Goal: Task Accomplishment & Management: Manage account settings

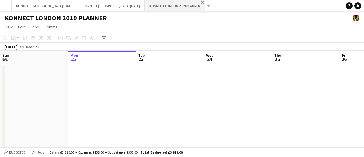
click at [202, 2] on app-icon "Close" at bounding box center [203, 2] width 2 height 2
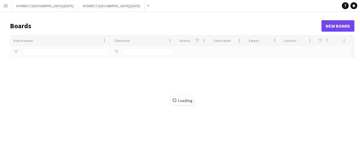
type input "***"
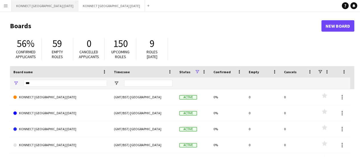
click at [52, 7] on button "KONNECT LONDON SEPTEMBER 2025 Close" at bounding box center [45, 5] width 67 height 11
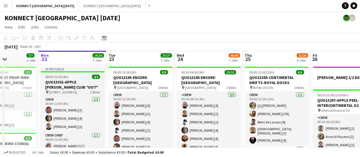
click at [58, 86] on h3 "QUO13301-APPLE [PERSON_NAME] CLUB *OOT*" at bounding box center [73, 84] width 64 height 10
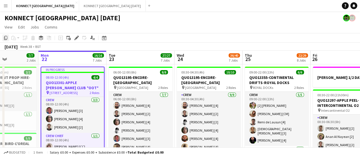
click at [5, 36] on icon at bounding box center [5, 38] width 3 height 4
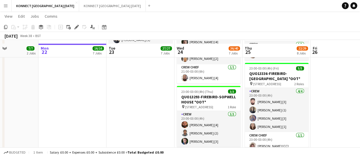
scroll to position [493, 0]
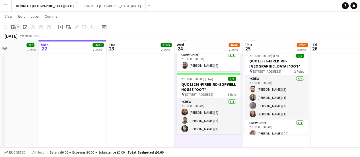
click at [15, 25] on icon "Paste" at bounding box center [13, 27] width 5 height 5
click at [27, 37] on link "Paste Ctrl+V" at bounding box center [42, 37] width 54 height 5
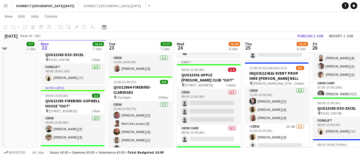
scroll to position [164, 0]
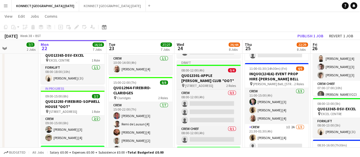
click at [194, 75] on h3 "QUO13301-APPLE [PERSON_NAME] CLUB *OOT*" at bounding box center [209, 78] width 64 height 10
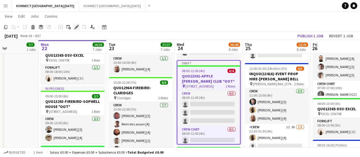
click at [76, 27] on icon at bounding box center [76, 27] width 3 height 3
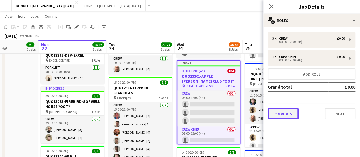
click at [285, 112] on button "Previous" at bounding box center [283, 113] width 31 height 11
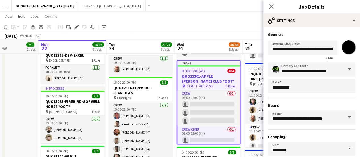
click at [345, 50] on input "*******" at bounding box center [349, 47] width 20 height 20
type input "*******"
click at [326, 30] on div "**********" at bounding box center [311, 115] width 97 height 177
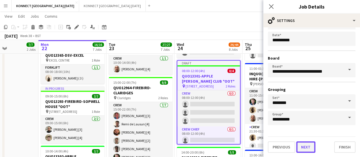
click at [309, 146] on button "Next" at bounding box center [305, 146] width 19 height 11
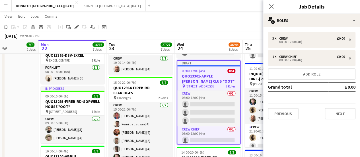
scroll to position [0, 0]
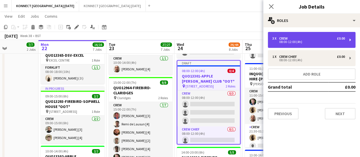
click at [289, 37] on div "Crew" at bounding box center [284, 38] width 11 height 4
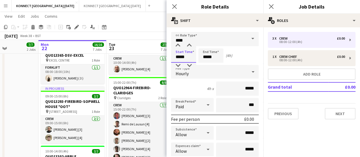
click at [191, 54] on input "*****" at bounding box center [183, 55] width 25 height 14
type input "*****"
click at [216, 55] on input "*****" at bounding box center [210, 55] width 25 height 14
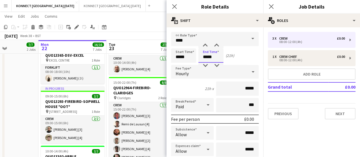
click at [216, 55] on input "*****" at bounding box center [210, 55] width 25 height 14
type input "*****"
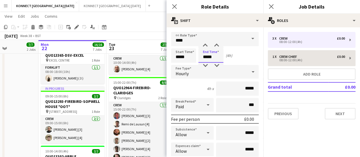
type input "*****"
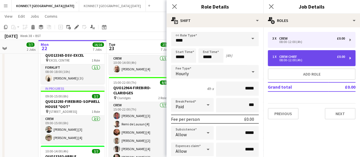
click at [290, 61] on div "08:00-12:00 (4h)" at bounding box center [308, 60] width 73 height 3
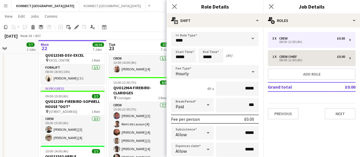
type input "**********"
type input "*****"
type input "*"
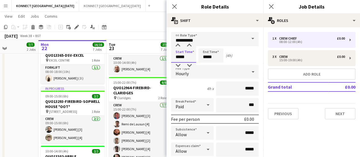
click at [187, 55] on input "*****" at bounding box center [183, 55] width 25 height 14
type input "*****"
click at [209, 56] on input "*****" at bounding box center [210, 55] width 25 height 14
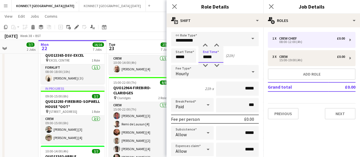
click at [209, 56] on input "*****" at bounding box center [210, 55] width 25 height 14
type input "*****"
click at [154, 28] on app-toolbar "Copy Paste Paste Ctrl+V Paste with crew Ctrl+Shift+V Paste linked Job [GEOGRAPH…" at bounding box center [180, 27] width 360 height 10
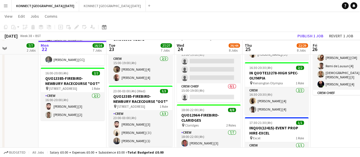
scroll to position [347, 0]
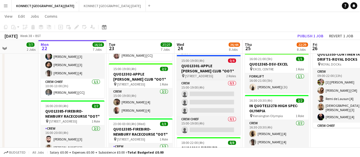
click at [191, 73] on h3 "QUO13301-APPLE [PERSON_NAME] CLUB *OOT*" at bounding box center [209, 68] width 64 height 10
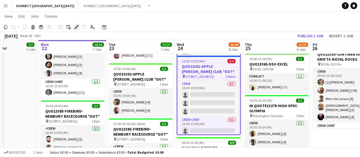
click at [77, 28] on icon at bounding box center [76, 27] width 3 height 3
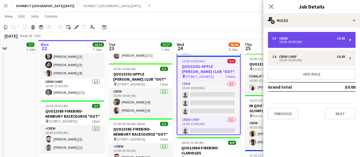
click at [284, 39] on div "Crew" at bounding box center [284, 38] width 11 height 4
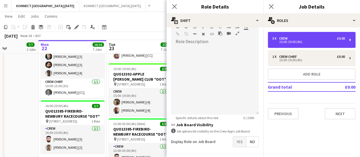
scroll to position [178, 0]
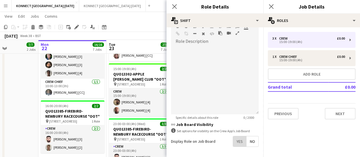
click at [233, 137] on span "Yes" at bounding box center [239, 141] width 13 height 10
click at [143, 22] on app-toolbar "Copy Paste Paste Ctrl+V Paste with crew Ctrl+Shift+V Paste linked Job [GEOGRAPH…" at bounding box center [180, 27] width 360 height 10
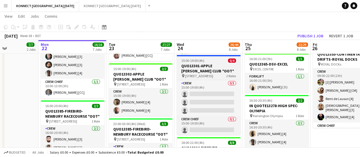
click at [197, 65] on h3 "QUO13301-APPLE [PERSON_NAME] CLUB *OOT*" at bounding box center [209, 68] width 64 height 10
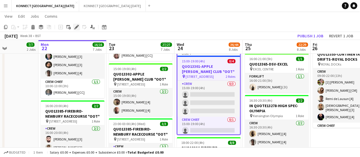
click at [77, 30] on div "Edit" at bounding box center [76, 27] width 7 height 7
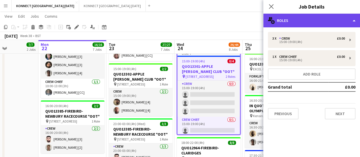
click at [311, 26] on div "multiple-users-add Roles" at bounding box center [311, 21] width 97 height 14
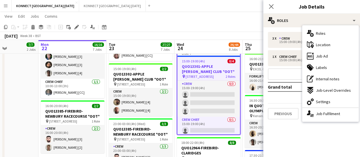
click at [331, 125] on mat-expansion-panel "pencil3 General details 3 x Crew £0.00 15:00-19:00 (4h) 1 x Crew Chief £0.00 15…" at bounding box center [311, 92] width 97 height 130
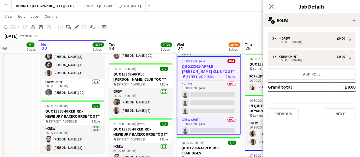
click at [240, 16] on app-page-menu "View Day view expanded Day view collapsed Month view Date picker Jump to today …" at bounding box center [180, 16] width 360 height 11
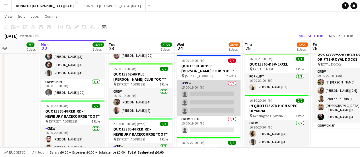
click at [224, 97] on app-card-role "Crew 0/3 15:00-19:00 (4h) single-neutral-actions single-neutral-actions single-…" at bounding box center [209, 98] width 64 height 36
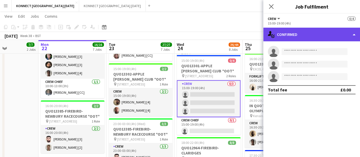
click at [292, 34] on div "single-neutral-actions-check-2 Confirmed" at bounding box center [311, 35] width 97 height 14
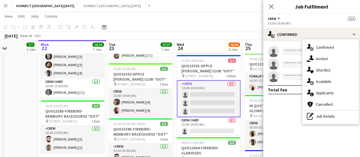
click at [203, 17] on app-page-menu "View Day view expanded Day view collapsed Month view Date picker Jump to today …" at bounding box center [180, 16] width 360 height 11
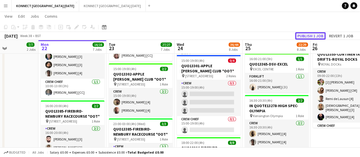
click at [313, 37] on button "Publish 1 job" at bounding box center [310, 35] width 30 height 7
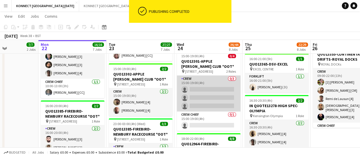
click at [217, 94] on app-card-role "Crew 0/3 15:00-19:00 (4h) single-neutral-actions single-neutral-actions single-…" at bounding box center [209, 93] width 64 height 36
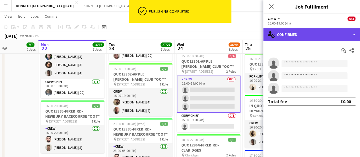
click at [287, 36] on div "single-neutral-actions-check-2 Confirmed" at bounding box center [311, 35] width 97 height 14
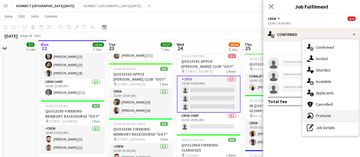
click at [330, 113] on span "Promote" at bounding box center [323, 115] width 15 height 5
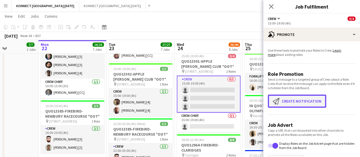
click at [294, 105] on button "Create notification Create notification" at bounding box center [297, 101] width 58 height 13
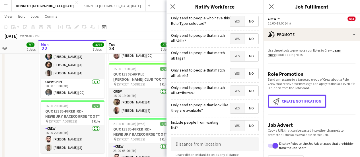
scroll to position [157, 0]
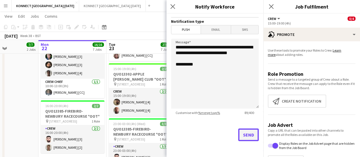
click at [243, 138] on button "Send" at bounding box center [248, 134] width 20 height 13
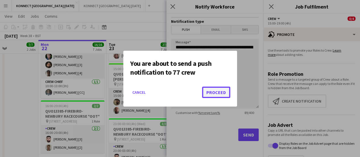
click at [216, 89] on button "Proceed" at bounding box center [216, 92] width 28 height 11
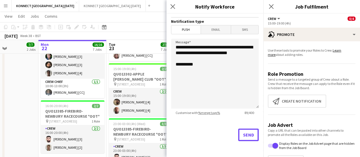
scroll to position [347, 0]
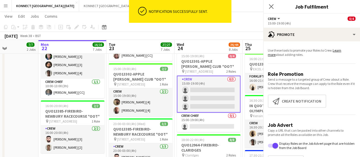
click at [140, 24] on app-system-notification "ok-circled Notification successfully sent." at bounding box center [180, 13] width 102 height 26
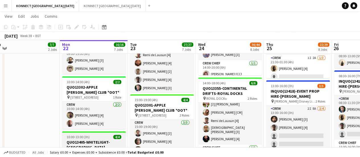
scroll to position [232, 0]
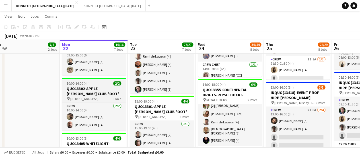
click at [73, 89] on h3 "QUO13302-APPLE [PERSON_NAME] CLUB *OOT*" at bounding box center [94, 91] width 64 height 10
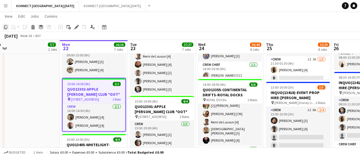
click at [7, 26] on icon "Copy" at bounding box center [5, 27] width 5 height 5
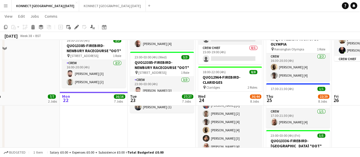
scroll to position [477, 0]
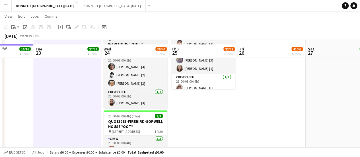
scroll to position [576, 0]
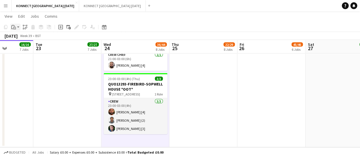
click at [15, 26] on icon "Paste" at bounding box center [13, 27] width 5 height 5
click at [26, 38] on link "Paste Ctrl+V" at bounding box center [42, 37] width 54 height 5
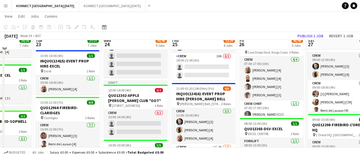
scroll to position [140, 0]
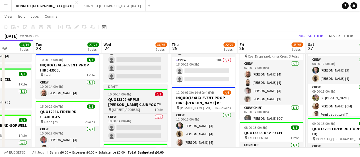
click at [116, 109] on span "[STREET_ADDRESS]" at bounding box center [126, 109] width 28 height 4
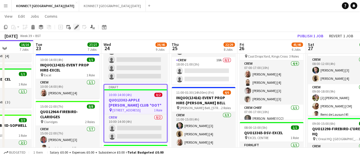
click at [75, 26] on icon "Edit" at bounding box center [76, 27] width 5 height 5
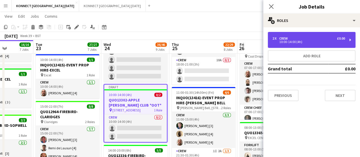
click at [292, 42] on div "10:00-14:00 (4h)" at bounding box center [308, 41] width 73 height 3
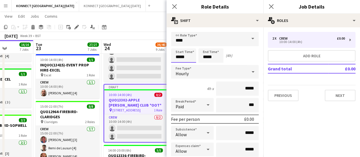
click at [185, 53] on input "*****" at bounding box center [183, 55] width 25 height 14
type input "*****"
click at [219, 55] on input "*****" at bounding box center [210, 55] width 25 height 14
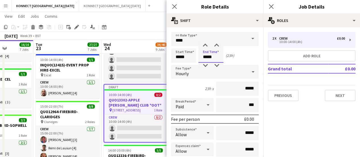
click at [219, 55] on input "*****" at bounding box center [210, 55] width 25 height 14
type input "*****"
click at [281, 93] on button "Previous" at bounding box center [283, 95] width 31 height 11
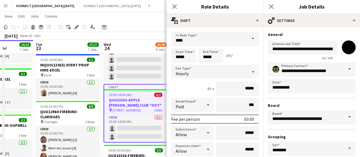
click at [341, 52] on input "*******" at bounding box center [349, 47] width 20 height 20
type input "*******"
click at [140, 30] on app-toolbar "Copy Paste Paste Ctrl+V Paste with crew Ctrl+Shift+V Paste linked Job [GEOGRAPH…" at bounding box center [180, 27] width 360 height 10
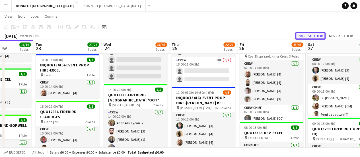
click at [315, 36] on button "Publish 1 job" at bounding box center [310, 35] width 30 height 7
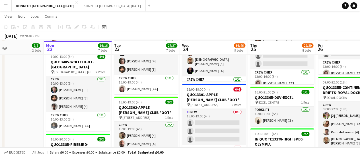
scroll to position [314, 0]
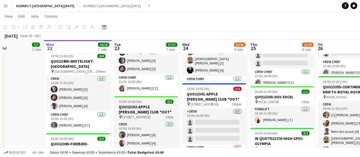
click at [133, 106] on h3 "QUO13302-APPLE [PERSON_NAME] CLUB *OOT*" at bounding box center [146, 109] width 64 height 10
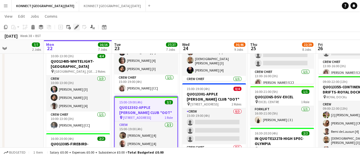
click at [75, 25] on icon "Edit" at bounding box center [76, 27] width 5 height 5
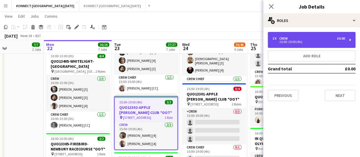
click at [299, 47] on div "2 x Crew £0.00 15:00-19:00 (4h)" at bounding box center [312, 40] width 88 height 16
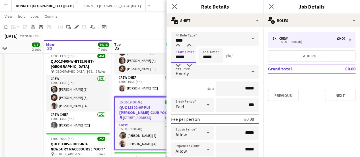
click at [188, 50] on input "*****" at bounding box center [183, 55] width 25 height 14
type input "*****"
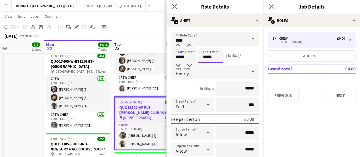
click at [210, 58] on input "*****" at bounding box center [210, 55] width 25 height 14
type input "*****"
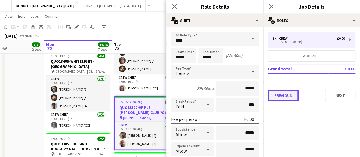
click at [280, 92] on button "Previous" at bounding box center [283, 95] width 31 height 11
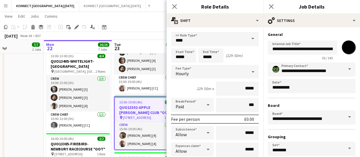
scroll to position [47, 0]
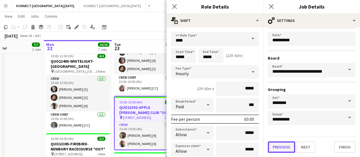
click at [276, 145] on button "Previous" at bounding box center [281, 146] width 27 height 11
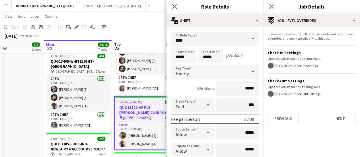
scroll to position [0, 0]
click at [281, 123] on button "Previous" at bounding box center [283, 118] width 31 height 11
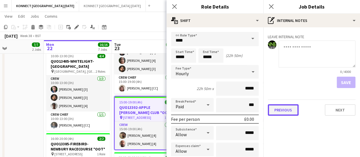
click at [287, 112] on button "Previous" at bounding box center [283, 109] width 31 height 11
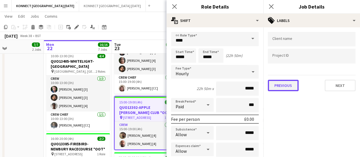
click at [292, 85] on button "Previous" at bounding box center [283, 85] width 31 height 11
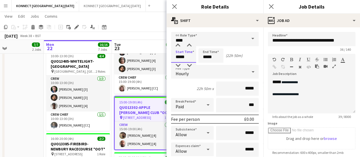
click at [185, 54] on input "*****" at bounding box center [183, 55] width 25 height 14
type input "*****"
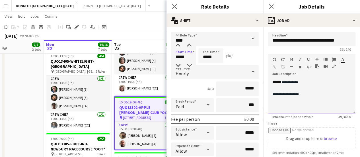
click at [335, 105] on div "**********" at bounding box center [312, 96] width 88 height 34
click at [144, 36] on div "September 2025 Week 38 • BST" at bounding box center [180, 36] width 360 height 8
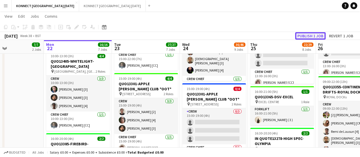
click at [307, 36] on button "Publish 1 job" at bounding box center [310, 35] width 30 height 7
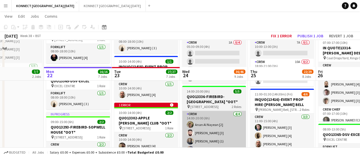
scroll to position [203, 0]
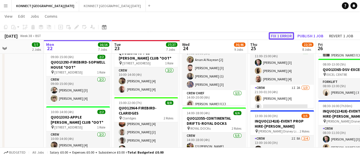
click at [278, 38] on button "Fix 1 error" at bounding box center [281, 35] width 25 height 7
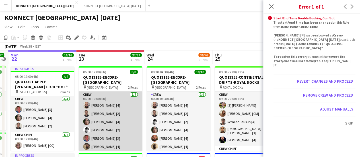
scroll to position [29, 0]
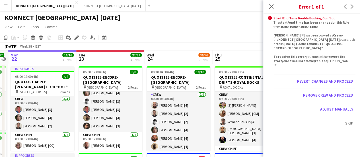
click at [165, 26] on app-page-menu "View Day view expanded Day view collapsed Month view Date picker Jump to today …" at bounding box center [180, 27] width 360 height 11
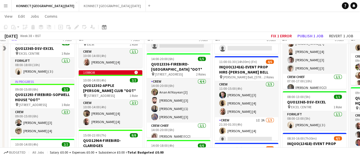
scroll to position [161, 0]
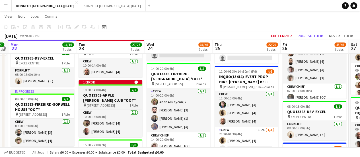
click at [93, 90] on span "10:00-14:00 (4h)" at bounding box center [94, 90] width 23 height 4
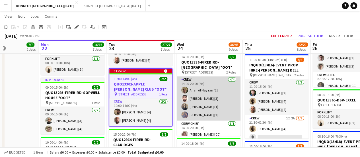
scroll to position [0, 164]
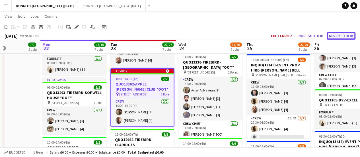
click at [335, 36] on button "Revert 1 job" at bounding box center [341, 35] width 29 height 7
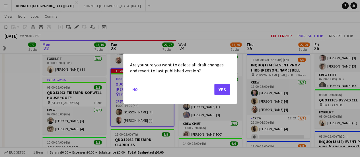
click at [225, 81] on mat-dialog-actions "No Yes" at bounding box center [180, 91] width 100 height 24
click at [225, 84] on button "Yes" at bounding box center [222, 88] width 16 height 11
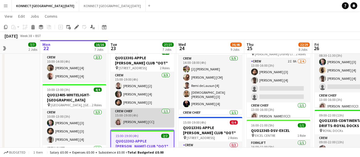
scroll to position [280, 0]
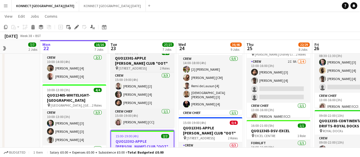
click at [122, 60] on h3 "QUO13301-APPLE [PERSON_NAME] CLUB *OOT*" at bounding box center [142, 61] width 64 height 10
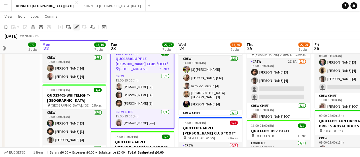
click at [76, 28] on icon at bounding box center [76, 27] width 3 height 3
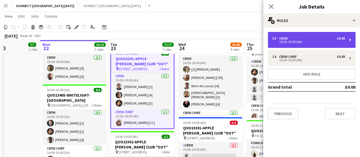
click at [288, 39] on div "Crew" at bounding box center [284, 38] width 11 height 4
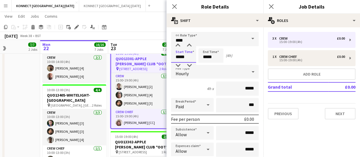
click at [189, 54] on input "*****" at bounding box center [183, 55] width 25 height 14
type input "*****"
click at [214, 60] on input "*****" at bounding box center [210, 55] width 25 height 14
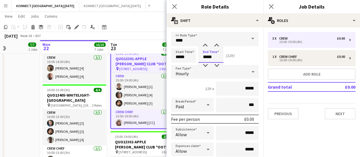
click at [214, 60] on input "*****" at bounding box center [210, 55] width 25 height 14
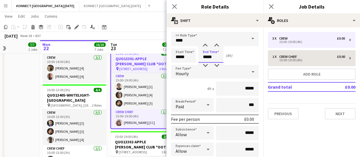
type input "*****"
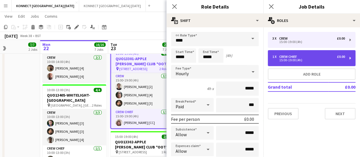
click at [311, 61] on div "15:00-19:00 (4h)" at bounding box center [308, 60] width 73 height 3
type input "**********"
type input "*****"
type input "*"
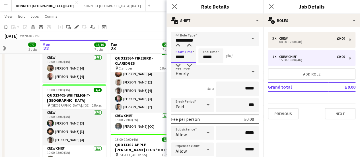
click at [190, 55] on input "*****" at bounding box center [183, 55] width 25 height 14
type input "*****"
click at [205, 57] on input "*****" at bounding box center [210, 55] width 25 height 14
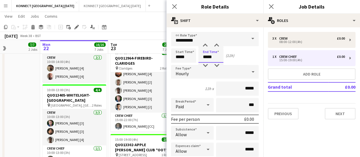
click at [205, 57] on input "*****" at bounding box center [210, 55] width 25 height 14
type input "*****"
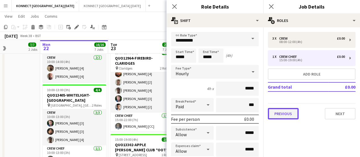
click at [288, 119] on button "Previous" at bounding box center [283, 113] width 31 height 11
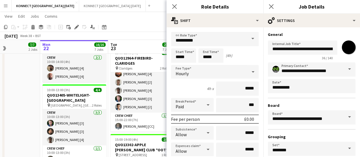
scroll to position [47, 0]
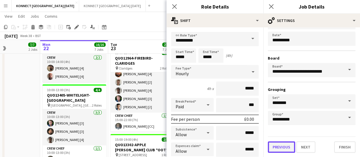
click at [273, 146] on button "Previous" at bounding box center [281, 146] width 27 height 11
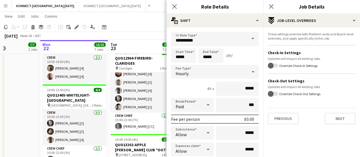
scroll to position [0, 0]
click at [279, 116] on button "Previous" at bounding box center [283, 118] width 31 height 11
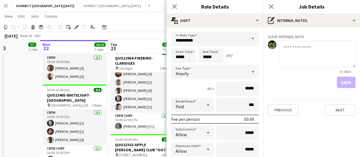
click at [296, 99] on div "Leave internal note 0 / 4000 Save Previous Next" at bounding box center [311, 73] width 97 height 93
click at [293, 107] on button "Previous" at bounding box center [283, 109] width 31 height 11
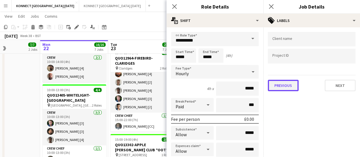
click at [284, 84] on button "Previous" at bounding box center [283, 85] width 31 height 11
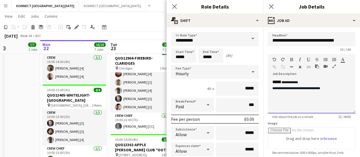
click at [326, 95] on div "**********" at bounding box center [312, 96] width 88 height 34
click at [140, 32] on app-toolbar "Copy Paste Paste Ctrl+V Paste with crew Ctrl+Shift+V Paste linked Job [GEOGRAPH…" at bounding box center [180, 27] width 360 height 10
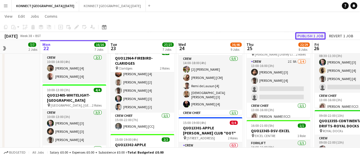
click at [309, 38] on button "Publish 1 job" at bounding box center [310, 35] width 30 height 7
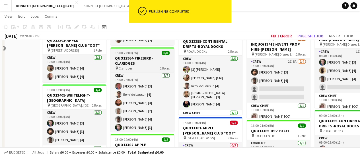
scroll to position [135, 0]
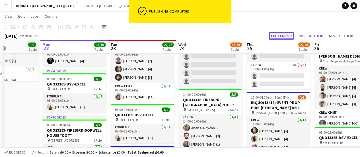
click at [282, 32] on button "Fix 1 error" at bounding box center [281, 35] width 25 height 7
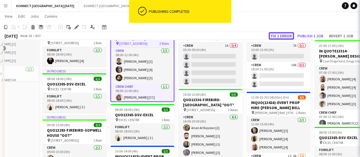
scroll to position [0, 196]
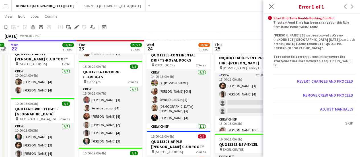
click at [230, 28] on app-toolbar "Copy Paste Paste Ctrl+V Paste with crew Ctrl+Shift+V Paste linked Job [GEOGRAPH…" at bounding box center [180, 27] width 360 height 10
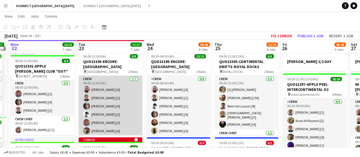
scroll to position [0, 0]
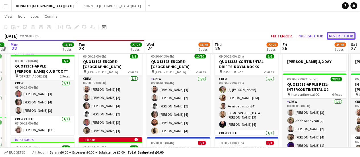
click at [344, 33] on button "Revert 1 job" at bounding box center [341, 35] width 29 height 7
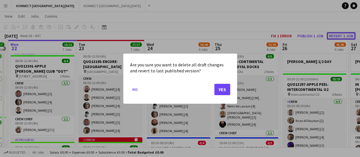
scroll to position [0, 0]
click at [227, 91] on button "Yes" at bounding box center [222, 88] width 16 height 11
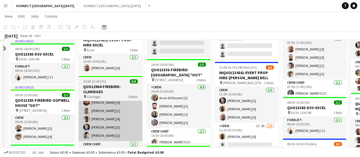
scroll to position [93, 0]
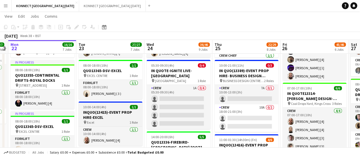
click at [90, 117] on h3 "INQUO(13415)-EVENT PROP HIRE-EXCEL" at bounding box center [111, 115] width 64 height 10
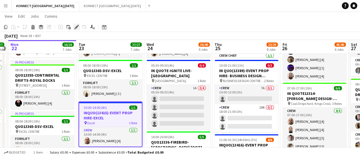
click at [76, 29] on icon "Edit" at bounding box center [76, 27] width 5 height 5
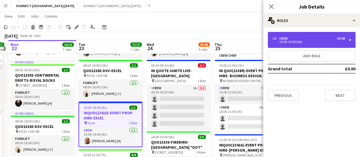
click at [293, 43] on div "10:00-14:00 (4h)" at bounding box center [308, 41] width 73 height 3
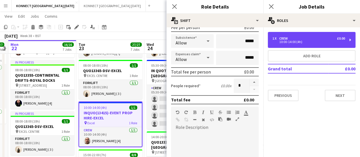
scroll to position [92, 0]
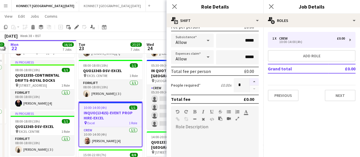
click at [250, 83] on button "button" at bounding box center [254, 81] width 9 height 7
type input "*"
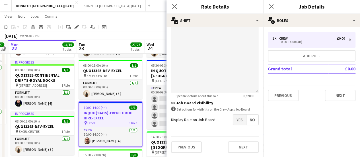
click at [235, 122] on span "Yes" at bounding box center [239, 119] width 13 height 10
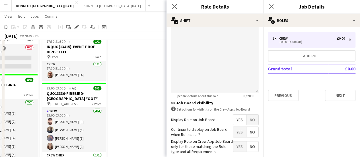
scroll to position [411, 0]
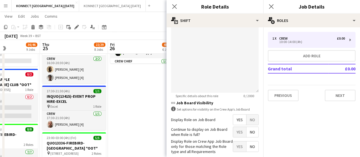
click at [60, 96] on h3 "INQUO(13415)-EVENT PROP HIRE-EXCEL" at bounding box center [74, 99] width 64 height 10
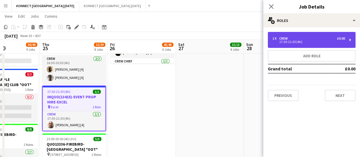
click at [285, 45] on div "1 x Crew £0.00 17:30-21:30 (4h)" at bounding box center [312, 40] width 88 height 16
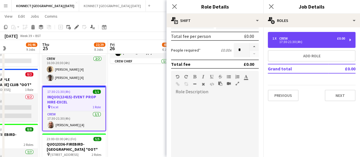
scroll to position [128, 0]
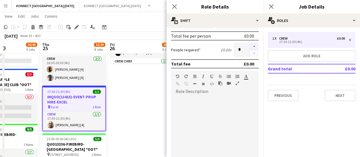
click at [252, 45] on button "button" at bounding box center [254, 46] width 9 height 7
type input "*"
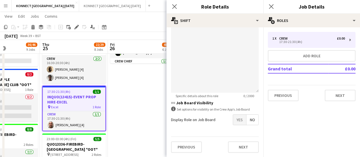
click at [235, 117] on span "Yes" at bounding box center [239, 119] width 13 height 10
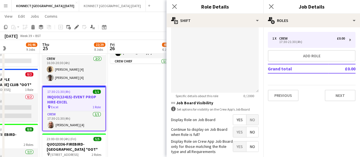
click at [134, 111] on app-date-cell "DAN 1/2 DAY 00:30-22:00 (21h30m) 28/28 QUO13297-APPLE PEEL-INTERCONTINENTAL O2 …" at bounding box center [142, 10] width 68 height 715
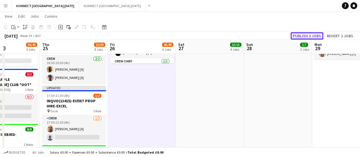
click at [302, 34] on button "Publish 2 jobs" at bounding box center [307, 35] width 33 height 7
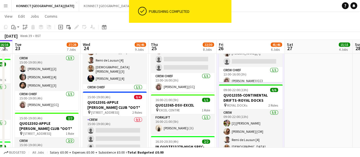
scroll to position [264, 0]
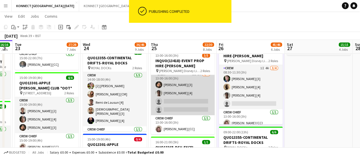
click at [186, 97] on app-card-role "Crew 2I 8A 2/4 13:00-16:00 (3h) Thomas Curd [3] Daniel Solomon [4] single-neutr…" at bounding box center [183, 93] width 64 height 44
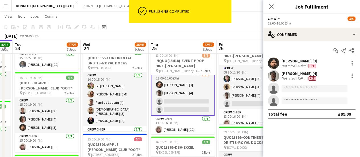
scroll to position [0, 0]
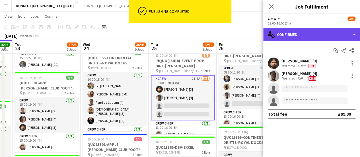
click at [300, 32] on div "single-neutral-actions-check-2 Confirmed" at bounding box center [311, 35] width 97 height 14
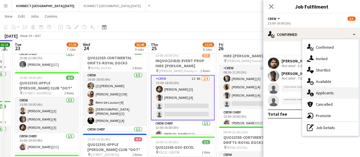
click at [323, 91] on span "Applicants" at bounding box center [325, 92] width 18 height 5
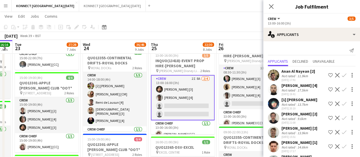
click at [342, 88] on app-icon "Confirm" at bounding box center [344, 89] width 5 height 5
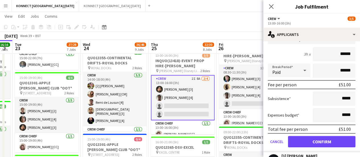
scroll to position [73, 0]
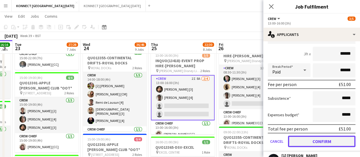
click at [307, 141] on button "Confirm" at bounding box center [321, 141] width 67 height 11
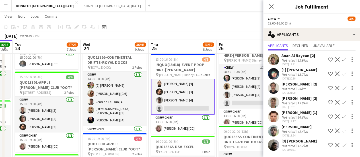
scroll to position [0, 0]
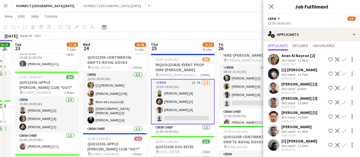
click at [342, 143] on app-icon "Confirm" at bounding box center [344, 145] width 5 height 5
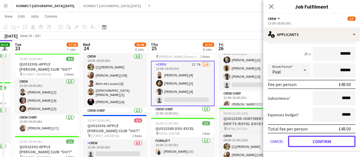
drag, startPoint x: 295, startPoint y: 144, endPoint x: 256, endPoint y: 129, distance: 41.5
click at [295, 144] on button "Confirm" at bounding box center [321, 141] width 67 height 11
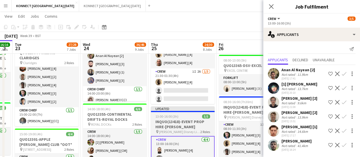
click at [168, 83] on app-card-role "Crew 1I 2A 1/3 21:30-01:30 (4h) Sean Abbey [4] single-neutral-actions single-ne…" at bounding box center [183, 86] width 64 height 36
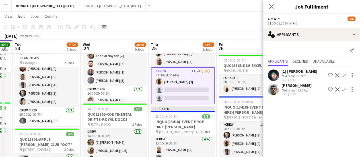
click at [345, 88] on app-icon "Confirm" at bounding box center [344, 89] width 5 height 5
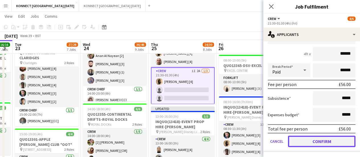
click at [308, 142] on button "Confirm" at bounding box center [321, 141] width 67 height 11
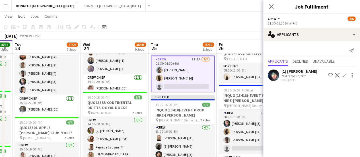
click at [187, 76] on app-card-role "Crew 1I 1A 2/3 21:30-01:30 (4h) Alistair Welsh Sean Abbey [4] single-neutral-ac…" at bounding box center [183, 74] width 64 height 37
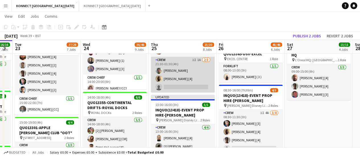
click at [171, 90] on app-card-role "Crew 1I 1A 2/3 21:30-01:30 (4h) Alistair Welsh Sean Abbey [4] single-neutral-ac…" at bounding box center [183, 75] width 64 height 36
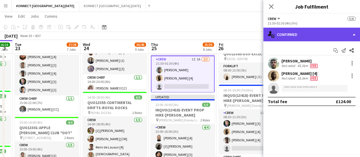
click at [298, 37] on div "single-neutral-actions-check-2 Confirmed" at bounding box center [311, 35] width 97 height 14
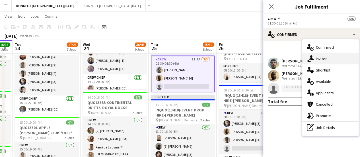
click at [333, 58] on div "single-neutral-actions-share-1 Invited" at bounding box center [330, 58] width 56 height 11
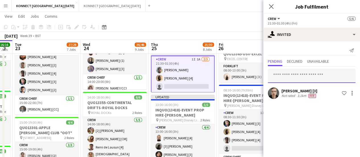
click at [296, 75] on input "text" at bounding box center [312, 76] width 88 height 14
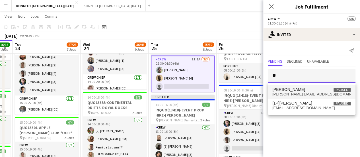
type input "*"
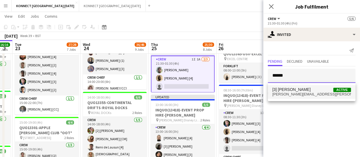
type input "******"
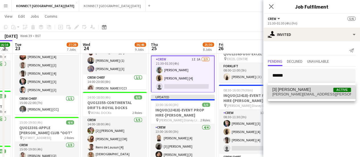
click at [304, 94] on span "stamat.andrei@yahoo.com" at bounding box center [311, 94] width 79 height 5
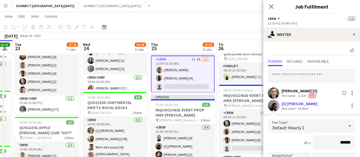
scroll to position [89, 0]
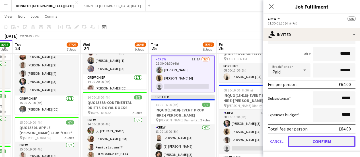
click at [306, 136] on button "Confirm" at bounding box center [321, 141] width 67 height 11
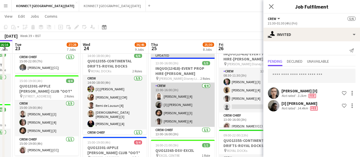
scroll to position [9, 0]
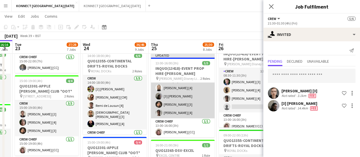
click at [184, 107] on app-card-role "Crew 4/4 13:00-16:00 (3h) Luke Ryder [4] [3] Andrei Stamat Thomas Curd [3] Dani…" at bounding box center [183, 96] width 64 height 44
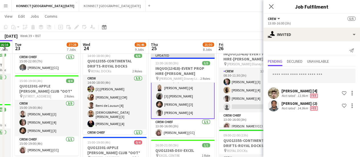
click at [175, 102] on app-card-role "Crew 4/4 13:00-16:00 (3h) Luke Ryder [4] [3] Andrei Stamat Thomas Curd [3] Dani…" at bounding box center [183, 95] width 64 height 45
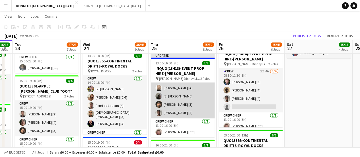
click at [175, 102] on app-card-role "Crew 4/4 13:00-16:00 (3h) Luke Ryder [4] [3] Andrei Stamat Thomas Curd [3] Dani…" at bounding box center [183, 96] width 64 height 44
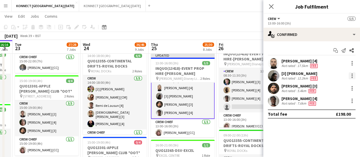
click at [352, 78] on div at bounding box center [352, 75] width 7 height 7
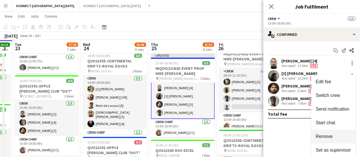
click at [327, 132] on button "Remove" at bounding box center [333, 137] width 44 height 14
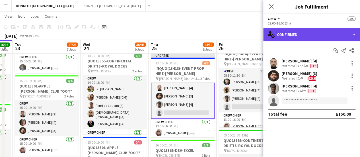
click at [293, 37] on div "single-neutral-actions-check-2 Confirmed" at bounding box center [311, 35] width 97 height 14
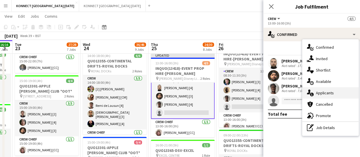
click at [318, 91] on span "Applicants" at bounding box center [325, 92] width 18 height 5
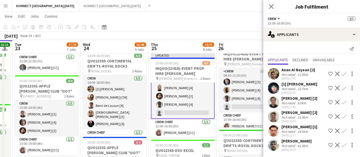
click at [342, 117] on app-icon "Confirm" at bounding box center [344, 116] width 5 height 5
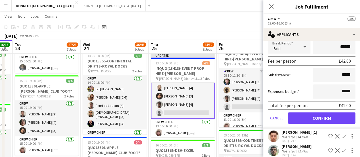
scroll to position [130, 0]
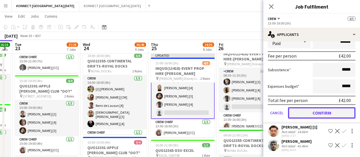
click at [305, 113] on button "Confirm" at bounding box center [321, 112] width 67 height 11
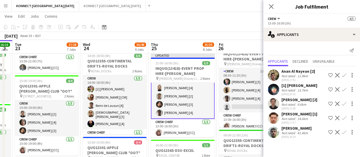
scroll to position [0, 0]
click at [225, 43] on app-board-header-date "Fri 26 45/46 6 Jobs" at bounding box center [251, 47] width 68 height 14
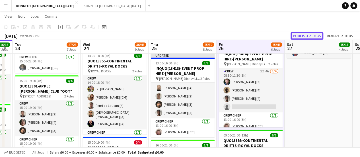
click at [311, 33] on button "Publish 2 jobs" at bounding box center [307, 35] width 33 height 7
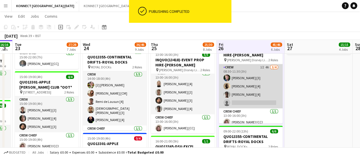
click at [264, 95] on app-card-role "Crew 1I 4A 3/4 08:30-11:30 (3h) Jack Payne [3] Sean Abbey [4] Daniel Solomon [4…" at bounding box center [251, 86] width 64 height 44
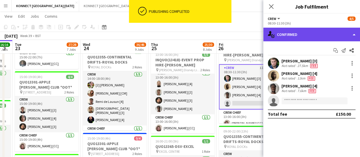
click at [288, 35] on div "single-neutral-actions-check-2 Confirmed" at bounding box center [311, 35] width 97 height 14
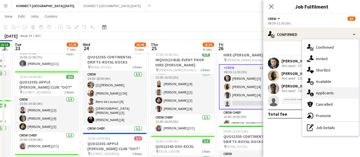
click at [323, 94] on span "Applicants" at bounding box center [325, 92] width 18 height 5
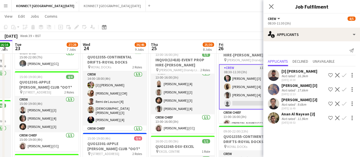
click at [344, 105] on button "Confirm" at bounding box center [344, 103] width 7 height 7
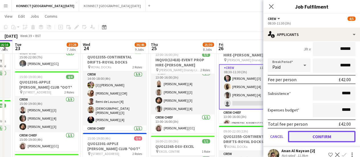
click at [300, 138] on button "Confirm" at bounding box center [321, 136] width 67 height 11
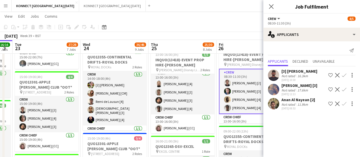
click at [231, 31] on app-toolbar "Copy Paste Paste Ctrl+V Paste with crew Ctrl+Shift+V Paste linked Job [GEOGRAPH…" at bounding box center [180, 27] width 360 height 10
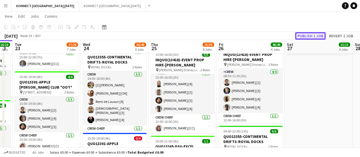
click at [310, 36] on button "Publish 1 job" at bounding box center [310, 35] width 30 height 7
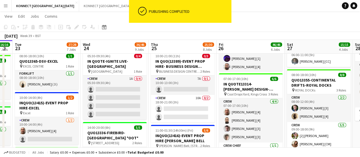
scroll to position [102, 0]
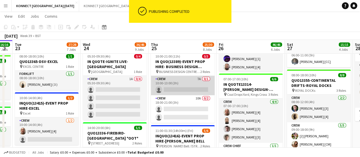
click at [182, 85] on app-card-role "Crew 7A 0/1 10:00-13:00 (3h) single-neutral-actions" at bounding box center [183, 85] width 64 height 19
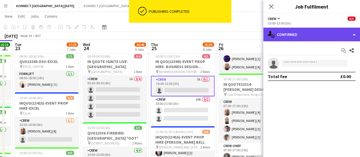
click at [281, 36] on div "single-neutral-actions-check-2 Confirmed" at bounding box center [311, 35] width 97 height 14
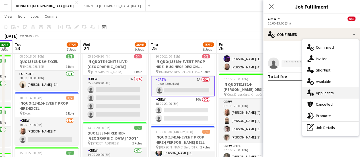
click at [335, 96] on div "single-neutral-actions-information Applicants" at bounding box center [330, 92] width 56 height 11
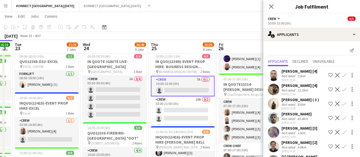
scroll to position [21, 0]
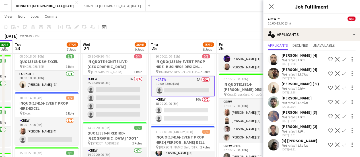
click at [342, 57] on app-icon "Confirm" at bounding box center [344, 59] width 5 height 5
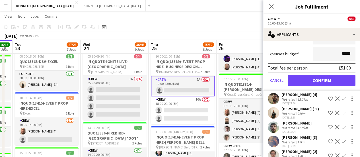
scroll to position [121, 0]
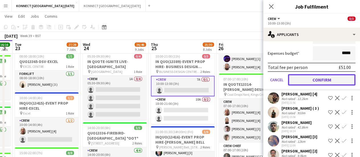
click at [298, 77] on button "Confirm" at bounding box center [321, 79] width 67 height 11
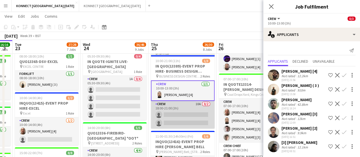
click at [182, 111] on app-card-role "Crew 10A 0/2 18:00-21:00 (3h) single-neutral-actions single-neutral-actions" at bounding box center [183, 115] width 64 height 28
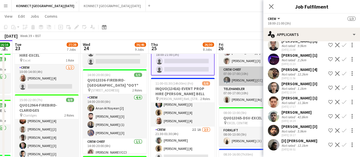
scroll to position [155, 0]
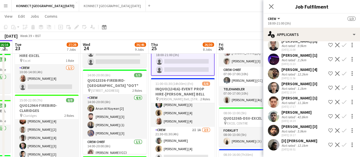
click at [342, 145] on app-icon "Confirm" at bounding box center [344, 144] width 5 height 5
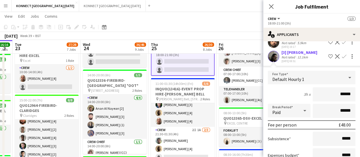
scroll to position [192, 0]
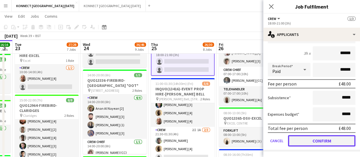
click at [298, 139] on button "Confirm" at bounding box center [321, 140] width 67 height 11
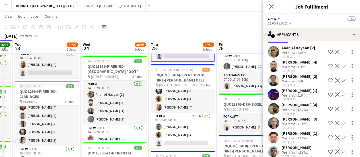
scroll to position [0, 0]
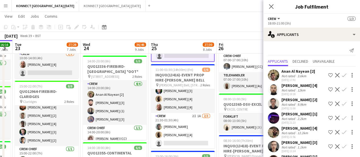
click at [342, 88] on app-icon "Confirm" at bounding box center [344, 89] width 5 height 5
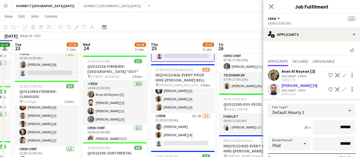
scroll to position [67, 0]
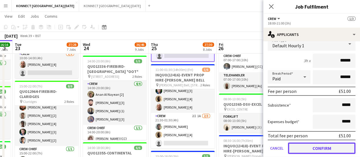
click at [298, 147] on button "Confirm" at bounding box center [321, 147] width 67 height 11
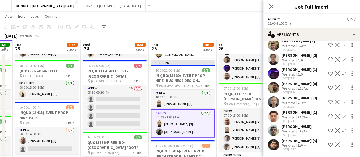
scroll to position [93, 0]
click at [210, 30] on app-toolbar "Copy Paste Paste Ctrl+V Paste with crew Ctrl+Shift+V Paste linked Job [GEOGRAPH…" at bounding box center [180, 27] width 360 height 10
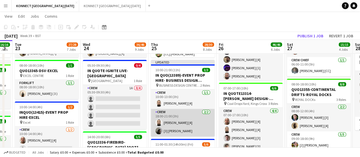
click at [175, 122] on app-card-role "Crew 2/2 18:00-21:00 (3h) Luke Ryder [4] [3] Andrei Stamat" at bounding box center [183, 123] width 64 height 28
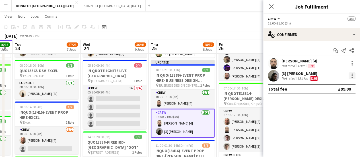
click at [352, 76] on div at bounding box center [352, 75] width 1 height 1
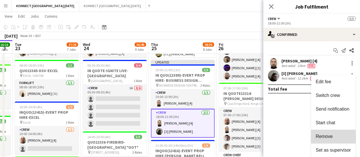
click at [327, 139] on button "Remove" at bounding box center [333, 137] width 44 height 14
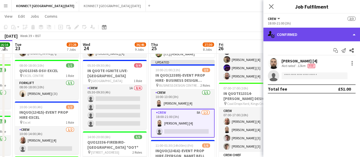
click at [300, 30] on div "single-neutral-actions-check-2 Confirmed" at bounding box center [311, 35] width 97 height 14
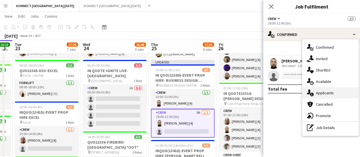
click at [317, 93] on span "Applicants" at bounding box center [325, 92] width 18 height 5
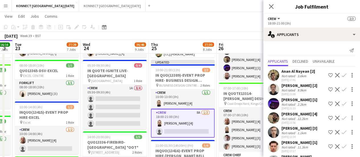
scroll to position [35, 0]
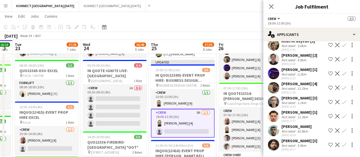
click at [342, 85] on app-icon "Confirm" at bounding box center [344, 87] width 5 height 5
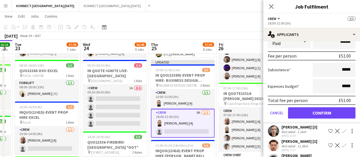
scroll to position [131, 0]
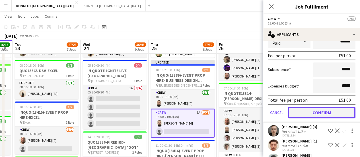
click at [307, 118] on button "Confirm" at bounding box center [321, 112] width 67 height 11
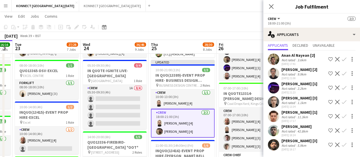
scroll to position [0, 0]
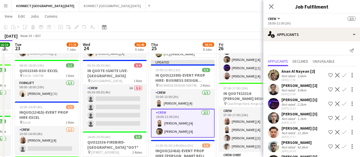
click at [195, 35] on div "September 2025 Week 39 • BST Publish 1 job Revert 1 job" at bounding box center [180, 36] width 360 height 8
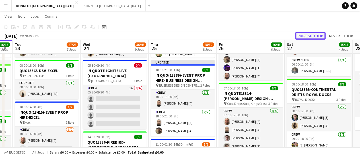
click at [309, 37] on button "Publish 1 job" at bounding box center [310, 35] width 30 height 7
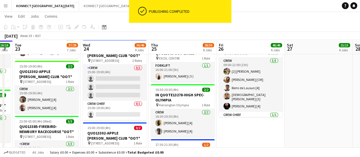
scroll to position [432, 0]
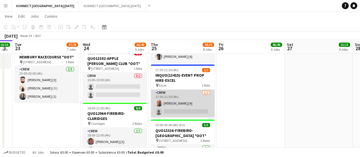
click at [178, 107] on app-card-role "Crew 1/2 17:30-21:30 (4h) Patrick Berryman [4] single-neutral-actions" at bounding box center [183, 103] width 64 height 28
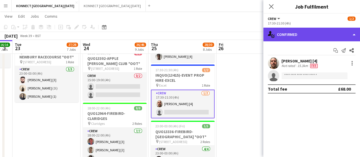
click at [283, 34] on div "single-neutral-actions-check-2 Confirmed" at bounding box center [311, 35] width 97 height 14
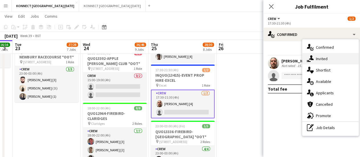
click at [318, 59] on span "Invited" at bounding box center [322, 58] width 12 height 5
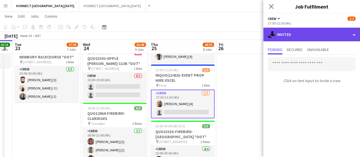
click at [314, 34] on div "single-neutral-actions-share-1 Invited" at bounding box center [311, 35] width 97 height 14
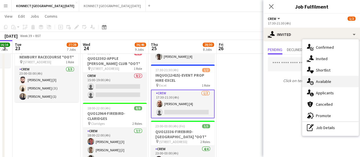
click at [326, 81] on span "Available" at bounding box center [323, 81] width 15 height 5
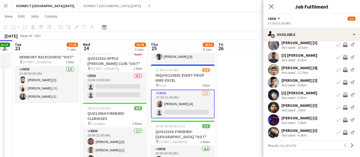
scroll to position [45, 0]
click at [350, 144] on app-icon "Next" at bounding box center [352, 145] width 4 height 4
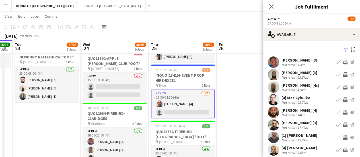
scroll to position [42, 0]
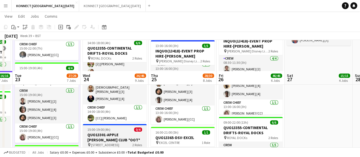
scroll to position [366, 0]
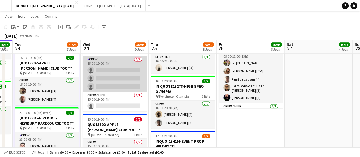
click at [115, 77] on app-card-role "Crew 0/3 15:00-19:00 (4h) single-neutral-actions single-neutral-actions single-…" at bounding box center [115, 74] width 64 height 36
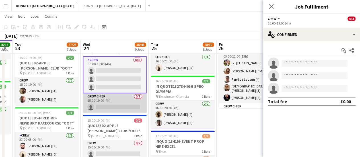
click at [93, 104] on app-card-role "Crew Chief 0/1 15:00-19:00 (4h) single-neutral-actions" at bounding box center [115, 102] width 64 height 19
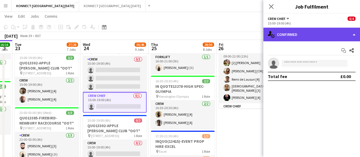
click at [306, 36] on div "single-neutral-actions-check-2 Confirmed" at bounding box center [311, 35] width 97 height 14
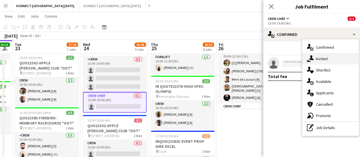
click at [327, 58] on span "Invited" at bounding box center [322, 58] width 12 height 5
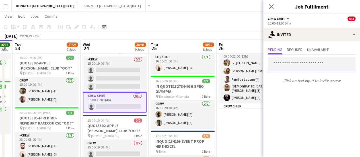
click at [288, 66] on input "text" at bounding box center [312, 64] width 88 height 14
type input "*"
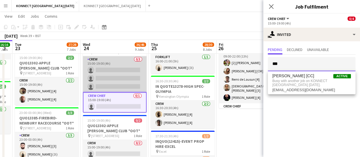
type input "***"
click at [123, 75] on app-card-role "Crew 0/3 15:00-19:00 (4h) single-neutral-actions single-neutral-actions single-…" at bounding box center [115, 74] width 64 height 36
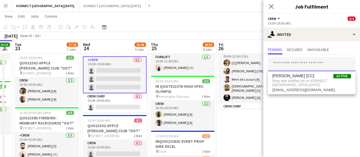
click at [279, 63] on input "text" at bounding box center [312, 64] width 88 height 14
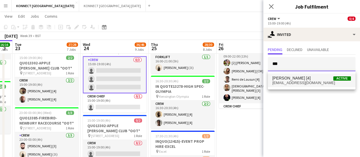
type input "***"
click at [333, 84] on span "travendran@gmail.com" at bounding box center [311, 83] width 79 height 5
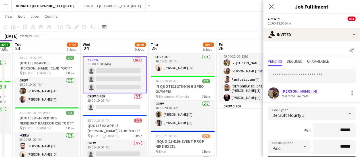
scroll to position [76, 0]
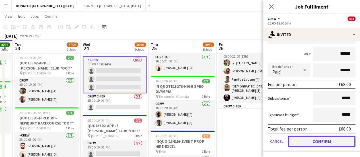
click at [310, 140] on button "Confirm" at bounding box center [321, 141] width 67 height 11
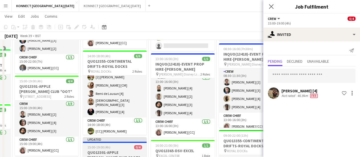
scroll to position [398, 0]
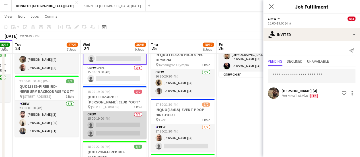
click at [112, 127] on app-card-role "Crew 0/2 15:00-19:00 (4h) single-neutral-actions single-neutral-actions" at bounding box center [115, 125] width 64 height 28
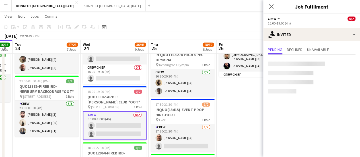
scroll to position [0, 0]
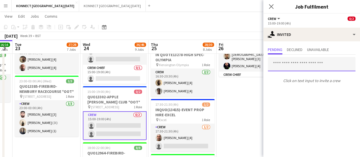
click at [292, 58] on input "text" at bounding box center [312, 64] width 88 height 14
type input "*****"
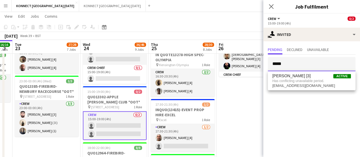
click at [301, 63] on input "*****" at bounding box center [312, 64] width 88 height 14
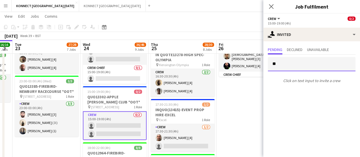
type input "*"
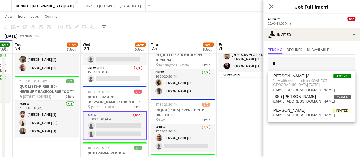
type input "*"
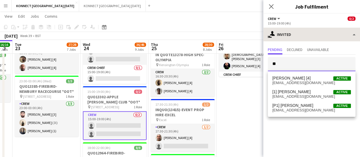
type input "*"
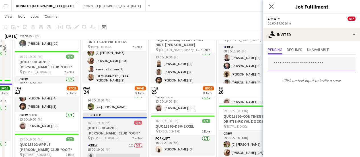
scroll to position [378, 0]
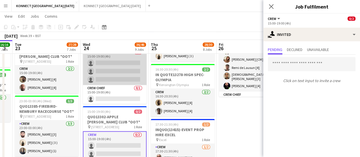
click at [113, 68] on app-card-role "Crew 1I 0/3 15:00-19:00 (4h) single-neutral-actions single-neutral-actions sing…" at bounding box center [115, 67] width 64 height 36
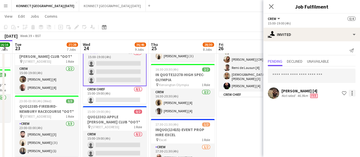
click at [352, 93] on div at bounding box center [352, 93] width 1 height 1
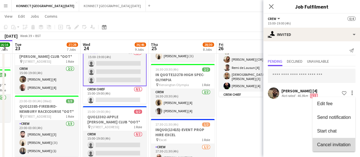
click at [320, 146] on span "Cancel invitation" at bounding box center [333, 144] width 33 height 5
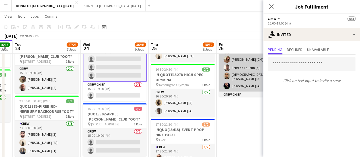
click at [96, 145] on app-card-role "Crew 0/2 15:00-19:00 (4h) single-neutral-actions single-neutral-actions" at bounding box center [115, 142] width 64 height 28
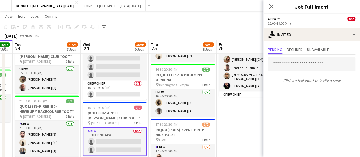
click at [276, 61] on input "text" at bounding box center [312, 64] width 88 height 14
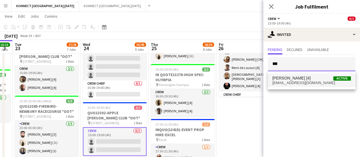
type input "***"
click at [296, 77] on span "[PERSON_NAME] [4]" at bounding box center [291, 78] width 38 height 5
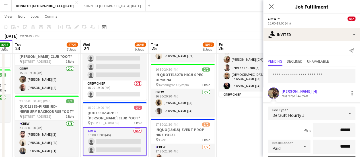
scroll to position [76, 0]
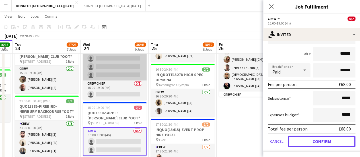
click at [308, 144] on button "Confirm" at bounding box center [321, 141] width 67 height 11
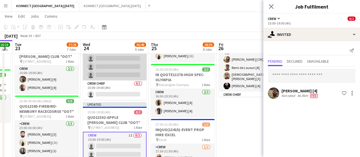
scroll to position [0, 0]
click at [114, 71] on app-card-role "Crew 0/3 15:00-19:00 (4h) single-neutral-actions single-neutral-actions single-…" at bounding box center [115, 62] width 64 height 36
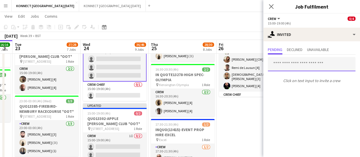
click at [281, 66] on input "text" at bounding box center [312, 64] width 88 height 14
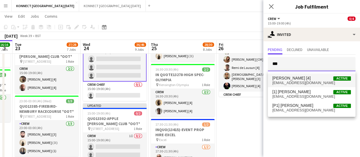
type input "***"
click at [325, 79] on span "Elliott Dsane [4] Active" at bounding box center [311, 78] width 79 height 5
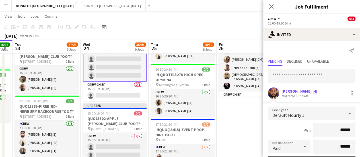
scroll to position [76, 0]
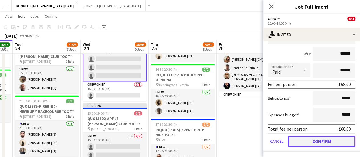
click at [302, 141] on button "Confirm" at bounding box center [321, 141] width 67 height 11
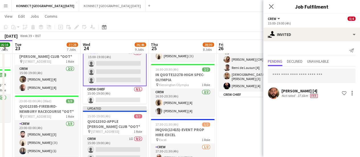
scroll to position [0, 0]
click at [234, 124] on app-date-cell "DAN 1/2 DAY 00:30-22:00 (21h30m) 28/28 QUO13297-APPLE PEEL-INTERCONTINENTAL O2 …" at bounding box center [251, 47] width 68 height 723
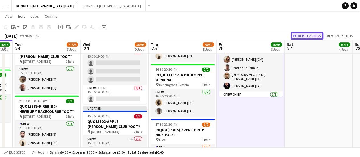
click at [307, 37] on button "Publish 2 jobs" at bounding box center [307, 35] width 33 height 7
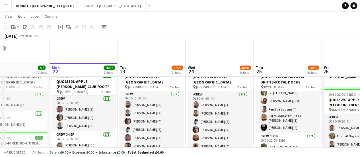
scroll to position [26, 0]
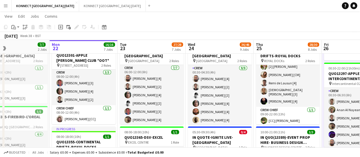
click at [151, 91] on app-card-role "Crew 7/7 06:00-12:00 (6h) Rodrigo Luz [4] Nikolas Saylor [2] Darren huie [4] Ma…" at bounding box center [152, 99] width 64 height 69
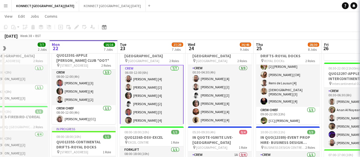
scroll to position [1, 0]
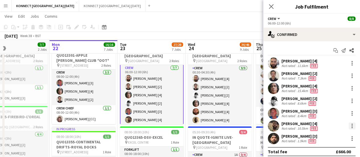
click at [349, 126] on div at bounding box center [352, 125] width 7 height 7
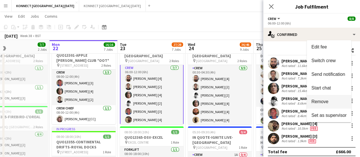
click at [324, 104] on span "Remove" at bounding box center [328, 101] width 35 height 5
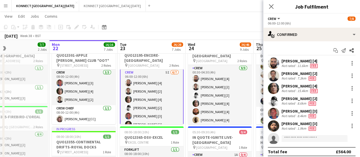
click at [193, 30] on app-toolbar "Copy Paste Paste Ctrl+V Paste with crew Ctrl+Shift+V Paste linked Job [GEOGRAPH…" at bounding box center [180, 27] width 360 height 10
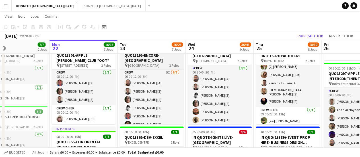
click at [135, 59] on h3 "QUO13195-ENCORE-[GEOGRAPHIC_DATA]" at bounding box center [152, 58] width 64 height 10
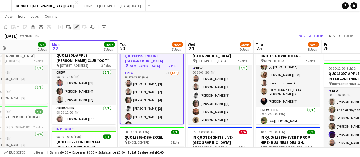
click at [75, 28] on icon at bounding box center [76, 27] width 3 height 3
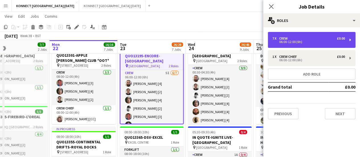
click at [278, 38] on div "7 x" at bounding box center [275, 38] width 7 height 4
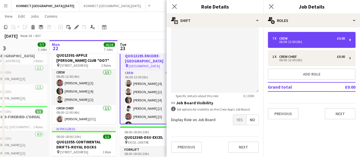
scroll to position [199, 0]
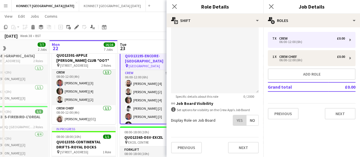
click at [240, 122] on span "Yes" at bounding box center [239, 120] width 13 height 10
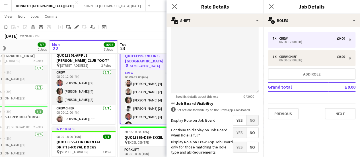
click at [139, 24] on app-toolbar "Copy Paste Paste Ctrl+V Paste with crew Ctrl+Shift+V Paste linked Job [GEOGRAPH…" at bounding box center [180, 27] width 360 height 10
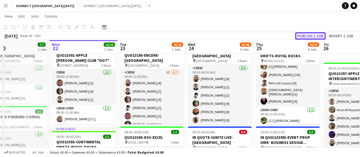
click at [303, 35] on button "Publish 1 job" at bounding box center [310, 35] width 30 height 7
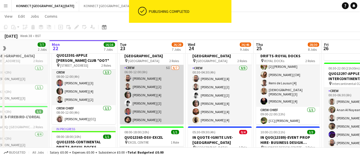
click at [141, 85] on app-card-role "Crew 5I 6/7 06:00-12:00 (6h) Rodrigo Luz [4] Nikolas Saylor [2] Darren huie [4]…" at bounding box center [152, 99] width 64 height 69
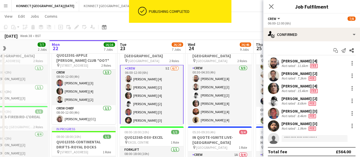
scroll to position [1, 0]
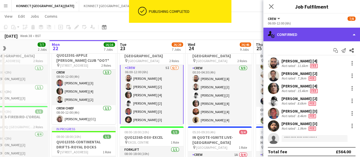
click at [302, 38] on div "single-neutral-actions-check-2 Confirmed" at bounding box center [311, 35] width 97 height 14
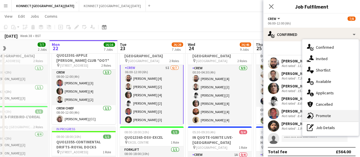
click at [337, 119] on div "advertising-megaphone Promote" at bounding box center [330, 115] width 56 height 11
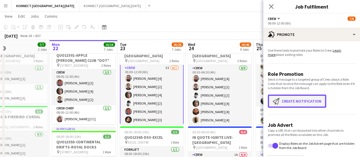
click at [316, 106] on button "Create notification Create notification" at bounding box center [297, 101] width 58 height 13
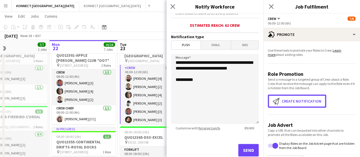
scroll to position [157, 0]
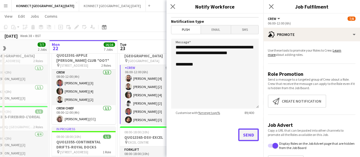
click at [245, 136] on button "Send" at bounding box center [248, 134] width 20 height 13
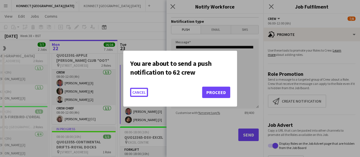
scroll to position [0, 0]
click at [221, 102] on mat-dialog-actions "Cancel Proceed" at bounding box center [180, 94] width 100 height 24
click at [226, 94] on button "Proceed" at bounding box center [216, 92] width 28 height 11
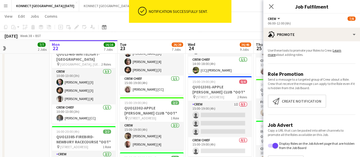
scroll to position [366, 0]
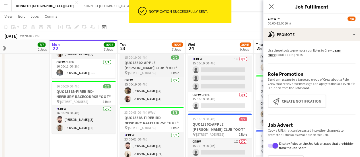
click at [132, 57] on span "15:00-19:00 (4h)" at bounding box center [135, 57] width 23 height 4
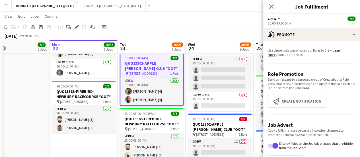
scroll to position [29, 0]
click at [78, 27] on icon "Edit" at bounding box center [76, 27] width 5 height 5
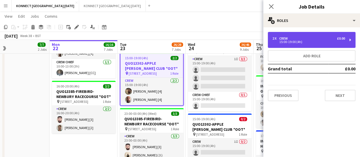
click at [290, 41] on div "15:00-19:00 (4h)" at bounding box center [308, 41] width 73 height 3
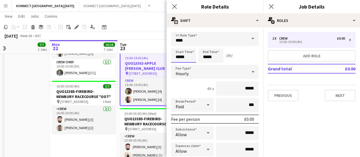
click at [190, 57] on input "*****" at bounding box center [183, 55] width 25 height 14
type input "*****"
click at [210, 58] on input "*****" at bounding box center [210, 55] width 25 height 14
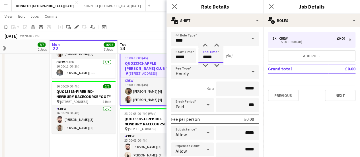
click at [210, 58] on input "*****" at bounding box center [210, 55] width 25 height 14
type input "*****"
click at [146, 31] on app-toolbar "Copy Paste Paste Ctrl+V Paste with crew Ctrl+Shift+V Paste linked Job [GEOGRAPH…" at bounding box center [180, 27] width 360 height 10
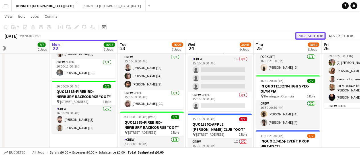
click at [310, 32] on button "Publish 1 job" at bounding box center [310, 35] width 30 height 7
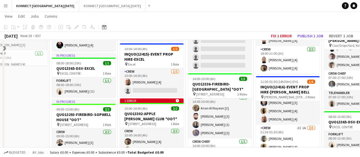
scroll to position [121, 0]
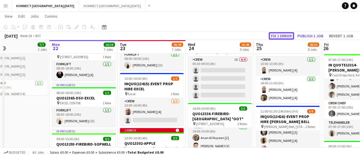
click at [287, 33] on button "Fix 1 error" at bounding box center [281, 35] width 25 height 7
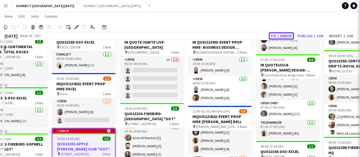
scroll to position [0, 196]
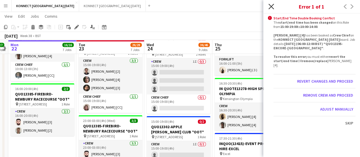
click at [270, 5] on icon at bounding box center [270, 6] width 5 height 5
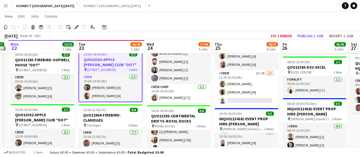
scroll to position [205, 0]
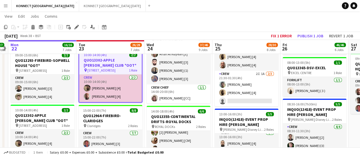
click at [132, 85] on app-card-role "Crew 2/2 10:00-14:00 (4h) Thayalan Ravendran [4] Jamal Khayyat [4]" at bounding box center [110, 88] width 63 height 28
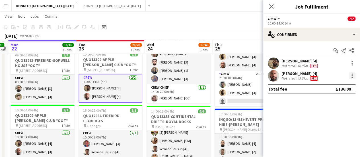
click at [355, 74] on div at bounding box center [352, 75] width 7 height 7
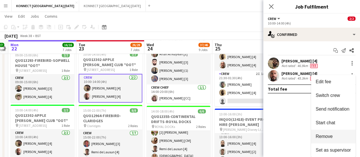
click at [331, 136] on span "Remove" at bounding box center [324, 136] width 17 height 5
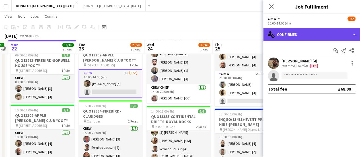
click at [286, 34] on div "single-neutral-actions-check-2 Confirmed" at bounding box center [311, 35] width 97 height 14
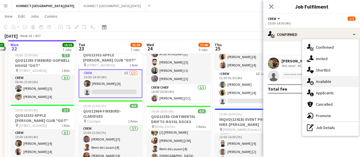
click at [327, 79] on span "Available" at bounding box center [323, 81] width 15 height 5
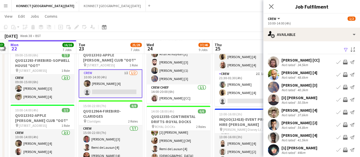
scroll to position [45, 0]
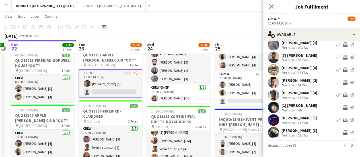
click at [319, 120] on div "Peter Osuhon [1] Not rated 43.8km Book crew Invite crew Send notification" at bounding box center [311, 119] width 97 height 11
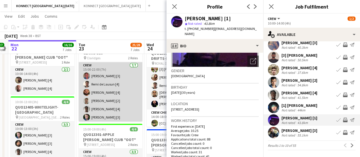
scroll to position [183, 0]
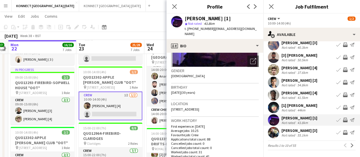
click at [343, 119] on app-icon "Invite crew" at bounding box center [345, 120] width 5 height 5
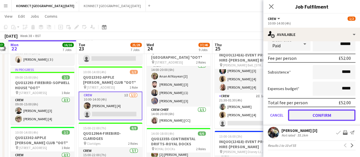
click at [311, 114] on button "Confirm" at bounding box center [321, 114] width 67 height 11
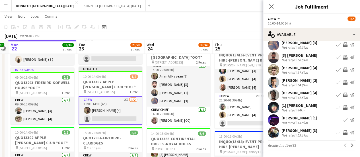
scroll to position [45, 0]
click at [351, 146] on button "Next" at bounding box center [352, 145] width 7 height 7
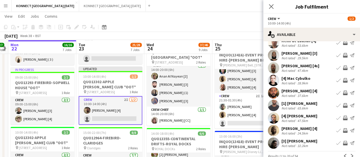
scroll to position [42, 0]
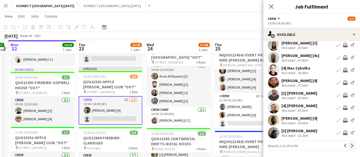
click at [349, 142] on button "Next" at bounding box center [352, 145] width 7 height 7
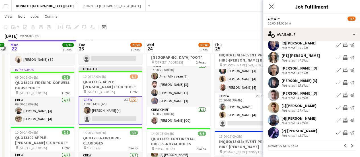
scroll to position [0, 0]
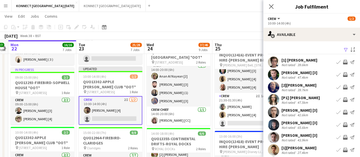
click at [343, 75] on app-icon "Invite crew" at bounding box center [345, 74] width 5 height 5
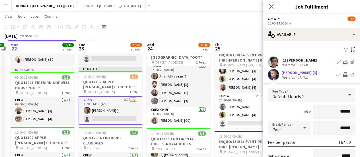
scroll to position [171, 0]
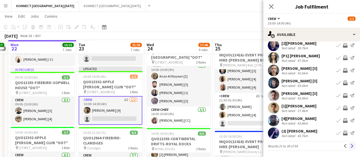
click at [350, 146] on app-icon "Next" at bounding box center [352, 146] width 4 height 4
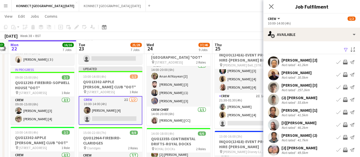
scroll to position [42, 0]
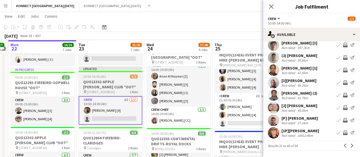
click at [82, 76] on div "10:00-14:00 (4h) 1/2" at bounding box center [111, 76] width 64 height 4
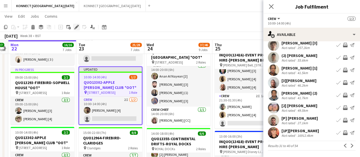
click at [76, 30] on div "Edit" at bounding box center [76, 27] width 7 height 7
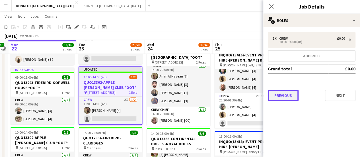
click at [291, 92] on button "Previous" at bounding box center [283, 95] width 31 height 11
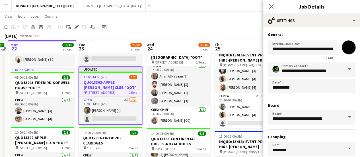
click at [341, 48] on input "*******" at bounding box center [349, 47] width 20 height 20
type input "*******"
click at [306, 30] on div "**********" at bounding box center [311, 115] width 97 height 177
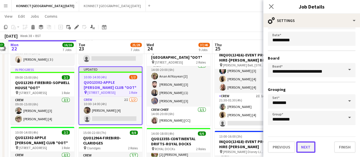
click at [304, 143] on button "Next" at bounding box center [305, 146] width 19 height 11
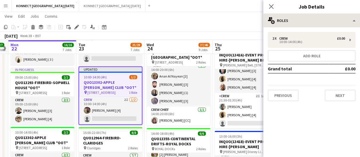
scroll to position [0, 0]
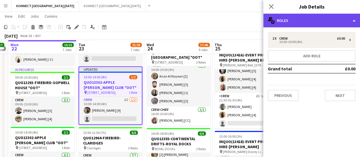
click at [296, 17] on div "multiple-users-add Roles" at bounding box center [311, 21] width 97 height 14
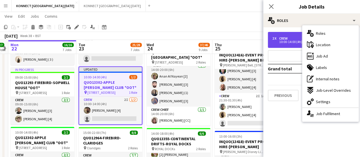
click at [286, 32] on div "2 x Crew £0.00 10:00-14:00 (4h)" at bounding box center [312, 40] width 88 height 16
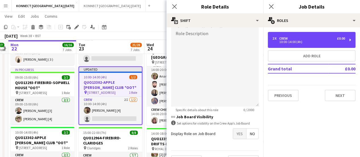
scroll to position [199, 0]
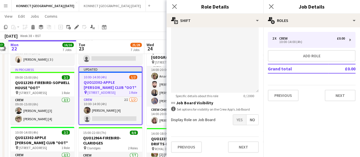
click at [233, 117] on span "Yes" at bounding box center [239, 119] width 13 height 10
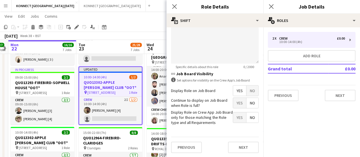
scroll to position [228, 0]
click at [146, 28] on app-toolbar "Copy Paste Paste Ctrl+V Paste with crew Ctrl+Shift+V Paste linked Job [GEOGRAPH…" at bounding box center [180, 27] width 360 height 10
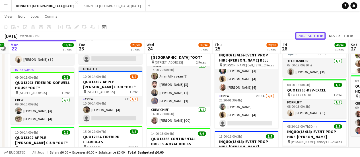
click at [304, 36] on button "Publish 1 job" at bounding box center [310, 35] width 30 height 7
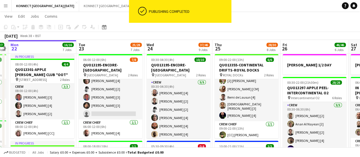
scroll to position [0, 0]
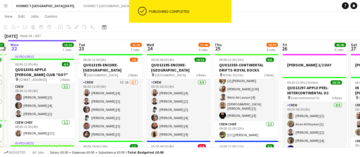
click at [125, 91] on app-card-role "Crew 5I 1A 6/7 06:00-12:00 (6h) Rodrigo Luz [4] Nikolas Saylor [2] Darren huie …" at bounding box center [111, 113] width 64 height 69
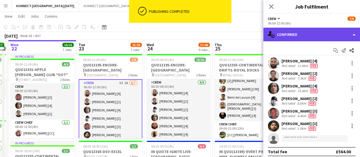
click at [328, 37] on div "single-neutral-actions-check-2 Confirmed" at bounding box center [311, 35] width 97 height 14
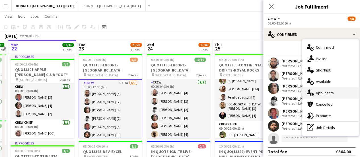
click at [341, 95] on div "single-neutral-actions-information Applicants" at bounding box center [330, 92] width 56 height 11
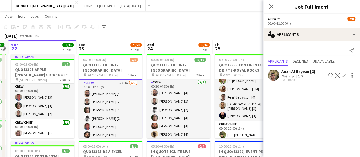
click at [346, 76] on button "Confirm" at bounding box center [344, 75] width 7 height 7
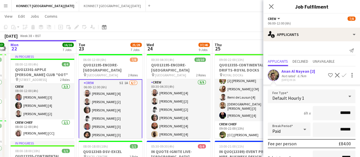
scroll to position [59, 0]
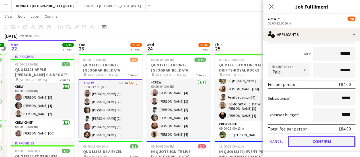
click at [297, 140] on button "Confirm" at bounding box center [321, 141] width 67 height 11
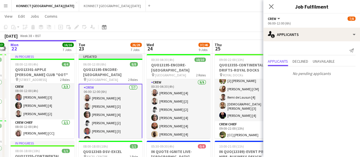
scroll to position [0, 0]
click at [208, 21] on app-page-menu "View Day view expanded Day view collapsed Month view Date picker Jump to today …" at bounding box center [180, 16] width 360 height 11
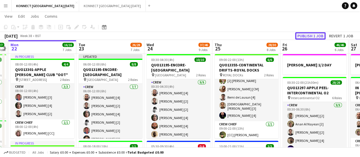
click at [310, 35] on button "Publish 1 job" at bounding box center [310, 35] width 30 height 7
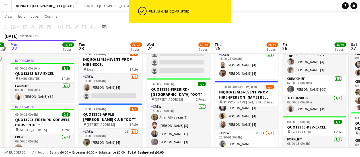
scroll to position [145, 0]
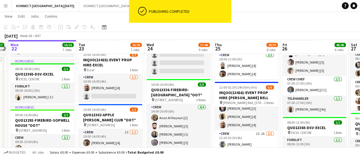
click at [110, 92] on app-card-role "Crew 1/2 10:00-14:00 (4h) Patrick Berryman [4] single-neutral-actions" at bounding box center [111, 88] width 64 height 28
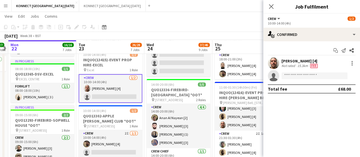
click at [127, 31] on app-toolbar "Copy Paste Paste Ctrl+V Paste with crew Ctrl+Shift+V Paste linked Job [GEOGRAPH…" at bounding box center [180, 27] width 360 height 10
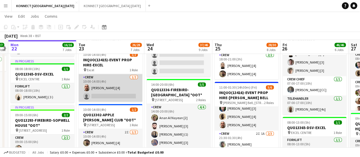
click at [116, 87] on app-card-role "Crew 1/2 10:00-14:00 (4h) Patrick Berryman [4] single-neutral-actions" at bounding box center [111, 88] width 64 height 28
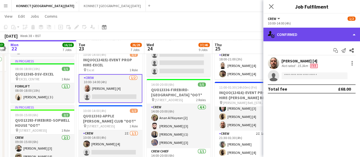
click at [295, 39] on div "single-neutral-actions-check-2 Confirmed" at bounding box center [311, 35] width 97 height 14
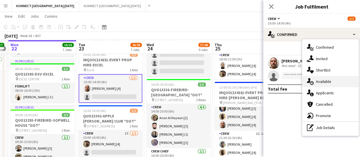
click at [341, 80] on div "single-neutral-actions-upload Available" at bounding box center [330, 81] width 56 height 11
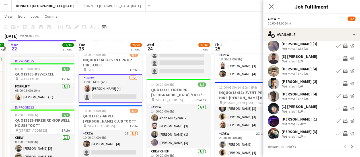
scroll to position [41, 0]
click at [343, 99] on app-icon "Invite crew" at bounding box center [345, 96] width 5 height 5
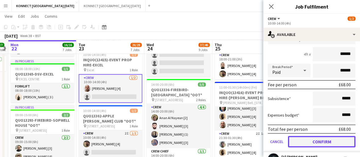
click at [304, 142] on button "Confirm" at bounding box center [321, 141] width 67 height 11
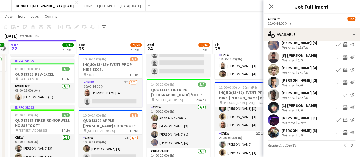
scroll to position [45, 0]
click at [343, 82] on app-icon "Invite crew" at bounding box center [345, 82] width 5 height 5
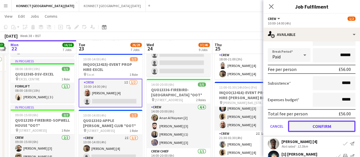
click at [312, 128] on button "Confirm" at bounding box center [321, 125] width 67 height 11
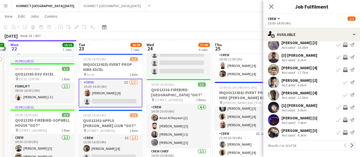
click at [350, 145] on app-icon "Next" at bounding box center [352, 145] width 4 height 4
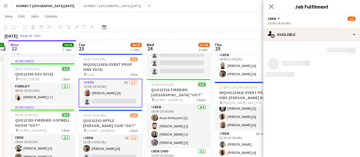
scroll to position [0, 0]
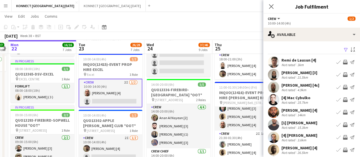
click at [343, 62] on app-icon "Invite crew" at bounding box center [345, 62] width 5 height 5
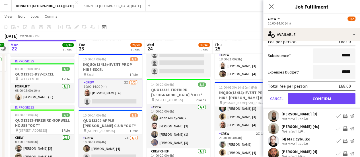
scroll to position [88, 0]
click at [303, 99] on button "Confirm" at bounding box center [321, 98] width 67 height 11
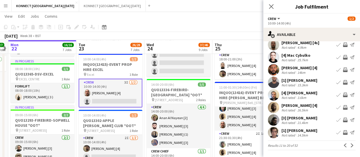
scroll to position [42, 0]
click at [343, 106] on app-icon "Invite crew" at bounding box center [345, 107] width 5 height 5
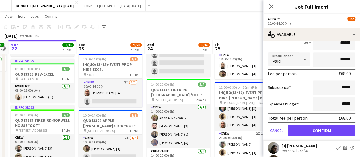
scroll to position [145, 0]
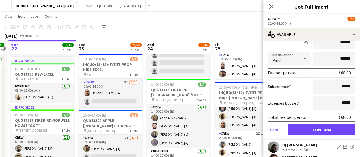
click at [306, 123] on form "Fee Type Default Hourly 1 4h x ****** Break Period Paid ****** Fee per person £…" at bounding box center [311, 80] width 97 height 122
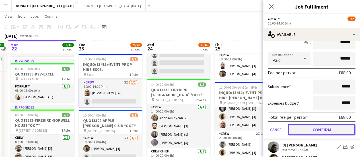
click at [320, 129] on button "Confirm" at bounding box center [321, 129] width 67 height 11
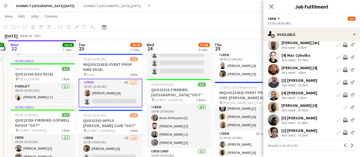
scroll to position [42, 0]
click at [350, 144] on app-icon "Next" at bounding box center [352, 145] width 4 height 4
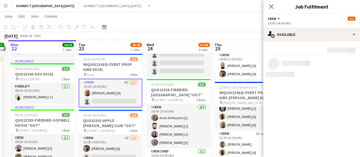
scroll to position [0, 0]
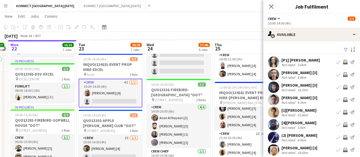
click at [340, 71] on div "Marcin Motylewicz [3] Not rated 8.8km Book crew Invite crew Send notification" at bounding box center [311, 74] width 97 height 11
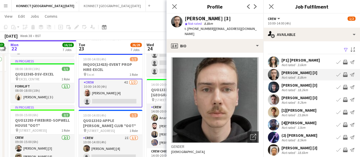
click at [343, 75] on app-icon "Invite crew" at bounding box center [345, 74] width 5 height 5
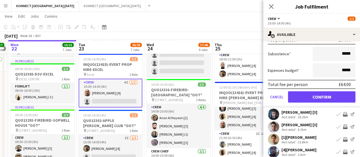
scroll to position [102, 0]
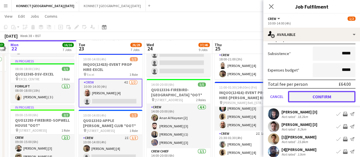
click at [298, 93] on button "Confirm" at bounding box center [321, 96] width 67 height 11
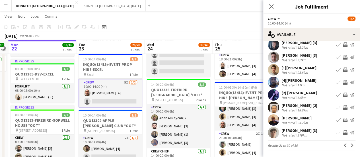
scroll to position [42, 0]
click at [349, 143] on button "Next" at bounding box center [352, 145] width 7 height 7
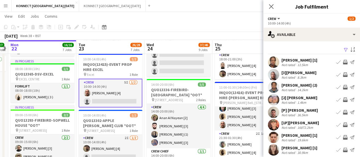
scroll to position [38, 0]
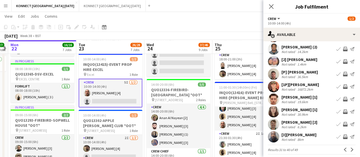
click at [343, 100] on app-icon "Invite crew" at bounding box center [345, 99] width 5 height 5
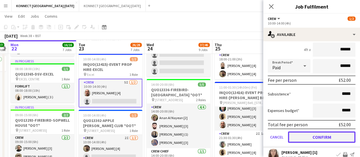
click at [312, 137] on button "Confirm" at bounding box center [321, 136] width 67 height 11
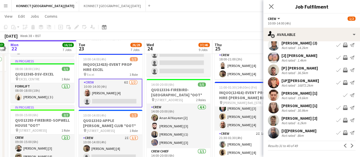
scroll to position [22, 0]
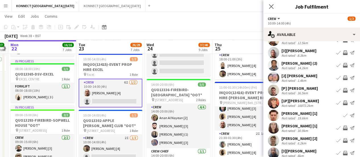
click at [343, 66] on app-icon "Invite crew" at bounding box center [345, 65] width 5 height 5
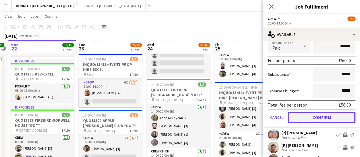
click at [307, 114] on button "Confirm" at bounding box center [321, 117] width 67 height 11
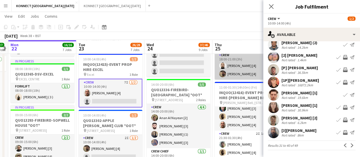
scroll to position [42, 0]
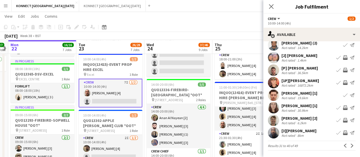
click at [212, 30] on app-toolbar "Copy Paste Paste Ctrl+V Paste with crew Ctrl+Shift+V Paste linked Job [GEOGRAPH…" at bounding box center [180, 27] width 360 height 10
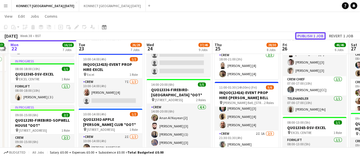
click at [305, 33] on button "Publish 1 job" at bounding box center [310, 35] width 30 height 7
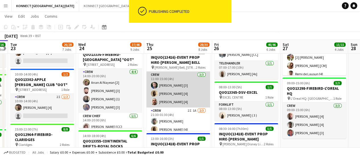
scroll to position [12, 0]
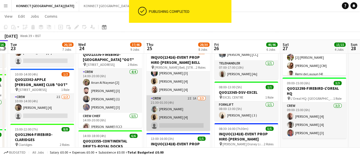
click at [186, 104] on app-card-role "Crew 2I 1A 2/3 21:30-01:30 (4h) Alistair Welsh Sean Abbey [4] single-neutral-ac…" at bounding box center [178, 113] width 64 height 36
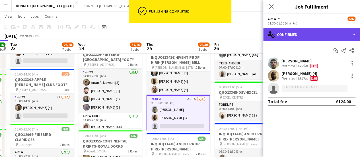
click at [288, 31] on div "single-neutral-actions-check-2 Confirmed" at bounding box center [311, 35] width 97 height 14
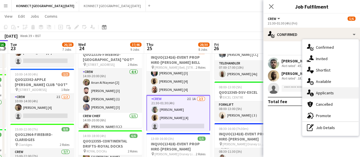
click at [339, 94] on div "single-neutral-actions-information Applicants" at bounding box center [330, 92] width 56 height 11
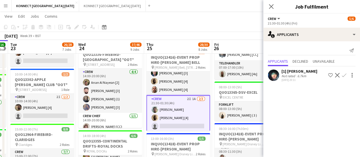
click at [230, 36] on div "September 2025 Week 39 • BST" at bounding box center [180, 36] width 360 height 8
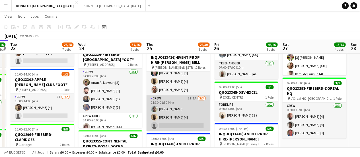
click at [178, 108] on app-card-role "Crew 2I 1A 2/3 21:30-01:30 (4h) Alistair Welsh Sean Abbey [4] single-neutral-ac…" at bounding box center [178, 113] width 64 height 36
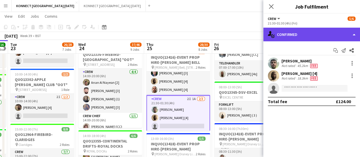
click at [286, 30] on div "single-neutral-actions-check-2 Confirmed" at bounding box center [311, 35] width 97 height 14
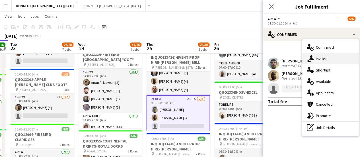
click at [318, 59] on span "Invited" at bounding box center [322, 58] width 12 height 5
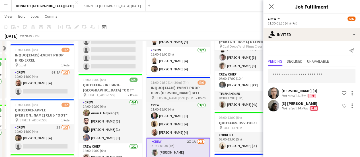
scroll to position [133, 0]
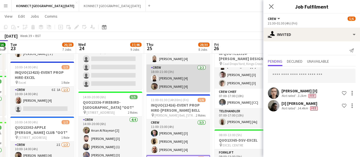
click at [186, 77] on app-card-role "Crew 2/2 18:00-21:00 (3h) Luke Ryder [4] Thayalan Ravendran [4]" at bounding box center [178, 78] width 64 height 28
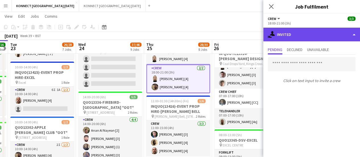
click at [286, 32] on div "single-neutral-actions-share-1 Invited" at bounding box center [311, 35] width 97 height 14
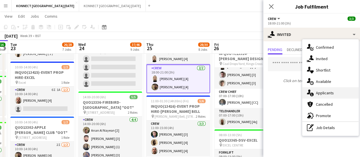
click at [335, 94] on div "single-neutral-actions-information Applicants" at bounding box center [330, 92] width 56 height 11
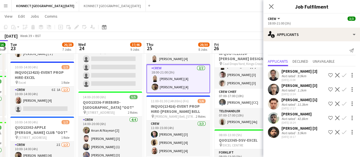
click at [192, 29] on app-toolbar "Copy Paste Paste Ctrl+V Paste with crew Ctrl+Shift+V Paste linked Job [GEOGRAPH…" at bounding box center [180, 27] width 360 height 10
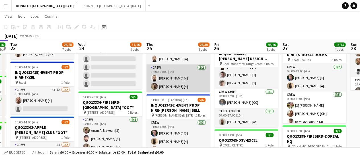
click at [169, 85] on app-card-role "Crew 2/2 18:00-21:00 (3h) Luke Ryder [4] Thayalan Ravendran [4]" at bounding box center [178, 78] width 64 height 28
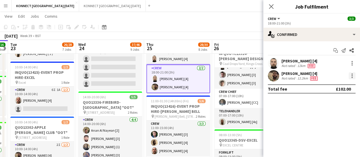
click at [352, 77] on div at bounding box center [352, 77] width 1 height 1
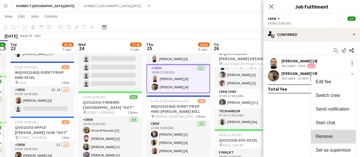
click at [327, 140] on button "Remove" at bounding box center [333, 137] width 44 height 14
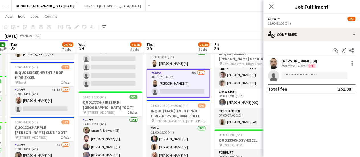
click at [286, 27] on app-options-switcher "Crew All roles Crew 2/3 18:00-21:00 (3h)" at bounding box center [311, 21] width 97 height 14
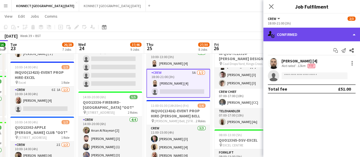
click at [289, 33] on div "single-neutral-actions-check-2 Confirmed" at bounding box center [311, 35] width 97 height 14
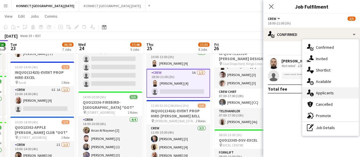
click at [324, 95] on span "Applicants" at bounding box center [325, 92] width 18 height 5
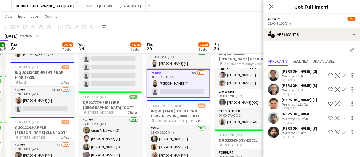
click at [345, 88] on app-icon "Confirm" at bounding box center [344, 89] width 5 height 5
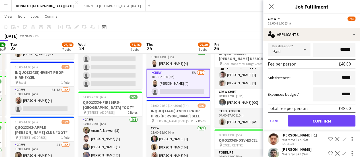
scroll to position [95, 0]
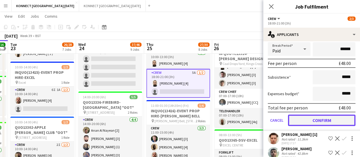
click at [303, 123] on button "Confirm" at bounding box center [321, 119] width 67 height 11
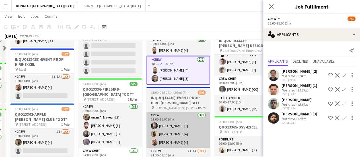
scroll to position [128, 0]
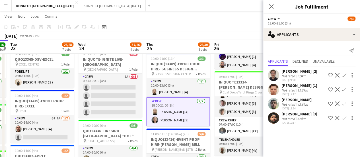
scroll to position [104, 0]
click at [166, 21] on app-page-menu "View Day view expanded Day view collapsed Month view Date picker Jump to today …" at bounding box center [180, 16] width 360 height 11
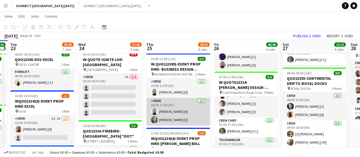
click at [177, 123] on app-card-role "Crew 2/2 18:00-21:00 (3h) Luke Ryder [4] Marcin Motylewicz [3]" at bounding box center [178, 112] width 64 height 28
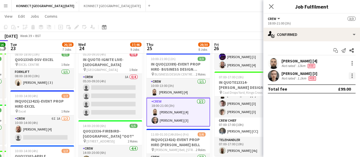
click at [354, 74] on div at bounding box center [352, 75] width 7 height 7
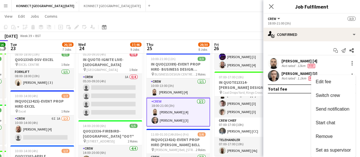
click at [197, 16] on div at bounding box center [180, 78] width 360 height 157
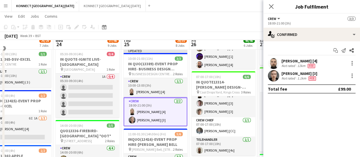
scroll to position [99, 0]
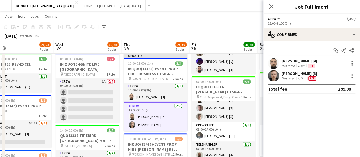
click at [230, 17] on app-page-menu "View Day view expanded Day view collapsed Month view Date picker Jump to today …" at bounding box center [180, 16] width 360 height 11
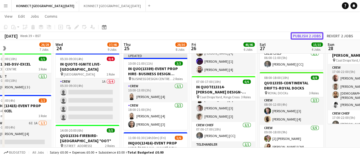
click at [301, 36] on button "Publish 2 jobs" at bounding box center [307, 35] width 33 height 7
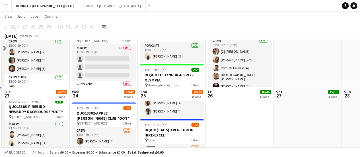
scroll to position [425, 0]
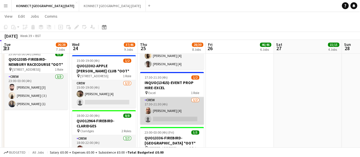
click at [158, 108] on app-card-role "Crew 1/2 17:30-21:30 (4h) Patrick Berryman [4] single-neutral-actions" at bounding box center [172, 111] width 64 height 28
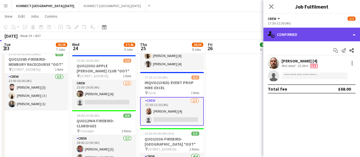
click at [283, 35] on div "single-neutral-actions-check-2 Confirmed" at bounding box center [311, 35] width 97 height 14
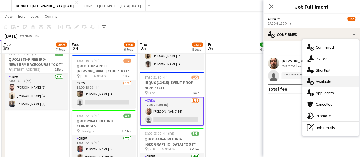
click at [333, 81] on div "single-neutral-actions-upload Available" at bounding box center [330, 81] width 56 height 11
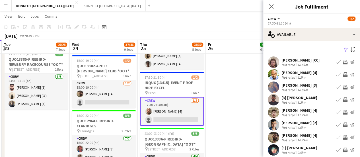
scroll to position [45, 0]
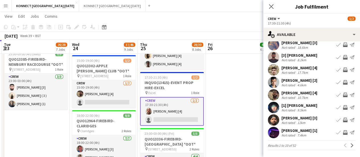
click at [343, 95] on app-icon "Invite crew" at bounding box center [345, 95] width 5 height 5
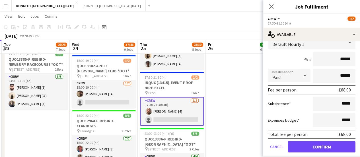
scroll to position [115, 0]
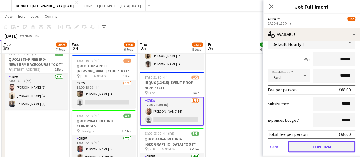
click at [300, 151] on button "Confirm" at bounding box center [321, 146] width 67 height 11
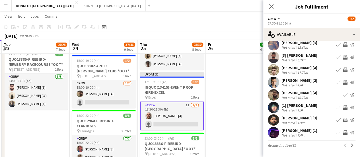
scroll to position [45, 0]
click at [343, 135] on app-icon "Invite crew" at bounding box center [345, 132] width 5 height 5
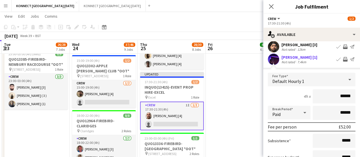
scroll to position [174, 0]
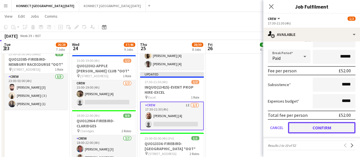
click at [298, 130] on button "Confirm" at bounding box center [321, 127] width 67 height 11
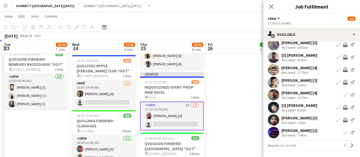
scroll to position [45, 0]
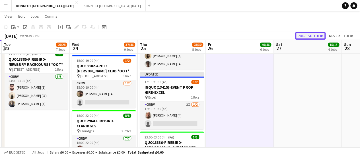
click at [315, 34] on button "Publish 1 job" at bounding box center [310, 35] width 30 height 7
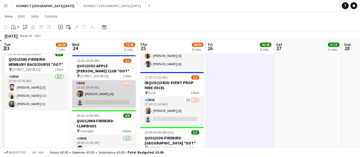
click at [99, 90] on app-card-role "Crew 1/2 15:00-19:00 (4h) Thayalan Ravendran [4] single-neutral-actions" at bounding box center [104, 94] width 64 height 28
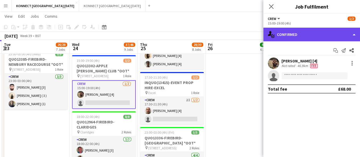
click at [291, 30] on div "single-neutral-actions-check-2 Confirmed" at bounding box center [311, 35] width 97 height 14
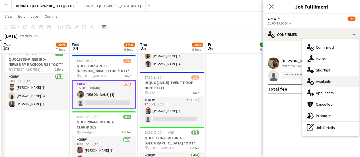
click at [330, 81] on span "Available" at bounding box center [323, 81] width 15 height 5
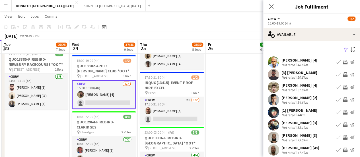
scroll to position [45, 0]
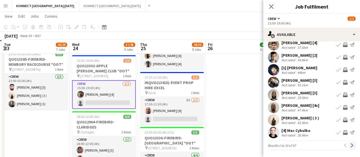
click at [350, 144] on app-icon "Next" at bounding box center [352, 145] width 4 height 4
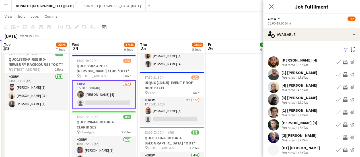
scroll to position [41, 0]
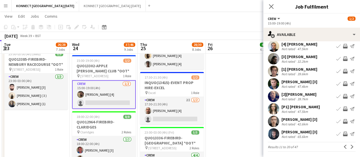
click at [343, 121] on app-icon "Invite crew" at bounding box center [345, 121] width 5 height 5
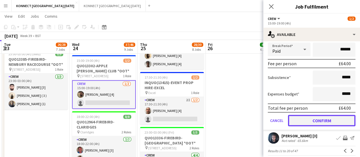
click at [310, 121] on button "Confirm" at bounding box center [321, 120] width 67 height 11
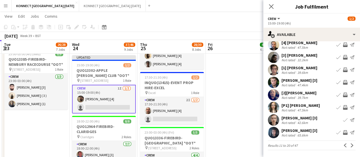
scroll to position [42, 0]
click at [349, 148] on button "Next" at bounding box center [352, 145] width 7 height 7
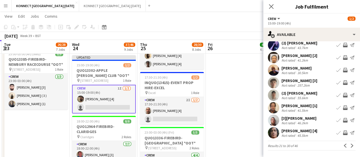
click at [343, 132] on app-icon "Invite crew" at bounding box center [345, 132] width 5 height 5
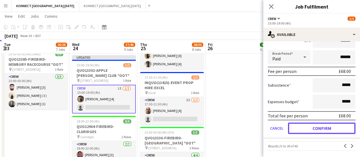
click at [317, 129] on button "Confirm" at bounding box center [321, 127] width 67 height 11
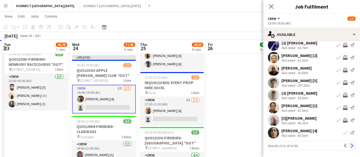
click at [350, 144] on app-icon "Next" at bounding box center [352, 145] width 4 height 4
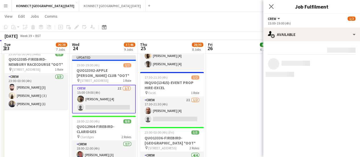
scroll to position [0, 0]
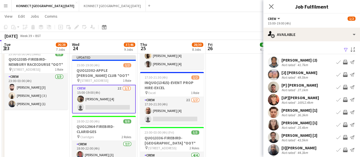
click at [342, 60] on button "Invite crew" at bounding box center [345, 62] width 7 height 7
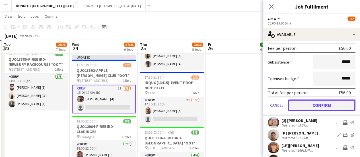
click at [312, 101] on button "Confirm" at bounding box center [321, 104] width 67 height 11
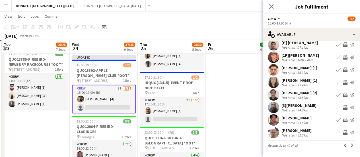
scroll to position [42, 0]
click at [305, 71] on div "36.3km" at bounding box center [302, 73] width 13 height 4
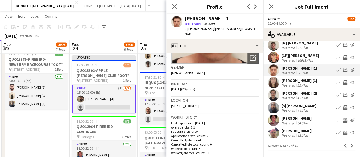
scroll to position [79, 0]
click at [343, 68] on app-icon "Invite crew" at bounding box center [345, 70] width 5 height 5
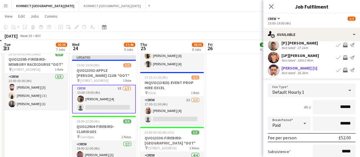
scroll to position [144, 0]
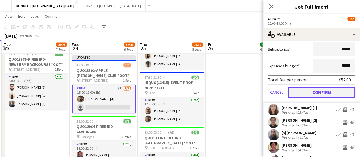
click at [297, 93] on button "Confirm" at bounding box center [321, 92] width 67 height 11
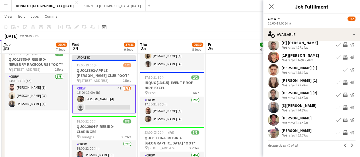
scroll to position [42, 0]
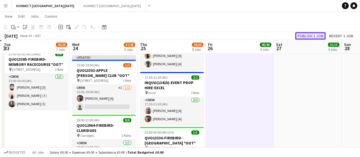
click at [317, 36] on button "Publish 1 job" at bounding box center [310, 35] width 30 height 7
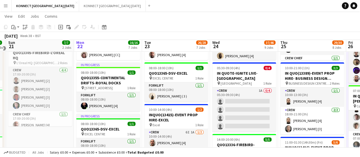
scroll to position [132, 0]
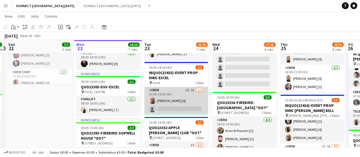
click at [184, 96] on app-card-role "Crew 6I 1A 1/2 10:00-14:00 (4h) Patrick Berryman [4] single-neutral-actions" at bounding box center [176, 101] width 64 height 28
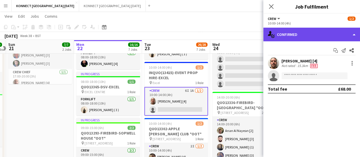
click at [286, 38] on div "single-neutral-actions-check-2 Confirmed" at bounding box center [311, 35] width 97 height 14
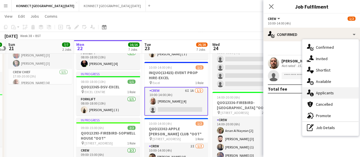
click at [335, 89] on div "single-neutral-actions-information Applicants" at bounding box center [330, 92] width 56 height 11
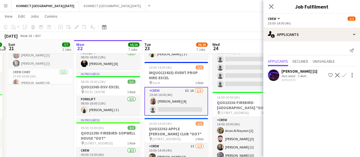
click at [342, 75] on app-icon "Confirm" at bounding box center [344, 75] width 5 height 5
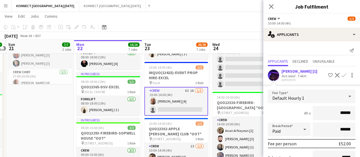
scroll to position [59, 0]
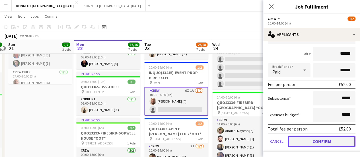
click at [302, 138] on button "Confirm" at bounding box center [321, 141] width 67 height 11
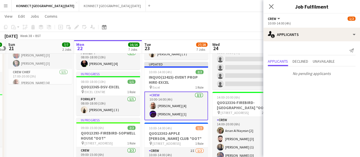
scroll to position [0, 0]
click at [231, 26] on app-toolbar "Copy Paste Paste Ctrl+V Paste with crew Ctrl+Shift+V Paste linked Job [GEOGRAPH…" at bounding box center [180, 27] width 360 height 10
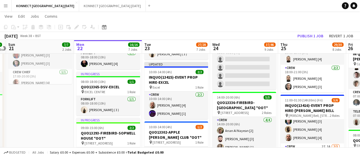
click at [307, 40] on div "September 2025 Week 38 • BST Publish 1 job Revert 1 job" at bounding box center [180, 36] width 360 height 8
click at [305, 38] on button "Publish 1 job" at bounding box center [310, 35] width 30 height 7
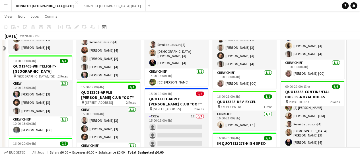
scroll to position [222, 0]
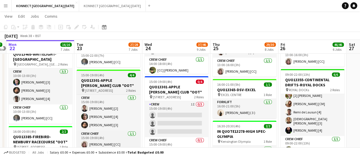
click at [95, 78] on h3 "QUO13301-APPLE [PERSON_NAME] CLUB *OOT*" at bounding box center [109, 83] width 64 height 10
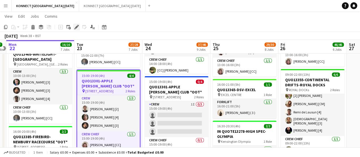
click at [76, 30] on div "Edit" at bounding box center [76, 27] width 7 height 7
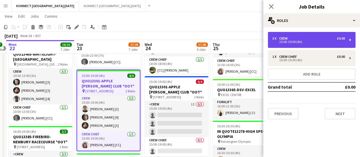
click at [286, 40] on div "15:00-19:00 (4h)" at bounding box center [308, 41] width 73 height 3
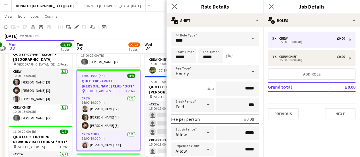
click at [187, 56] on input "*****" at bounding box center [183, 55] width 25 height 14
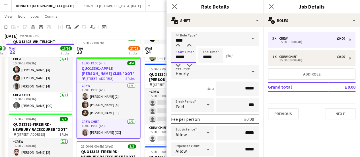
scroll to position [337, 0]
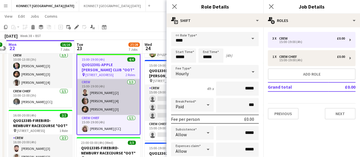
click at [116, 86] on app-card-role "Crew 3/3 15:00-19:00 (4h) Nikolas Saylor [2] Darren huie [4] Thomas Curd [3]" at bounding box center [108, 97] width 63 height 36
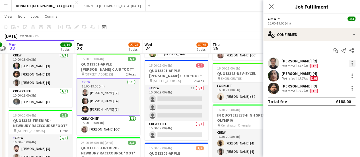
click at [350, 65] on div at bounding box center [352, 63] width 7 height 7
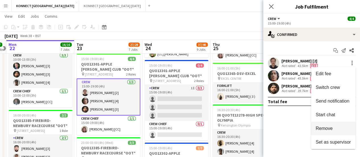
click at [343, 131] on button "Remove" at bounding box center [333, 129] width 44 height 14
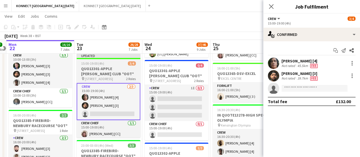
click at [87, 67] on h3 "QUO13301-APPLE [PERSON_NAME] CLUB *OOT*" at bounding box center [109, 71] width 64 height 10
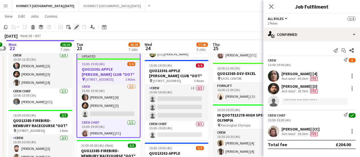
click at [77, 25] on icon "Edit" at bounding box center [76, 27] width 5 height 5
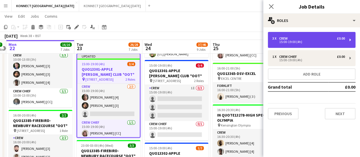
click at [291, 44] on div "3 x Crew £0.00 15:00-19:00 (4h)" at bounding box center [312, 40] width 88 height 16
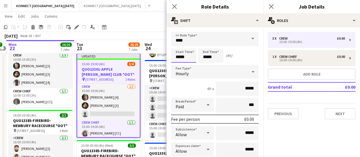
click at [178, 53] on input "*****" at bounding box center [183, 55] width 25 height 14
type input "*****"
click at [207, 54] on input "*****" at bounding box center [210, 55] width 25 height 14
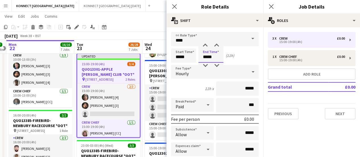
click at [207, 54] on input "*****" at bounding box center [210, 55] width 25 height 14
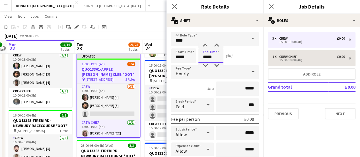
type input "*****"
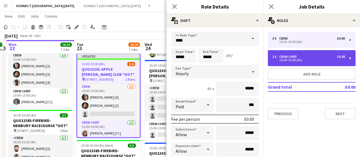
click at [307, 56] on div "1 x Crew Chief £0.00" at bounding box center [308, 57] width 73 height 4
type input "**********"
type input "*****"
type input "*"
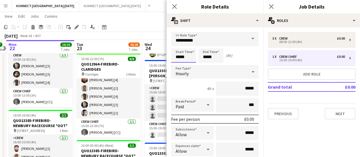
click at [182, 54] on input "*****" at bounding box center [183, 55] width 25 height 14
type input "*****"
click at [218, 59] on input "*****" at bounding box center [210, 55] width 25 height 14
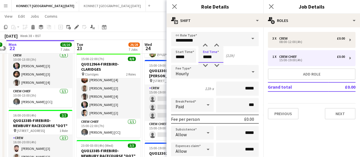
click at [218, 59] on input "*****" at bounding box center [210, 55] width 25 height 14
type input "*****"
click at [152, 29] on app-toolbar "Copy Paste Paste Ctrl+V Paste with crew Ctrl+Shift+V Paste linked Job [GEOGRAPH…" at bounding box center [180, 27] width 360 height 10
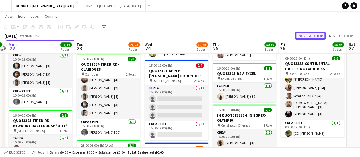
click at [315, 34] on button "Publish 1 job" at bounding box center [310, 35] width 30 height 7
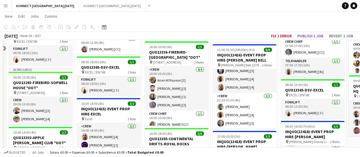
scroll to position [105, 0]
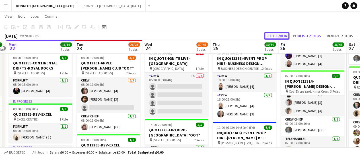
click at [279, 33] on button "Fix 1 error" at bounding box center [276, 35] width 25 height 7
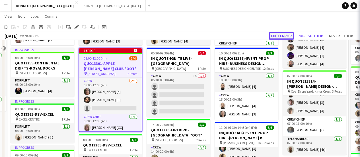
scroll to position [266, 0]
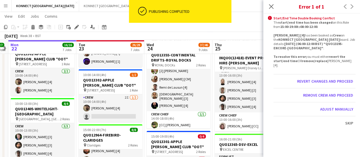
click at [217, 33] on div "September 2025 Week 38 • BST Fix 1 error Publish 1 job Revert 1 job" at bounding box center [180, 36] width 360 height 8
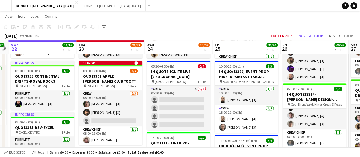
scroll to position [92, 0]
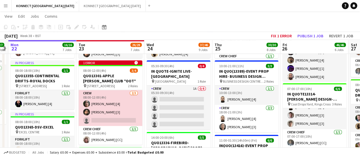
click at [107, 120] on app-card-role "Crew 2/3 08:00-12:00 (4h) Darren huie [4] Thomas Curd [3] single-neutral-actions" at bounding box center [111, 108] width 64 height 36
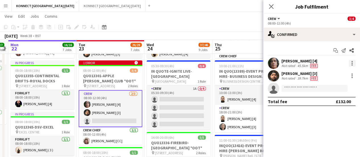
click at [352, 65] on div at bounding box center [352, 63] width 7 height 7
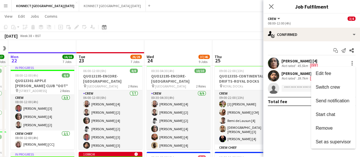
scroll to position [21, 0]
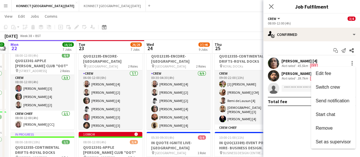
click at [113, 91] on div at bounding box center [180, 78] width 360 height 157
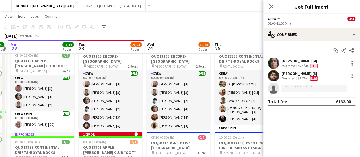
click at [113, 91] on app-card-role "Crew 7/7 06:00-12:00 (6h) Rodrigo Luz [4] Nikolas Saylor [2] Darren huie [4] Ma…" at bounding box center [111, 104] width 64 height 69
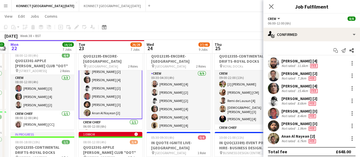
scroll to position [30, 0]
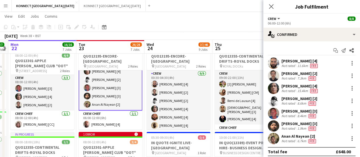
click at [209, 17] on app-page-menu "View Day view expanded Day view collapsed Month view Date picker Jump to today …" at bounding box center [180, 16] width 360 height 11
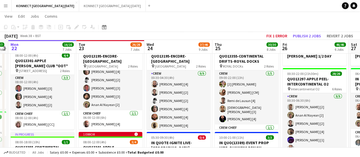
scroll to position [29, 0]
click at [336, 33] on button "Revert 2 jobs" at bounding box center [340, 35] width 31 height 7
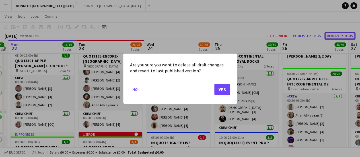
scroll to position [0, 0]
click at [225, 85] on button "Yes" at bounding box center [222, 88] width 16 height 11
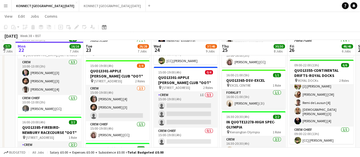
scroll to position [333, 0]
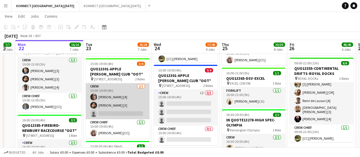
click at [111, 95] on app-card-role "Crew 2/3 15:00-19:00 (4h) Darren huie [4] Thomas Curd [3] single-neutral-actions" at bounding box center [118, 101] width 64 height 36
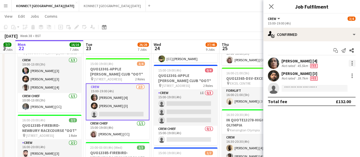
click at [350, 62] on div at bounding box center [352, 63] width 7 height 7
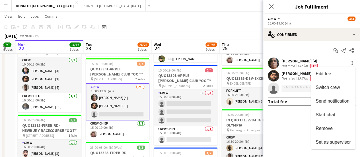
click at [327, 132] on button "Remove" at bounding box center [333, 129] width 44 height 14
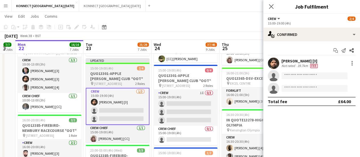
click at [97, 75] on h3 "QUO13301-APPLE [PERSON_NAME] CLUB *OOT*" at bounding box center [118, 76] width 64 height 10
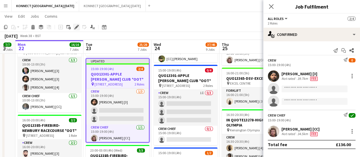
click at [76, 26] on icon "Edit" at bounding box center [76, 27] width 5 height 5
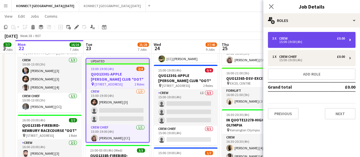
click at [324, 43] on div "3 x Crew £0.00 15:00-19:00 (4h)" at bounding box center [312, 40] width 88 height 16
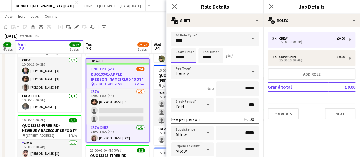
click at [185, 60] on input "*****" at bounding box center [183, 55] width 25 height 14
type input "*****"
click at [212, 54] on input "*****" at bounding box center [210, 55] width 25 height 14
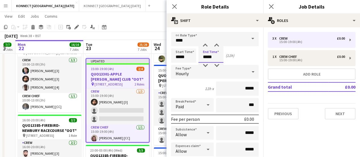
click at [212, 54] on input "*****" at bounding box center [210, 55] width 25 height 14
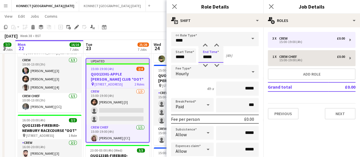
type input "*****"
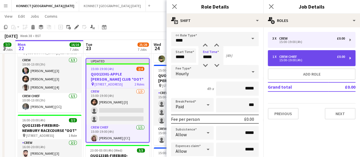
click at [293, 56] on div "Crew Chief" at bounding box center [289, 57] width 20 height 4
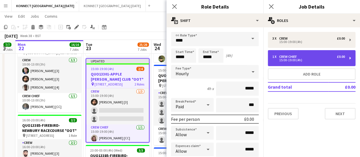
type input "**********"
type input "*****"
type input "*"
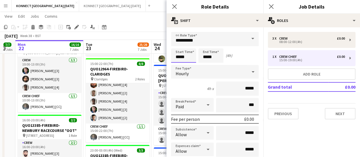
click at [185, 58] on input "*****" at bounding box center [183, 55] width 25 height 14
type input "*****"
click at [216, 58] on input "*****" at bounding box center [210, 55] width 25 height 14
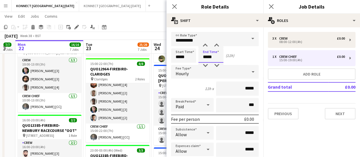
click at [216, 58] on input "*****" at bounding box center [210, 55] width 25 height 14
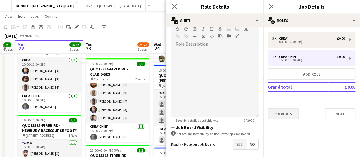
type input "*****"
click at [276, 113] on button "Previous" at bounding box center [283, 113] width 31 height 11
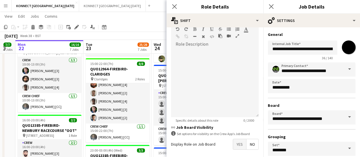
click at [342, 44] on input "*******" at bounding box center [349, 47] width 20 height 20
type input "*******"
click at [329, 30] on div "**********" at bounding box center [311, 115] width 97 height 177
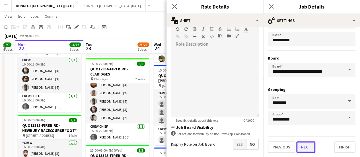
click at [303, 148] on button "Next" at bounding box center [305, 146] width 19 height 11
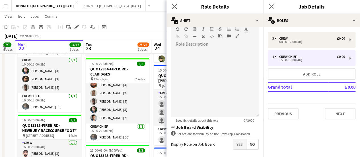
scroll to position [0, 0]
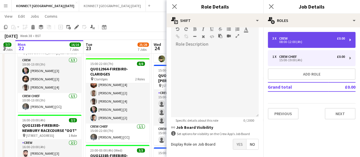
click at [273, 44] on div "3 x Crew £0.00 08:00-12:00 (4h)" at bounding box center [312, 40] width 88 height 16
type input "****"
type input "*****"
type input "*"
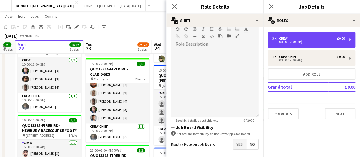
scroll to position [199, 0]
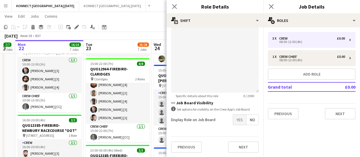
click at [233, 121] on span "Yes" at bounding box center [239, 119] width 13 height 10
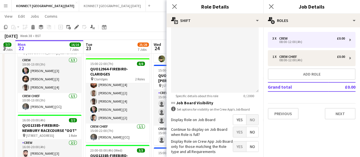
click at [137, 33] on div "September 2025 Week 38 • BST Publish 1 job Revert 1 job" at bounding box center [180, 36] width 360 height 8
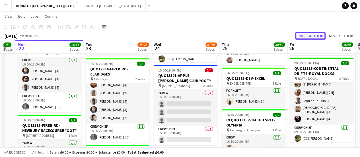
click at [302, 36] on button "Publish 1 job" at bounding box center [310, 35] width 30 height 7
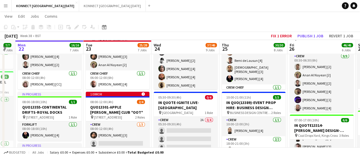
scroll to position [61, 0]
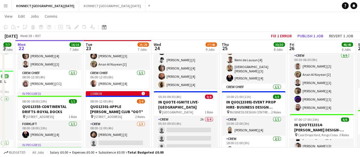
click at [340, 27] on app-toolbar "Copy Paste Paste Ctrl+V Paste with crew Ctrl+Shift+V Paste linked Job [GEOGRAPH…" at bounding box center [180, 27] width 360 height 10
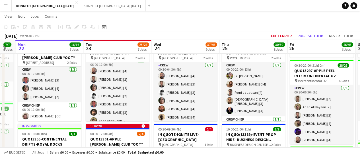
scroll to position [29, 0]
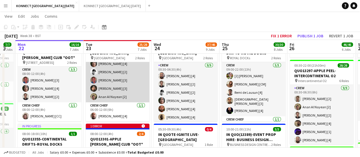
click at [118, 89] on app-card-role "Crew 7/7 06:00-12:00 (6h) Rodrigo Luz [4] Nikolas Saylor [2] Darren huie [4] Ma…" at bounding box center [118, 67] width 64 height 69
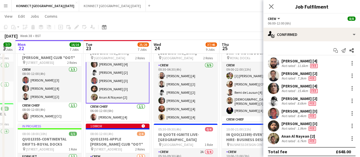
scroll to position [29, 0]
click at [210, 27] on app-toolbar "Copy Paste Paste Ctrl+V Paste with crew Ctrl+Shift+V Paste linked Job [GEOGRAPH…" at bounding box center [180, 27] width 360 height 10
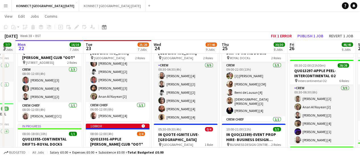
scroll to position [29, 0]
click at [348, 33] on button "Revert 1 job" at bounding box center [341, 35] width 29 height 7
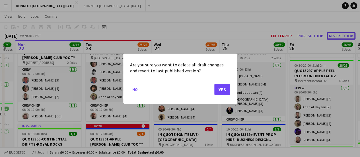
scroll to position [0, 0]
click at [223, 91] on button "Yes" at bounding box center [222, 88] width 16 height 11
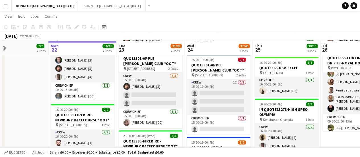
scroll to position [345, 0]
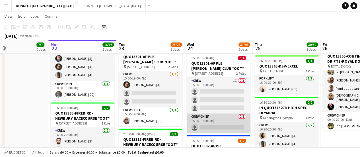
click at [221, 124] on app-card-role "Crew Chief 0/1 15:00-19:00 (4h) single-neutral-actions" at bounding box center [219, 122] width 64 height 19
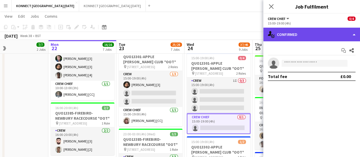
click at [303, 31] on div "single-neutral-actions-check-2 Confirmed" at bounding box center [311, 35] width 97 height 14
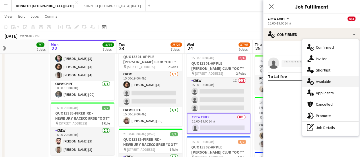
click at [332, 82] on div "single-neutral-actions-upload Available" at bounding box center [330, 81] width 56 height 11
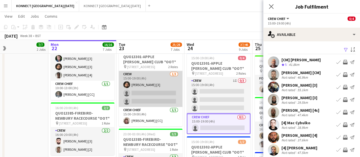
click at [134, 97] on app-card-role "Crew 1/3 15:00-19:00 (4h) Thomas Curd [3] single-neutral-actions single-neutral…" at bounding box center [151, 89] width 64 height 36
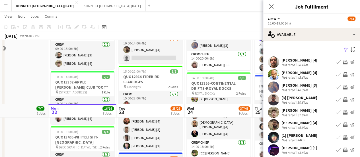
scroll to position [316, 0]
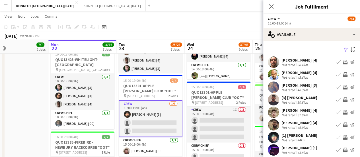
click at [161, 126] on app-card-role "Crew 1/3 15:00-19:00 (4h) Thomas Curd [3] single-neutral-actions single-neutral…" at bounding box center [151, 118] width 64 height 37
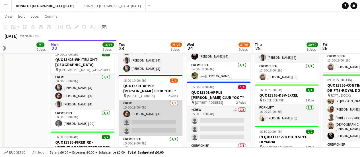
click at [161, 126] on app-card-role "Crew 1/3 15:00-19:00 (4h) Thomas Curd [3] single-neutral-actions single-neutral…" at bounding box center [151, 118] width 64 height 36
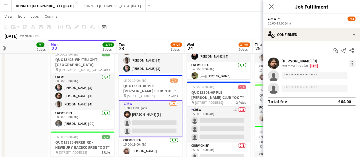
click at [354, 61] on div at bounding box center [352, 63] width 7 height 7
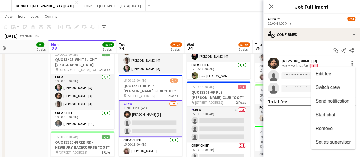
click at [179, 19] on div at bounding box center [180, 78] width 360 height 157
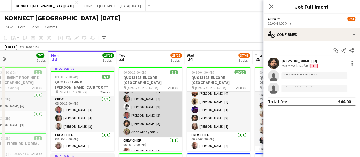
scroll to position [0, 0]
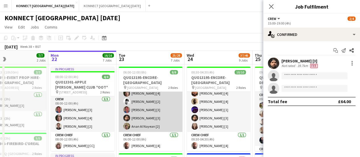
click at [163, 117] on app-card-role "Crew 7/7 06:00-12:00 (6h) Rodrigo Luz [4] Nikolas Saylor [2] Darren huie [4] Ma…" at bounding box center [151, 97] width 64 height 69
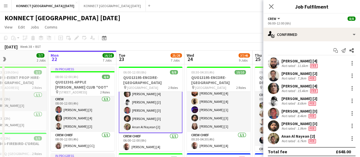
scroll to position [29, 0]
click at [349, 126] on div at bounding box center [352, 125] width 7 height 7
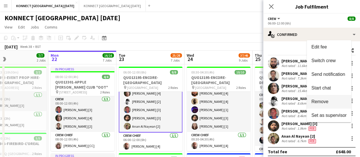
click at [331, 102] on span "Remove" at bounding box center [328, 101] width 35 height 5
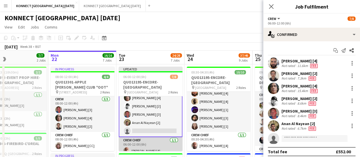
scroll to position [0, 0]
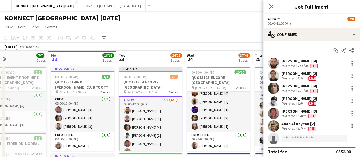
click at [222, 43] on div "September 2025 Week 38 • BST Publish 1 job Revert 1 job" at bounding box center [180, 47] width 360 height 8
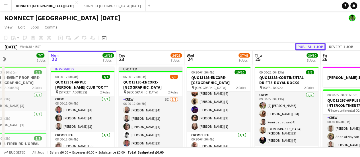
click at [311, 45] on button "Publish 1 job" at bounding box center [310, 46] width 30 height 7
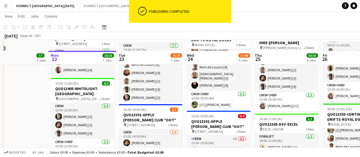
scroll to position [299, 0]
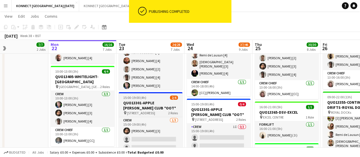
click at [129, 106] on h3 "QUO13301-APPLE [PERSON_NAME] CLUB *OOT*" at bounding box center [151, 105] width 64 height 10
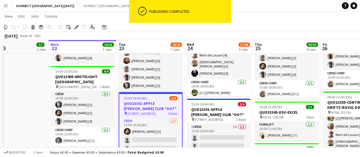
click at [77, 27] on icon at bounding box center [76, 27] width 3 height 3
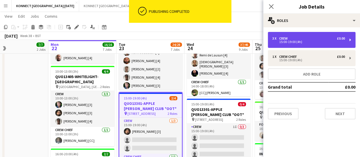
click at [335, 38] on div "3 x Crew £0.00" at bounding box center [308, 38] width 73 height 4
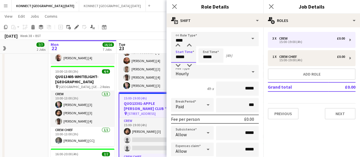
click at [181, 58] on input "*****" at bounding box center [183, 55] width 25 height 14
type input "*****"
click at [219, 56] on input "*****" at bounding box center [210, 55] width 25 height 14
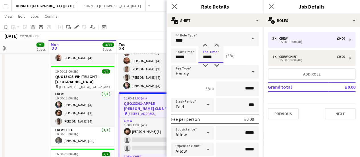
click at [219, 56] on input "*****" at bounding box center [210, 55] width 25 height 14
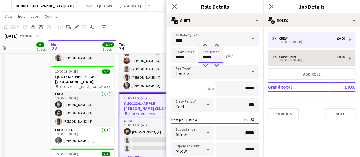
type input "*****"
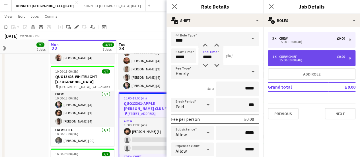
click at [300, 57] on div "1 x Crew Chief £0.00" at bounding box center [308, 57] width 73 height 4
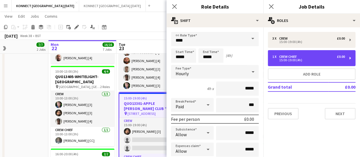
type input "**********"
type input "*****"
type input "*"
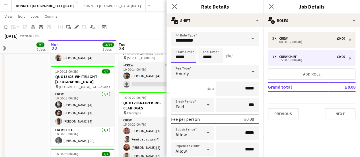
click at [189, 55] on input "*****" at bounding box center [183, 55] width 25 height 14
type input "*****"
click at [220, 57] on input "*****" at bounding box center [210, 55] width 25 height 14
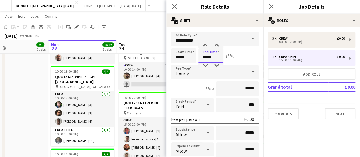
click at [220, 57] on input "*****" at bounding box center [210, 55] width 25 height 14
type input "*****"
click at [151, 33] on div "September 2025 Week 38 • BST Publish 1 job Revert 1 job" at bounding box center [180, 36] width 360 height 8
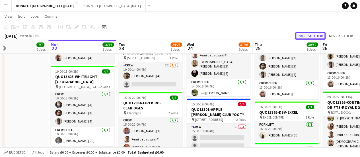
click at [302, 34] on button "Publish 1 job" at bounding box center [310, 35] width 30 height 7
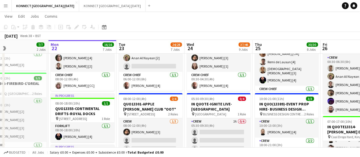
scroll to position [60, 0]
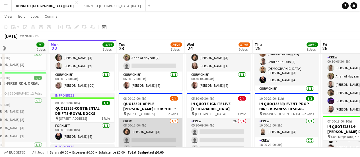
click at [161, 135] on app-card-role "Crew 1/3 08:00-12:00 (4h) Thomas Curd [3] single-neutral-actions single-neutral…" at bounding box center [151, 136] width 64 height 36
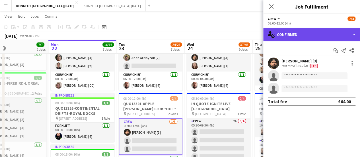
click at [301, 36] on div "single-neutral-actions-check-2 Confirmed" at bounding box center [311, 35] width 97 height 14
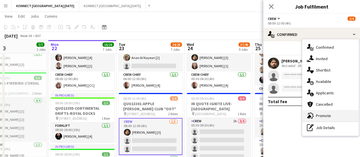
click at [312, 114] on icon "advertising-megaphone" at bounding box center [310, 115] width 7 height 7
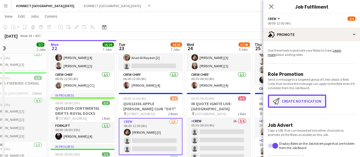
click at [305, 100] on button "Create notification Create notification" at bounding box center [297, 101] width 58 height 13
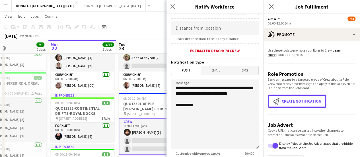
scroll to position [116, 0]
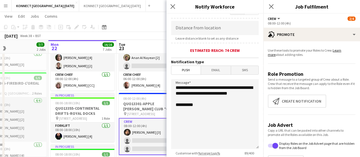
click at [140, 17] on app-page-menu "View Day view expanded Day view collapsed Month view Date picker Jump to today …" at bounding box center [180, 16] width 360 height 11
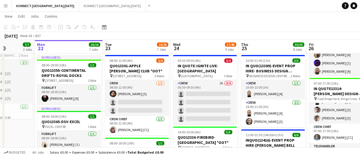
scroll to position [97, 0]
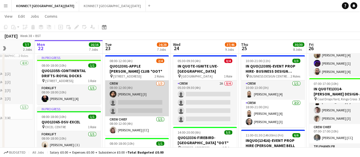
drag, startPoint x: 134, startPoint y: 103, endPoint x: 125, endPoint y: 101, distance: 9.0
click at [125, 101] on app-card-role "Crew 1/3 08:00-12:00 (4h) Thomas Curd [3] single-neutral-actions single-neutral…" at bounding box center [137, 98] width 64 height 36
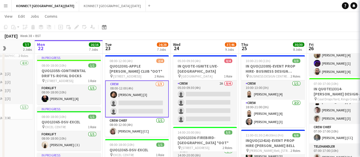
scroll to position [0, 169]
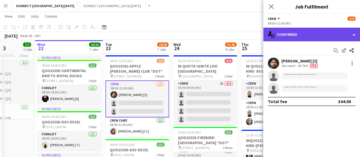
click at [303, 39] on div "single-neutral-actions-check-2 Confirmed" at bounding box center [311, 35] width 97 height 14
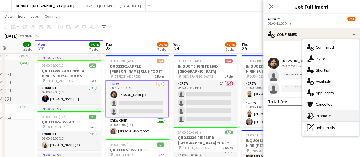
click at [325, 116] on span "Promote" at bounding box center [323, 115] width 15 height 5
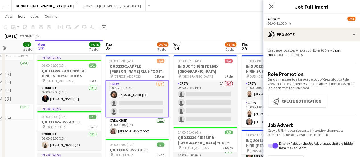
click at [311, 109] on app-promote-tab "Use these tools to promote your Roles to Crew. Learn more about adding roles. R…" at bounding box center [311, 109] width 97 height 127
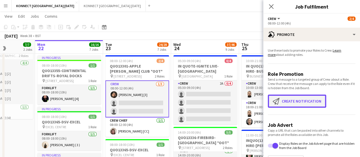
click at [315, 103] on button "Create notification Create notification" at bounding box center [297, 101] width 58 height 13
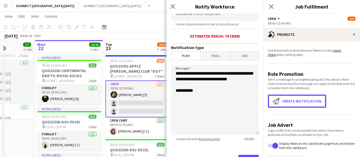
scroll to position [157, 0]
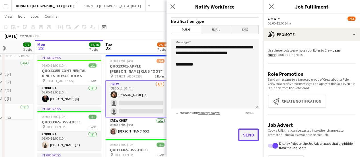
click at [244, 134] on button "Send" at bounding box center [248, 134] width 20 height 13
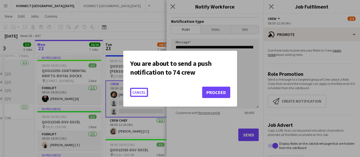
scroll to position [0, 0]
click at [220, 92] on button "Proceed" at bounding box center [216, 92] width 28 height 11
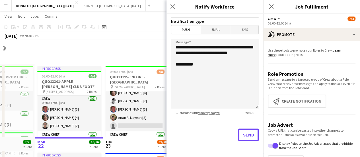
scroll to position [97, 0]
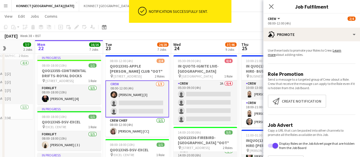
click at [231, 28] on app-toolbar "Copy Paste Paste Ctrl+V Paste with crew Ctrl+Shift+V Paste linked Job [GEOGRAPH…" at bounding box center [180, 27] width 360 height 10
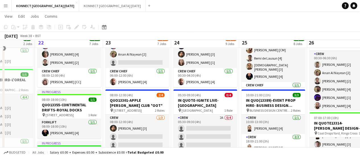
scroll to position [21, 0]
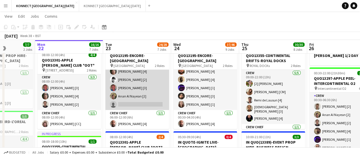
click at [143, 100] on app-card-role "Crew 5I 6/7 06:00-12:00 (6h) Rodrigo Luz [4] Nikolas Saylor [2] Darren huie [4]…" at bounding box center [137, 75] width 64 height 69
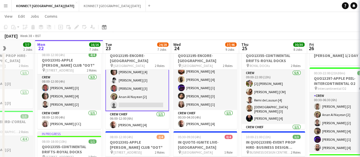
scroll to position [29, 0]
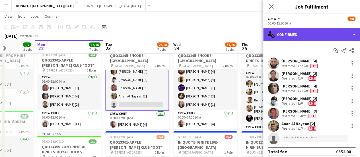
click at [294, 32] on div "single-neutral-actions-check-2 Confirmed" at bounding box center [311, 35] width 97 height 14
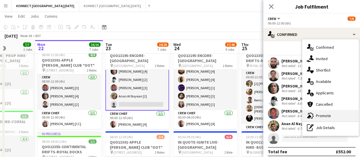
click at [328, 121] on div "advertising-megaphone Promote" at bounding box center [330, 115] width 56 height 11
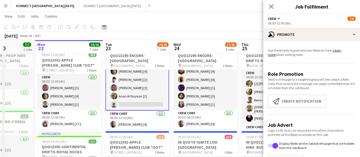
scroll to position [0, 0]
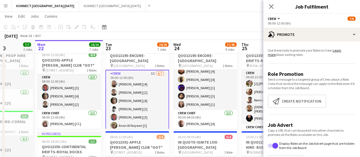
click at [161, 32] on div "September 2025 Week 38 • BST" at bounding box center [180, 36] width 360 height 8
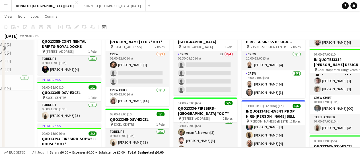
scroll to position [95, 0]
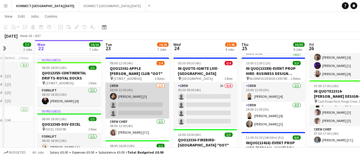
click at [143, 97] on app-card-role "Crew 1/3 08:00-12:00 (4h) Thomas Curd [3] single-neutral-actions single-neutral…" at bounding box center [137, 101] width 64 height 36
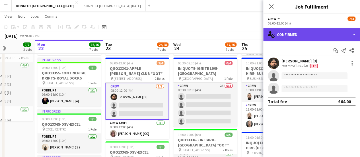
click at [295, 36] on div "single-neutral-actions-check-2 Confirmed" at bounding box center [311, 35] width 97 height 14
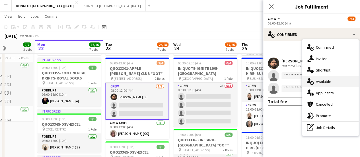
click at [343, 83] on div "single-neutral-actions-upload Available" at bounding box center [330, 81] width 56 height 11
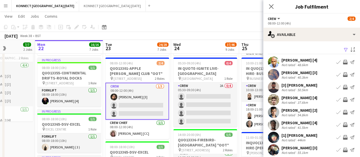
scroll to position [36, 0]
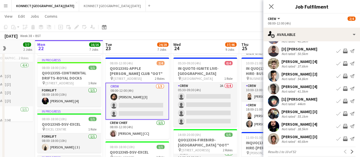
click at [343, 78] on app-icon "Invite crew" at bounding box center [345, 76] width 5 height 5
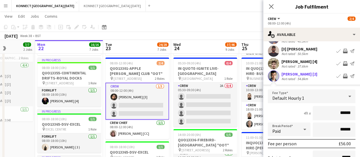
scroll to position [124, 0]
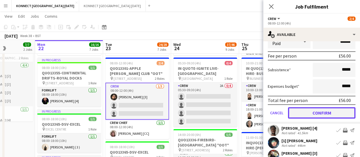
click at [315, 112] on button "Confirm" at bounding box center [321, 112] width 67 height 11
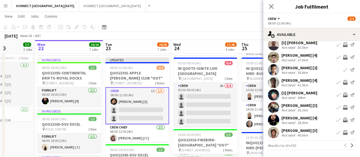
scroll to position [45, 0]
click at [343, 83] on app-icon "Invite crew" at bounding box center [345, 82] width 5 height 5
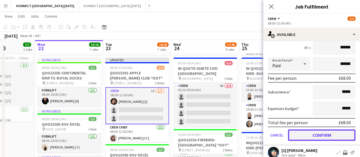
click at [314, 132] on button "Confirm" at bounding box center [321, 134] width 67 height 11
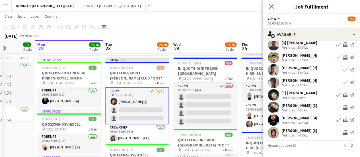
click at [343, 134] on app-icon "Invite crew" at bounding box center [345, 132] width 5 height 5
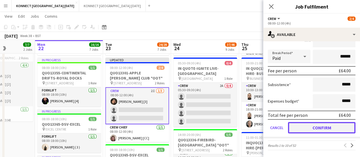
click at [313, 131] on button "Confirm" at bounding box center [321, 127] width 67 height 11
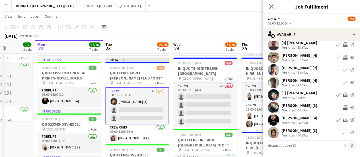
click at [350, 144] on app-icon "Next" at bounding box center [352, 145] width 4 height 4
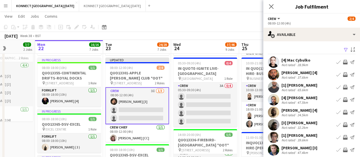
scroll to position [23, 0]
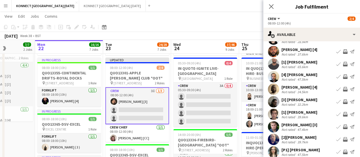
click at [343, 89] on app-icon "Invite crew" at bounding box center [345, 89] width 5 height 5
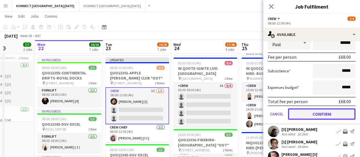
click at [312, 118] on button "Confirm" at bounding box center [321, 113] width 67 height 11
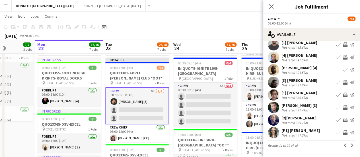
scroll to position [42, 0]
click at [349, 147] on button "Next" at bounding box center [352, 145] width 7 height 7
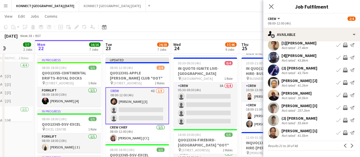
click at [303, 133] on div "41.5km" at bounding box center [302, 135] width 13 height 4
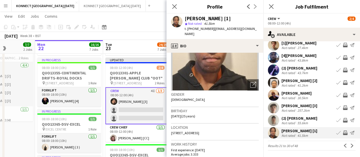
scroll to position [52, 0]
click at [172, 6] on icon "Close pop-in" at bounding box center [174, 6] width 5 height 5
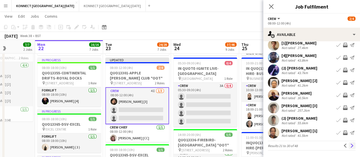
click at [350, 146] on app-icon "Next" at bounding box center [352, 145] width 4 height 4
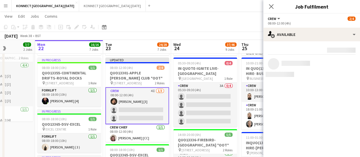
scroll to position [0, 0]
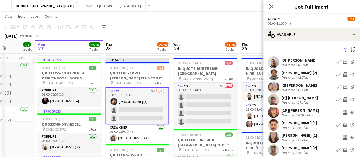
click at [343, 75] on app-icon "Invite crew" at bounding box center [345, 74] width 5 height 5
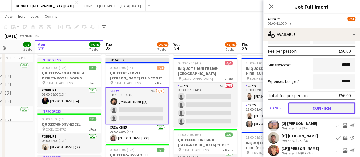
click at [307, 108] on button "Confirm" at bounding box center [321, 107] width 67 height 11
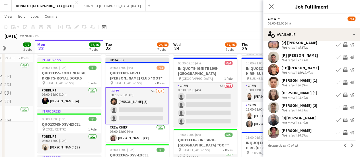
scroll to position [42, 0]
click at [305, 106] on div "[PERSON_NAME] [2]" at bounding box center [300, 105] width 36 height 5
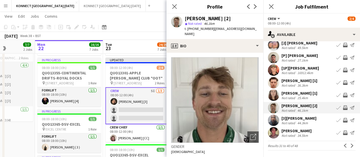
scroll to position [68, 0]
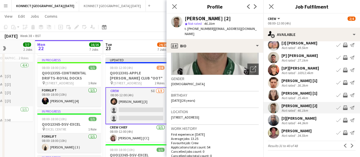
click at [343, 108] on app-icon "Invite crew" at bounding box center [345, 107] width 5 height 5
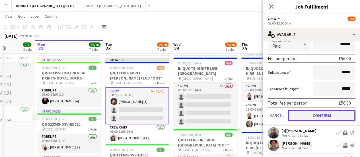
click at [309, 116] on button "Confirm" at bounding box center [321, 115] width 67 height 11
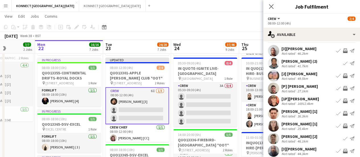
scroll to position [11, 0]
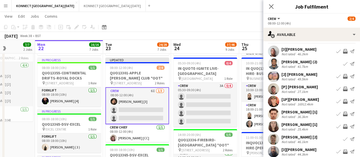
click at [343, 114] on app-icon "Invite crew" at bounding box center [345, 114] width 5 height 5
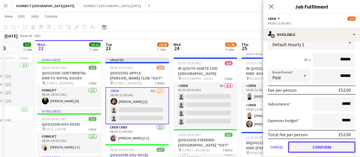
click at [306, 146] on button "Confirm" at bounding box center [321, 146] width 67 height 11
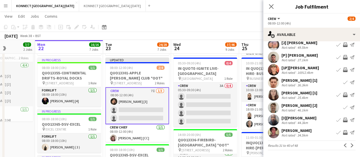
scroll to position [42, 0]
click at [349, 143] on button "Next" at bounding box center [352, 145] width 7 height 7
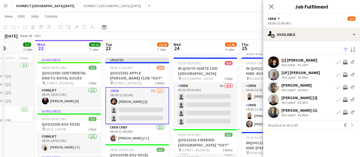
click at [293, 84] on div "[PERSON_NAME]" at bounding box center [297, 85] width 30 height 5
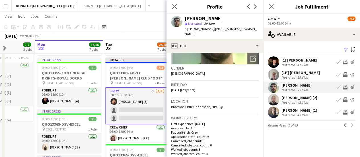
scroll to position [79, 0]
click at [141, 35] on div "September 2025 Week 38 • BST Publish 1 job Revert 1 job" at bounding box center [180, 36] width 360 height 8
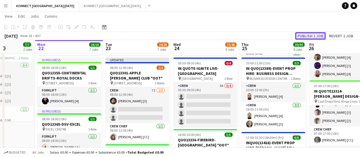
click at [319, 37] on button "Publish 1 job" at bounding box center [310, 35] width 30 height 7
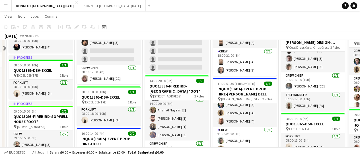
scroll to position [105, 0]
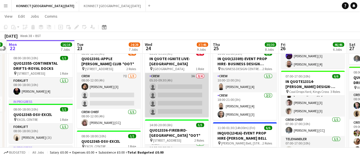
click at [169, 89] on app-card-role "Crew 3A 0/4 05:30-09:30 (4h) single-neutral-actions single-neutral-actions sing…" at bounding box center [177, 95] width 64 height 44
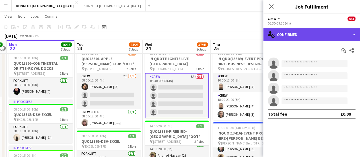
click at [315, 37] on div "single-neutral-actions-check-2 Confirmed" at bounding box center [311, 35] width 97 height 14
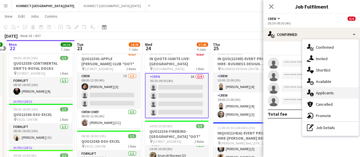
click at [321, 90] on div "single-neutral-actions-information Applicants" at bounding box center [330, 92] width 56 height 11
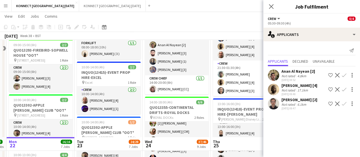
scroll to position [314, 0]
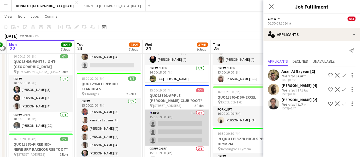
click at [176, 129] on app-card-role "Crew 1I 0/3 15:00-19:00 (4h) single-neutral-actions single-neutral-actions sing…" at bounding box center [177, 128] width 64 height 36
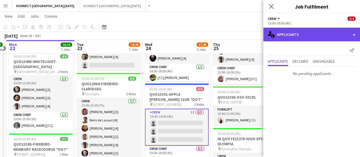
click at [304, 31] on div "single-neutral-actions-information Applicants" at bounding box center [311, 35] width 97 height 14
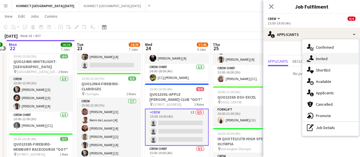
click at [319, 63] on div "single-neutral-actions-share-1 Invited" at bounding box center [330, 58] width 56 height 11
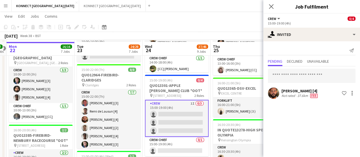
scroll to position [322, 0]
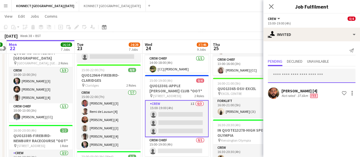
click at [284, 71] on input "text" at bounding box center [312, 76] width 88 height 14
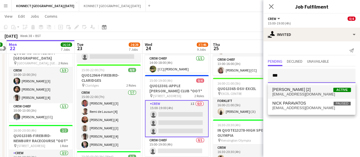
type input "***"
click at [292, 90] on span "[PERSON_NAME] [2]" at bounding box center [291, 89] width 38 height 5
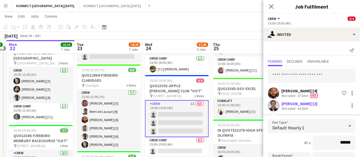
scroll to position [89, 0]
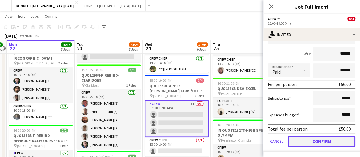
click at [310, 142] on button "Confirm" at bounding box center [321, 141] width 67 height 11
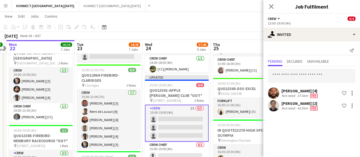
scroll to position [0, 0]
click at [285, 72] on input "text" at bounding box center [312, 76] width 88 height 14
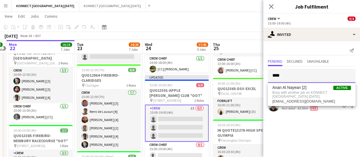
click at [288, 73] on input "****" at bounding box center [312, 76] width 88 height 14
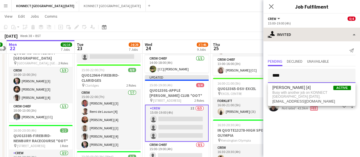
type input "****"
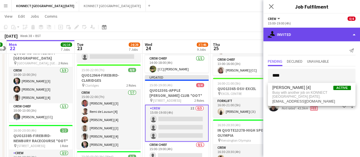
click at [283, 40] on div "single-neutral-actions-share-1 Invited" at bounding box center [311, 35] width 97 height 14
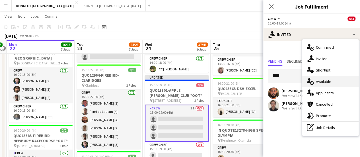
click at [322, 86] on div "single-neutral-actions-upload Available" at bounding box center [330, 81] width 56 height 11
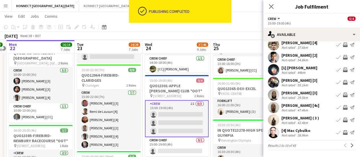
scroll to position [45, 0]
click at [349, 147] on button "Next" at bounding box center [352, 145] width 7 height 7
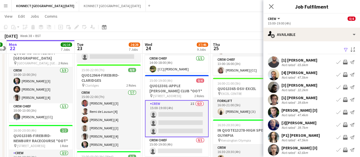
scroll to position [42, 0]
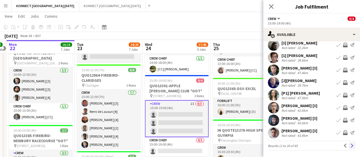
click at [350, 145] on app-icon "Next" at bounding box center [352, 145] width 4 height 4
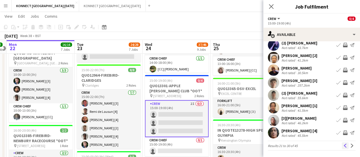
click at [343, 146] on app-icon "Previous" at bounding box center [345, 145] width 4 height 4
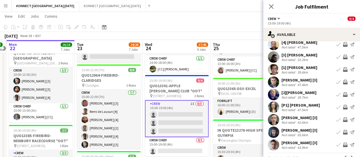
scroll to position [30, 0]
click at [343, 82] on app-icon "Invite crew" at bounding box center [345, 81] width 5 height 5
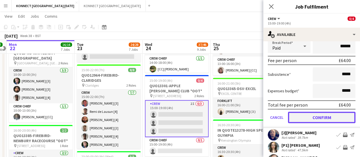
click at [312, 116] on button "Confirm" at bounding box center [321, 117] width 67 height 11
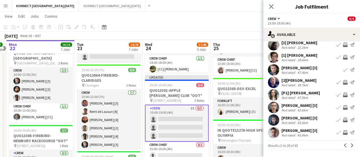
scroll to position [42, 0]
click at [225, 28] on app-toolbar "Copy Paste Paste Ctrl+V Paste with crew Ctrl+Shift+V Paste linked Job [GEOGRAPH…" at bounding box center [180, 27] width 360 height 10
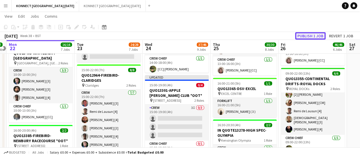
click at [299, 34] on button "Publish 1 job" at bounding box center [310, 35] width 30 height 7
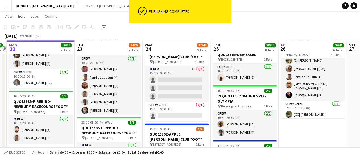
scroll to position [357, 0]
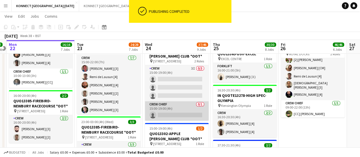
click at [180, 109] on app-card-role "Crew Chief 0/1 15:00-19:00 (4h) single-neutral-actions" at bounding box center [177, 110] width 64 height 19
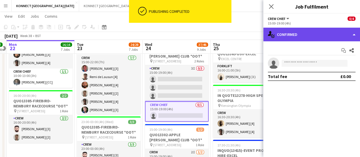
click at [285, 40] on div "single-neutral-actions-check-2 Confirmed" at bounding box center [311, 35] width 97 height 14
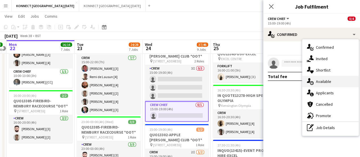
click at [332, 79] on div "single-neutral-actions-upload Available" at bounding box center [330, 81] width 56 height 11
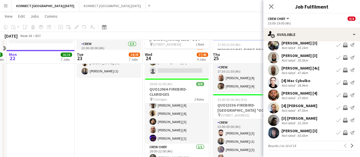
scroll to position [467, 0]
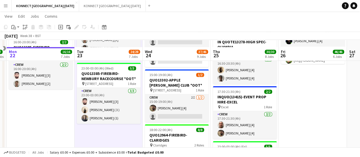
scroll to position [418, 0]
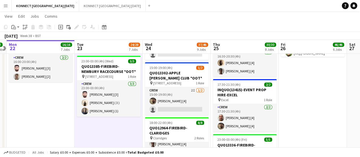
click at [188, 111] on app-card-role "Crew 2I 1/2 15:00-19:00 (4h) Thayalan Ravendran [4] single-neutral-actions" at bounding box center [177, 101] width 64 height 28
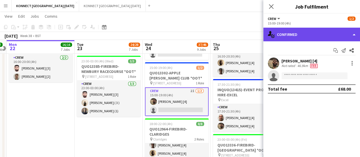
click at [315, 39] on div "single-neutral-actions-check-2 Confirmed" at bounding box center [311, 35] width 97 height 14
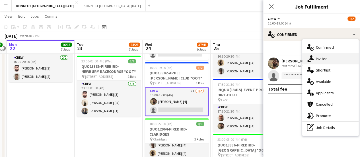
click at [335, 64] on div "single-neutral-actions-share-1 Invited" at bounding box center [330, 58] width 56 height 11
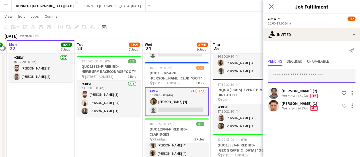
click at [293, 74] on input "text" at bounding box center [312, 76] width 88 height 14
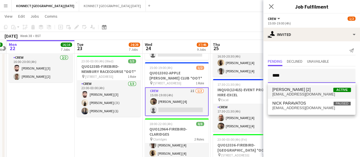
type input "****"
click at [305, 93] on span "nsaylor28@gmail.com" at bounding box center [311, 94] width 79 height 5
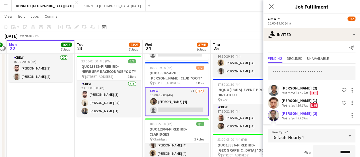
scroll to position [101, 0]
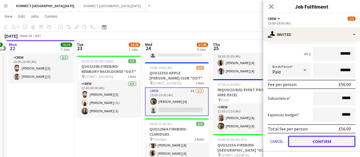
click at [309, 141] on button "Confirm" at bounding box center [321, 141] width 67 height 11
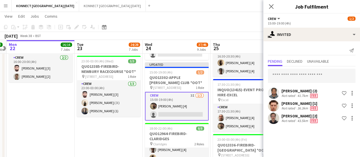
scroll to position [0, 0]
click at [128, 141] on app-date-cell "06:00-12:00 (6h) 7/8 QUO13195-ENCORE-HILTON PARK LANE pin Hilton Park Lane 2 Ro…" at bounding box center [109, 5] width 68 height 719
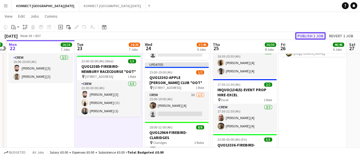
click at [314, 34] on button "Publish 1 job" at bounding box center [310, 35] width 30 height 7
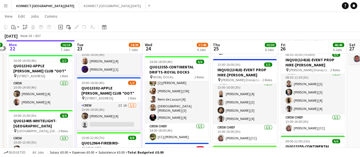
scroll to position [255, 0]
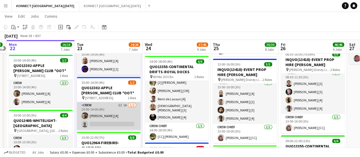
click at [103, 120] on app-card-role "Crew 2I 1A 1/2 10:00-14:00 (4h) Thayalan Ravendran [4] single-neutral-actions" at bounding box center [109, 116] width 64 height 28
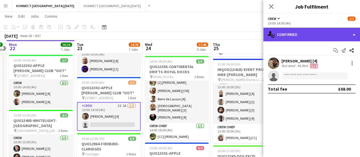
click at [325, 33] on div "single-neutral-actions-check-2 Confirmed" at bounding box center [311, 35] width 97 height 14
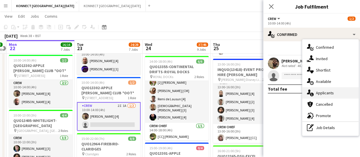
click at [334, 94] on div "single-neutral-actions-information Applicants" at bounding box center [330, 92] width 56 height 11
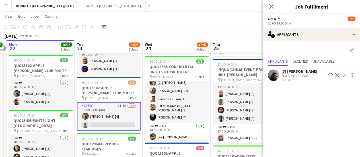
click at [345, 73] on app-icon "Confirm" at bounding box center [344, 75] width 5 height 5
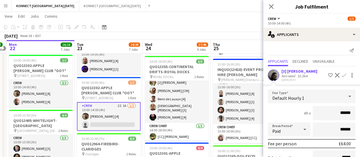
scroll to position [59, 0]
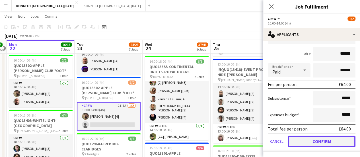
click at [306, 140] on button "Confirm" at bounding box center [321, 141] width 67 height 11
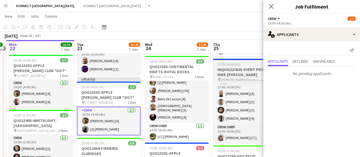
scroll to position [0, 0]
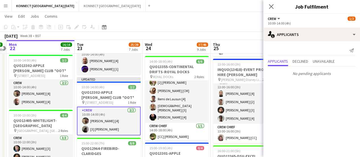
click at [249, 27] on app-toolbar "Copy Paste Paste Ctrl+V Paste with crew Ctrl+Shift+V Paste linked Job [GEOGRAPH…" at bounding box center [180, 27] width 360 height 10
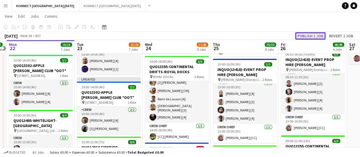
click at [318, 36] on button "Publish 1 job" at bounding box center [310, 35] width 30 height 7
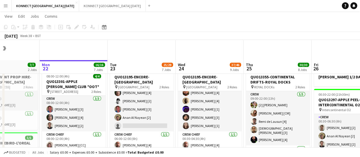
scroll to position [102, 0]
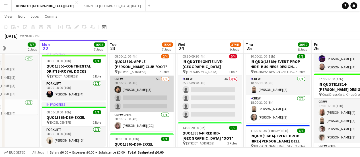
click at [142, 83] on app-card-role "Crew 5I 1/3 08:00-12:00 (4h) Thomas Curd [3] single-neutral-actions single-neut…" at bounding box center [142, 94] width 64 height 36
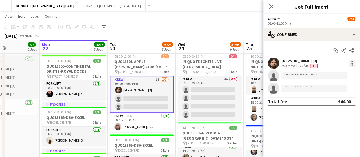
click at [352, 64] on div at bounding box center [352, 64] width 1 height 1
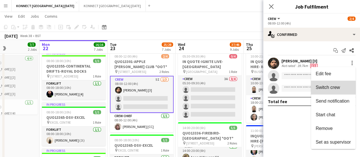
click at [330, 92] on button "Switch crew" at bounding box center [333, 88] width 44 height 14
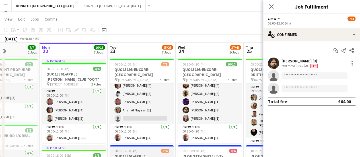
scroll to position [18, 0]
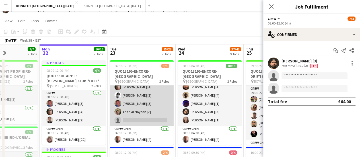
click at [142, 122] on app-card-role "Crew 5I 1A 6/7 06:00-12:00 (6h) Rodrigo Luz [4] Nikolas Saylor [2] Darren huie …" at bounding box center [142, 91] width 64 height 69
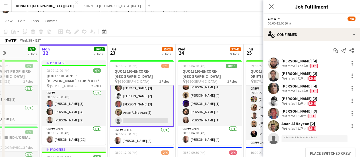
scroll to position [29, 0]
drag, startPoint x: 325, startPoint y: 148, endPoint x: 339, endPoint y: 154, distance: 15.9
click at [339, 154] on button "Place switched crew" at bounding box center [330, 152] width 50 height 11
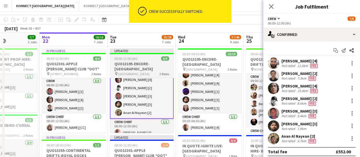
scroll to position [18, 0]
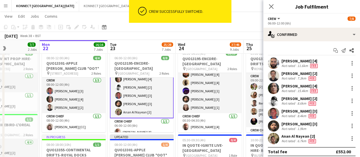
click at [224, 29] on app-toolbar "Copy Paste Paste Ctrl+V Paste with crew Ctrl+Shift+V Paste linked Job [GEOGRAPH…" at bounding box center [180, 27] width 360 height 10
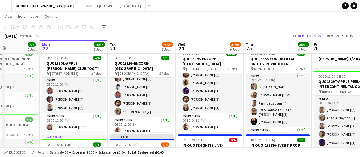
scroll to position [29, 0]
click at [312, 36] on button "Publish 2 jobs" at bounding box center [307, 35] width 33 height 7
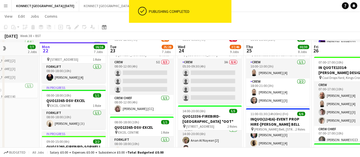
scroll to position [118, 0]
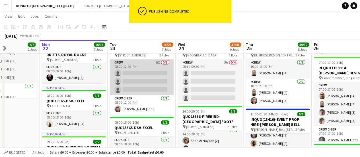
click at [147, 86] on app-card-role "Crew 5I 0/3 08:00-12:00 (4h) single-neutral-actions single-neutral-actions sing…" at bounding box center [142, 77] width 64 height 36
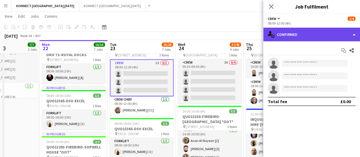
click at [306, 33] on div "single-neutral-actions-check-2 Confirmed" at bounding box center [311, 35] width 97 height 14
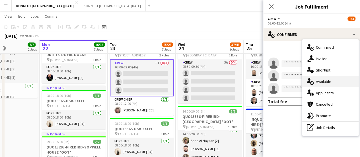
click at [342, 86] on div "single-neutral-actions-upload Available" at bounding box center [330, 81] width 56 height 11
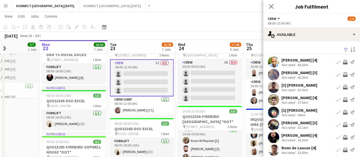
click at [343, 74] on app-icon "Invite crew" at bounding box center [345, 74] width 5 height 5
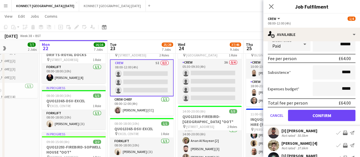
scroll to position [87, 0]
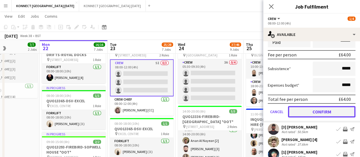
click at [320, 111] on button "Confirm" at bounding box center [321, 111] width 67 height 11
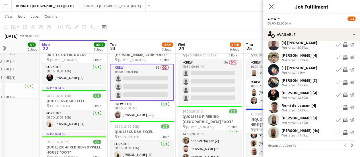
scroll to position [45, 0]
click at [343, 108] on app-icon "Invite crew" at bounding box center [345, 107] width 5 height 5
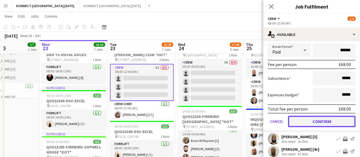
click at [309, 122] on button "Confirm" at bounding box center [321, 121] width 67 height 11
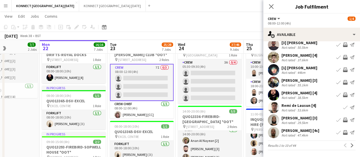
click at [343, 120] on app-icon "Invite crew" at bounding box center [345, 120] width 5 height 5
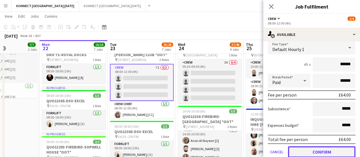
click at [307, 153] on button "Confirm" at bounding box center [321, 151] width 67 height 11
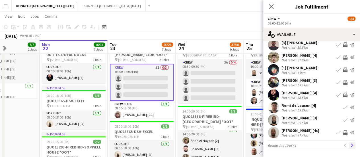
click at [350, 145] on app-icon "Next" at bounding box center [352, 145] width 4 height 4
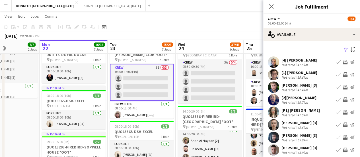
scroll to position [23, 0]
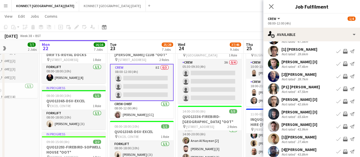
click at [343, 65] on app-icon "Invite crew" at bounding box center [345, 63] width 5 height 5
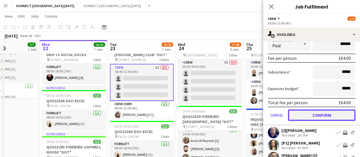
click at [318, 113] on button "Confirm" at bounding box center [321, 114] width 67 height 11
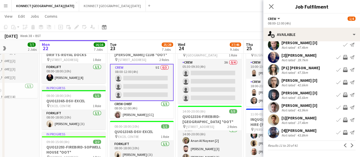
scroll to position [42, 0]
click at [343, 82] on app-icon "Invite crew" at bounding box center [345, 82] width 5 height 5
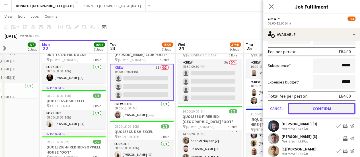
click at [322, 106] on button "Confirm" at bounding box center [321, 108] width 67 height 11
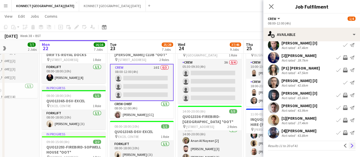
click at [350, 146] on app-icon "Next" at bounding box center [352, 145] width 4 height 4
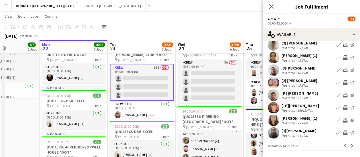
scroll to position [42, 0]
click at [350, 145] on app-icon "Next" at bounding box center [352, 146] width 4 height 4
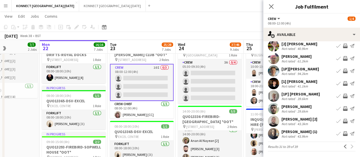
scroll to position [30, 0]
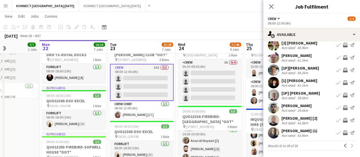
click at [213, 22] on app-page-menu "View Day view expanded Day view collapsed Month view Date picker Jump to today …" at bounding box center [180, 16] width 360 height 11
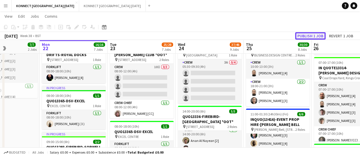
click at [296, 34] on button "Publish 1 job" at bounding box center [310, 35] width 30 height 7
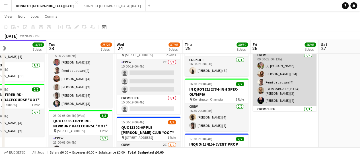
scroll to position [12, 0]
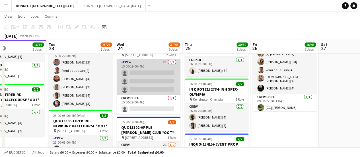
click at [158, 75] on app-card-role "Crew 2I 0/3 15:00-19:00 (4h) single-neutral-actions single-neutral-actions sing…" at bounding box center [149, 77] width 64 height 36
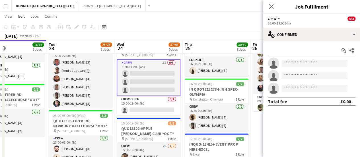
click at [311, 27] on app-options-switcher "Crew All roles Crew 0/4 15:00-19:00 (4h)" at bounding box center [311, 21] width 97 height 14
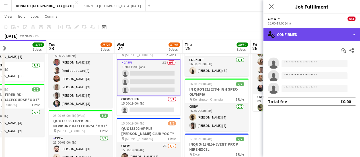
click at [312, 29] on div "single-neutral-actions-check-2 Confirmed" at bounding box center [311, 35] width 97 height 14
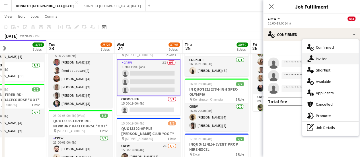
click at [332, 54] on div "single-neutral-actions-share-1 Invited" at bounding box center [330, 58] width 56 height 11
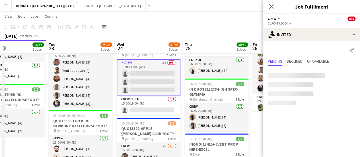
click at [294, 74] on div at bounding box center [296, 75] width 57 height 5
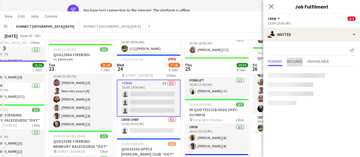
click at [300, 63] on span "Declined" at bounding box center [295, 61] width 16 height 4
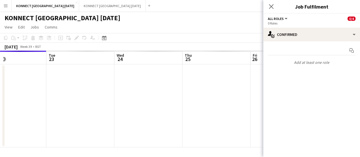
click at [275, 60] on p "Add at least one role" at bounding box center [311, 63] width 97 height 10
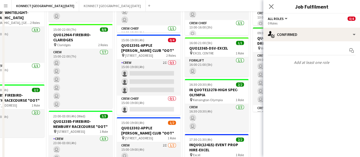
scroll to position [0, 0]
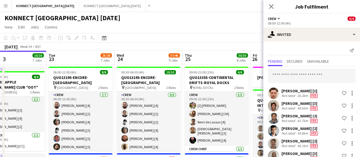
click at [177, 36] on app-toolbar "Copy Paste Paste Ctrl+V Paste with crew Ctrl+Shift+V Paste linked Job [GEOGRAPH…" at bounding box center [180, 38] width 360 height 10
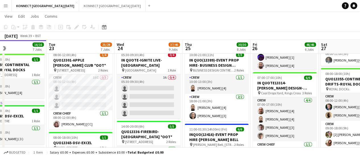
scroll to position [104, 0]
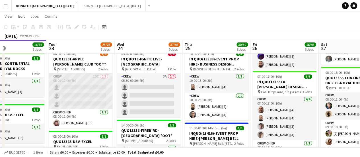
click at [78, 89] on app-card-role "Crew 10I 0/3 08:00-12:00 (4h) single-neutral-actions single-neutral-actions sin…" at bounding box center [81, 91] width 64 height 36
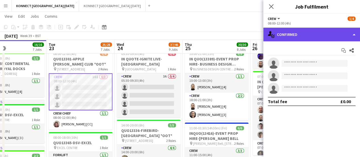
click at [316, 31] on div "single-neutral-actions-check-2 Confirmed" at bounding box center [311, 35] width 97 height 14
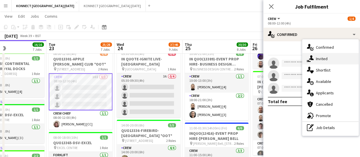
click at [330, 58] on div "single-neutral-actions-share-1 Invited" at bounding box center [330, 58] width 56 height 11
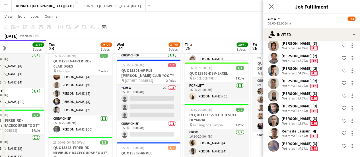
scroll to position [0, 0]
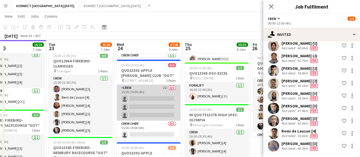
click at [142, 97] on app-card-role "Crew 2I 0/3 15:00-19:00 (4h) single-neutral-actions single-neutral-actions sing…" at bounding box center [149, 103] width 64 height 36
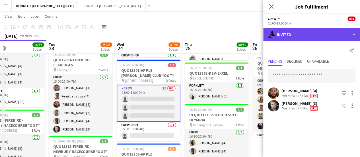
click at [313, 35] on div "single-neutral-actions-share-1 Invited" at bounding box center [311, 35] width 97 height 14
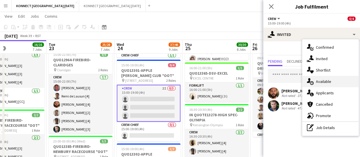
click at [334, 78] on div "single-neutral-actions-upload Available" at bounding box center [330, 81] width 56 height 11
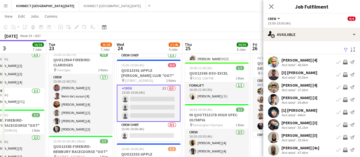
scroll to position [42, 0]
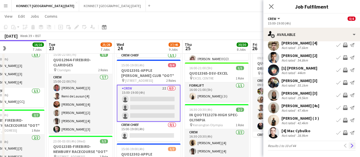
click at [350, 147] on app-icon "Next" at bounding box center [352, 145] width 4 height 4
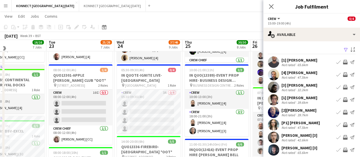
scroll to position [86, 0]
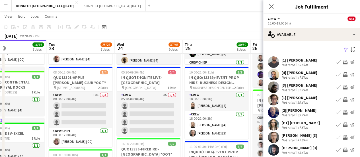
click at [83, 139] on app-card-role "Crew Chief [DATE] 08:00-12:00 (4h) [PERSON_NAME] [CC]" at bounding box center [81, 137] width 64 height 19
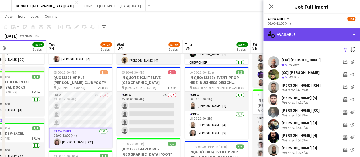
click at [289, 39] on div "single-neutral-actions-upload Available" at bounding box center [311, 35] width 97 height 14
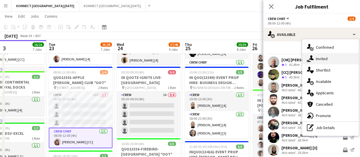
click at [311, 54] on div "single-neutral-actions-share-1 Invited" at bounding box center [330, 58] width 56 height 11
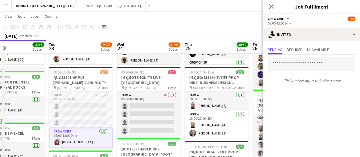
click at [165, 24] on app-toolbar "Copy Paste Paste Ctrl+V Paste with crew Ctrl+Shift+V Paste linked Job [GEOGRAPH…" at bounding box center [180, 27] width 360 height 10
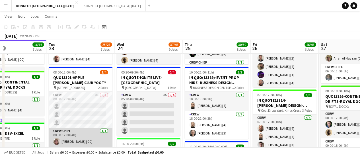
click at [81, 136] on app-card-role "Crew Chief [DATE] 08:00-12:00 (4h) [PERSON_NAME] [CC]" at bounding box center [81, 137] width 64 height 19
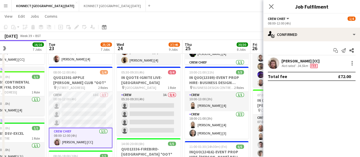
click at [295, 64] on div "Not rated" at bounding box center [289, 65] width 15 height 5
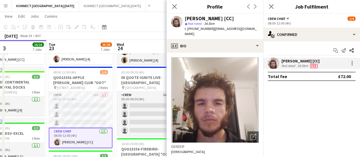
drag, startPoint x: 188, startPoint y: 30, endPoint x: 211, endPoint y: 29, distance: 22.8
click at [211, 29] on span "t. +4407732233805" at bounding box center [200, 28] width 30 height 4
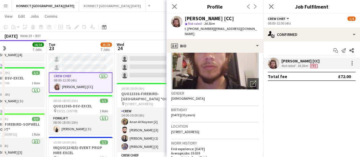
scroll to position [55, 0]
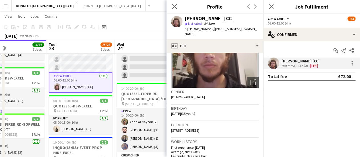
click at [199, 128] on span "406 Upper Richmond Road, London, SW15 6JP" at bounding box center [185, 130] width 28 height 4
copy span "406 Upper Richmond Road, London, SW15 6JP"
click at [145, 21] on app-page-menu "View Day view expanded Day view collapsed Month view Date picker Jump to today …" at bounding box center [180, 16] width 360 height 11
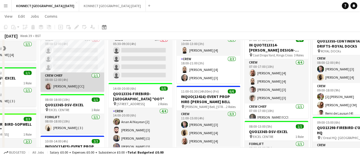
scroll to position [87, 0]
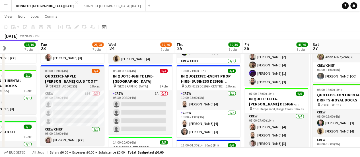
click at [66, 81] on h3 "QUO13301-APPLE [PERSON_NAME] CLUB *OOT*" at bounding box center [72, 78] width 64 height 10
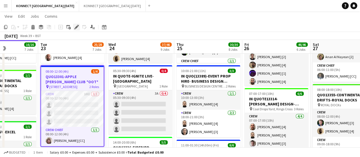
click at [77, 30] on div "Edit" at bounding box center [76, 27] width 7 height 7
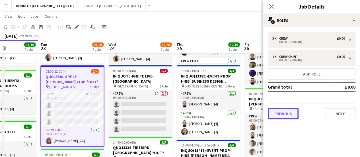
click at [292, 112] on button "Previous" at bounding box center [283, 113] width 31 height 11
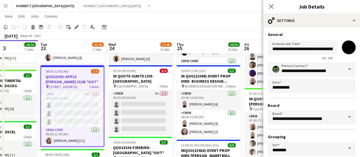
scroll to position [47, 0]
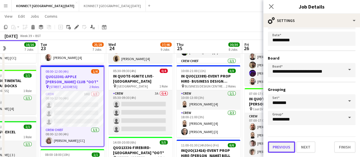
click at [282, 147] on button "Previous" at bounding box center [281, 146] width 27 height 11
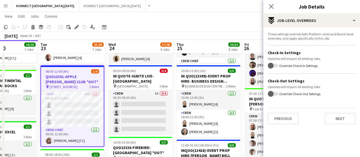
scroll to position [0, 0]
click at [280, 120] on button "Previous" at bounding box center [283, 118] width 31 height 11
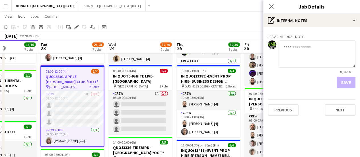
click at [286, 104] on div "Previous Next" at bounding box center [312, 107] width 88 height 16
click at [289, 116] on div "Leave internal note 0 / 4000 Save Previous Next" at bounding box center [311, 73] width 97 height 93
click at [289, 111] on button "Previous" at bounding box center [283, 109] width 31 height 11
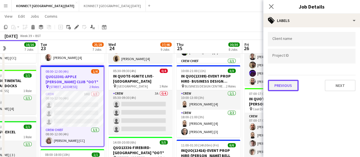
click at [292, 88] on button "Previous" at bounding box center [283, 85] width 31 height 11
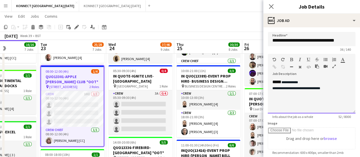
click at [329, 88] on div "**********" at bounding box center [311, 88] width 79 height 6
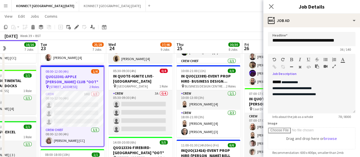
click at [213, 15] on app-page-menu "View Day view expanded Day view collapsed Month view Date picker Jump to today …" at bounding box center [180, 16] width 360 height 11
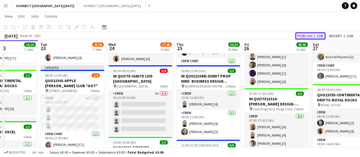
click at [311, 35] on button "Publish 1 job" at bounding box center [310, 35] width 30 height 7
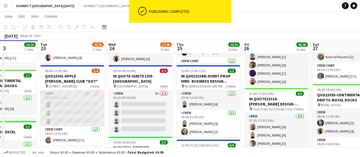
click at [73, 114] on app-card-role "Crew 10I 0/3 08:00-12:00 (4h) single-neutral-actions single-neutral-actions sin…" at bounding box center [72, 108] width 64 height 36
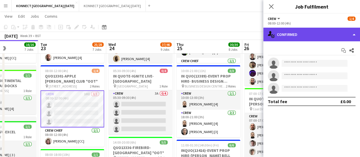
click at [311, 39] on div "single-neutral-actions-check-2 Confirmed" at bounding box center [311, 35] width 97 height 14
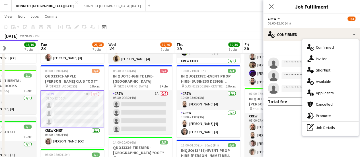
click at [196, 30] on app-toolbar "Copy Paste Paste Ctrl+V Paste with crew Ctrl+Shift+V Paste linked Job [GEOGRAPH…" at bounding box center [180, 27] width 360 height 10
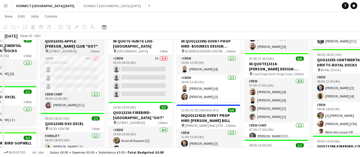
scroll to position [108, 0]
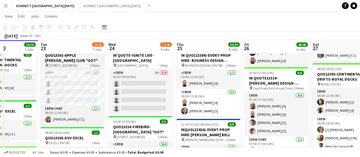
click at [51, 64] on span "[STREET_ADDRESS]" at bounding box center [63, 65] width 28 height 4
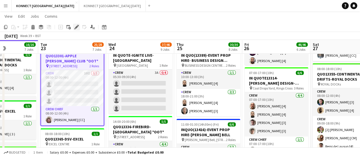
click at [76, 29] on div "Edit" at bounding box center [76, 27] width 7 height 7
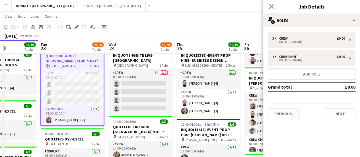
click at [336, 122] on div "3 x Crew £0.00 08:00-12:00 (4h) 1 x Crew Chief £0.00 08:00-12:00 (4h) Add role …" at bounding box center [311, 75] width 97 height 97
click at [336, 119] on div "3 x Crew £0.00 08:00-12:00 (4h) 1 x Crew Chief £0.00 08:00-12:00 (4h) Add role …" at bounding box center [311, 75] width 97 height 97
click at [335, 113] on button "Next" at bounding box center [340, 113] width 31 height 11
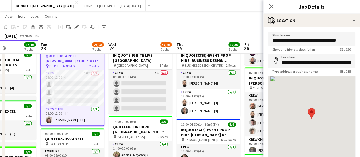
scroll to position [44, 0]
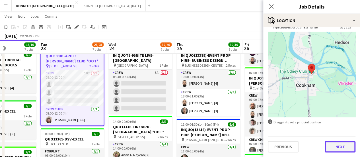
click at [332, 148] on button "Next" at bounding box center [340, 146] width 31 height 11
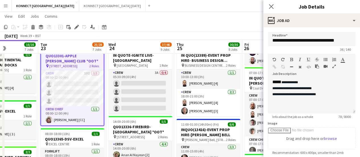
scroll to position [0, 0]
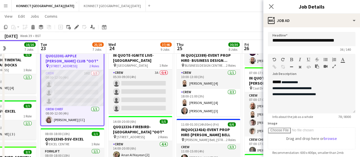
click at [65, 86] on app-card-role "Crew 10I 0/3 08:00-12:00 (4h) single-neutral-actions single-neutral-actions sin…" at bounding box center [72, 88] width 63 height 36
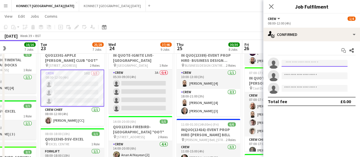
click at [288, 62] on input at bounding box center [315, 63] width 66 height 7
type input "*"
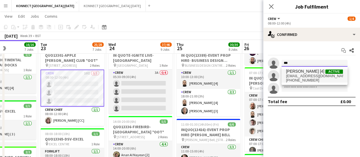
type input "***"
click at [300, 75] on span "slkabbey93@gmail.com" at bounding box center [314, 76] width 57 height 5
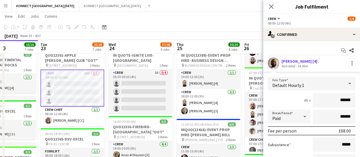
scroll to position [83, 0]
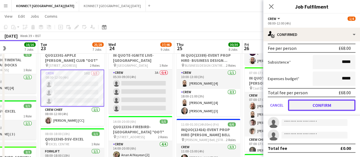
click at [302, 101] on button "Confirm" at bounding box center [321, 104] width 67 height 11
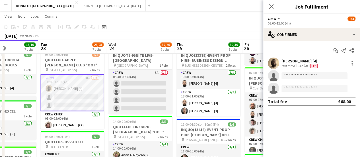
scroll to position [0, 0]
click at [217, 21] on app-page-menu "View Day view expanded Day view collapsed Month view Date picker Jump to today …" at bounding box center [180, 16] width 360 height 11
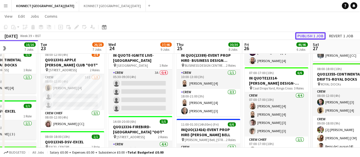
click at [310, 34] on button "Publish 1 job" at bounding box center [310, 35] width 30 height 7
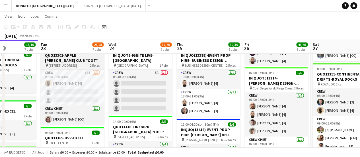
click at [67, 59] on h3 "QUO13301-APPLE [PERSON_NAME] CLUB *OOT*" at bounding box center [72, 58] width 64 height 10
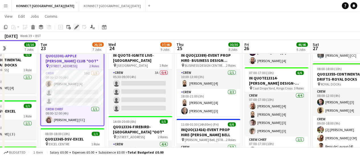
click at [77, 28] on icon "Edit" at bounding box center [76, 27] width 5 height 5
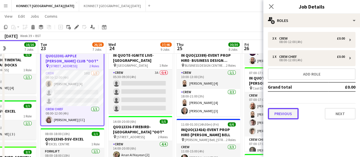
click at [287, 113] on button "Previous" at bounding box center [283, 113] width 31 height 11
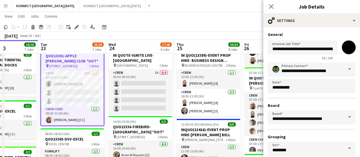
scroll to position [47, 0]
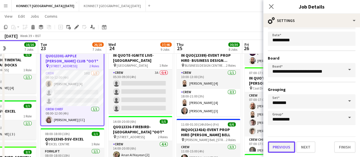
click at [285, 151] on button "Previous" at bounding box center [281, 146] width 27 height 11
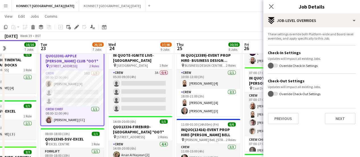
scroll to position [0, 0]
click at [291, 120] on button "Previous" at bounding box center [283, 118] width 31 height 11
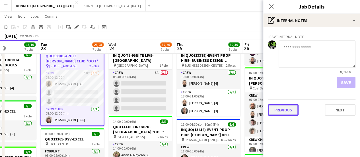
click at [290, 108] on button "Previous" at bounding box center [283, 109] width 31 height 11
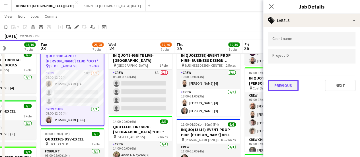
click at [288, 89] on button "Previous" at bounding box center [283, 85] width 31 height 11
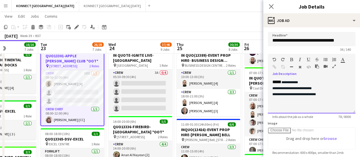
click at [316, 86] on div "**********" at bounding box center [311, 88] width 79 height 6
click at [320, 89] on div "**********" at bounding box center [311, 88] width 79 height 6
click at [329, 94] on div "**********" at bounding box center [311, 94] width 79 height 6
click at [330, 80] on div "**********" at bounding box center [312, 96] width 88 height 34
click at [330, 87] on div "**********" at bounding box center [311, 88] width 79 height 6
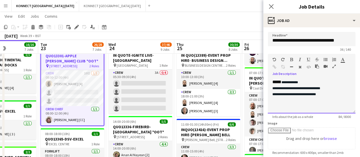
click at [330, 87] on div "**********" at bounding box center [311, 88] width 79 height 6
click at [337, 98] on div "**********" at bounding box center [312, 96] width 88 height 34
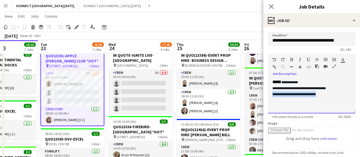
drag, startPoint x: 337, startPoint y: 96, endPoint x: 257, endPoint y: 92, distance: 79.8
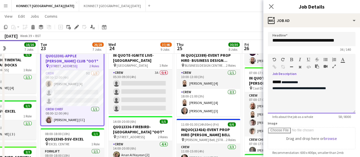
click at [313, 87] on span "**********" at bounding box center [299, 88] width 54 height 3
click at [351, 87] on form "**********" at bounding box center [311, 154] width 97 height 245
click at [342, 91] on div at bounding box center [311, 94] width 79 height 6
click at [336, 90] on div "**********" at bounding box center [311, 88] width 79 height 6
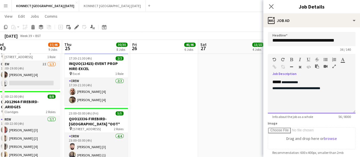
scroll to position [444, 0]
click at [317, 88] on span "**********" at bounding box center [296, 88] width 48 height 3
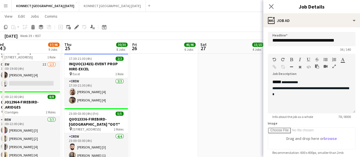
drag, startPoint x: 230, startPoint y: 108, endPoint x: 162, endPoint y: 127, distance: 70.9
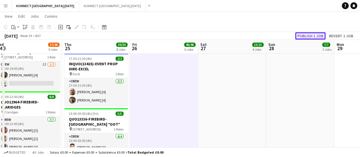
click at [301, 33] on button "Publish 1 job" at bounding box center [310, 35] width 30 height 7
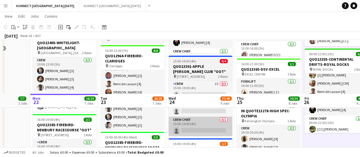
scroll to position [406, 0]
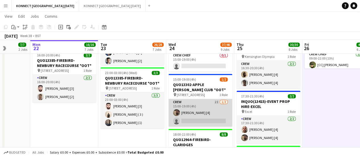
click at [217, 120] on app-card-role "Crew 2I 1/2 15:00-19:00 (4h) Thayalan Ravendran [4] single-neutral-actions" at bounding box center [201, 113] width 64 height 28
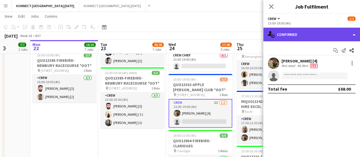
click at [290, 36] on div "single-neutral-actions-check-2 Confirmed" at bounding box center [311, 35] width 97 height 14
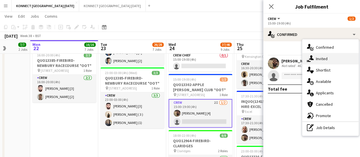
click at [311, 56] on icon at bounding box center [311, 57] width 5 height 5
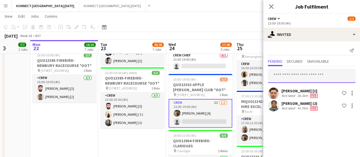
click at [292, 72] on input "text" at bounding box center [312, 76] width 88 height 14
type input "*****"
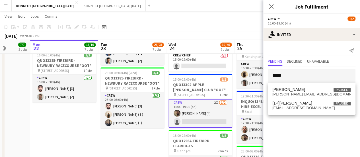
click at [96, 128] on app-date-cell "In progress 08:00-12:00 (4h) 4/4 QUO13301-APPLE PEEL-ODNEY CLUB *OOT* pin Odney…" at bounding box center [64, 15] width 68 height 715
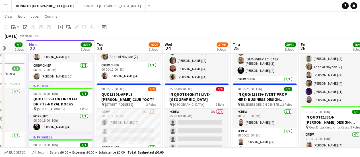
scroll to position [69, 0]
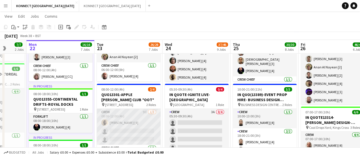
click at [131, 128] on app-card-role "Crew 9I 1/3 08:00-12:00 (4h) Sean Abbey [4] single-neutral-actions single-neutr…" at bounding box center [129, 127] width 64 height 36
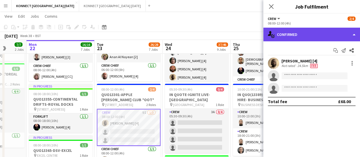
click at [306, 37] on div "single-neutral-actions-check-2 Confirmed" at bounding box center [311, 35] width 97 height 14
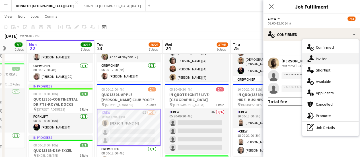
click at [319, 57] on span "Invited" at bounding box center [322, 58] width 12 height 5
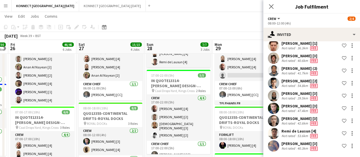
scroll to position [0, 212]
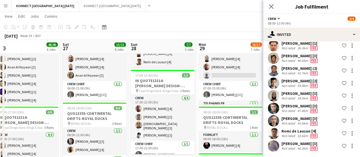
click at [178, 13] on app-page-menu "View Day view expanded Day view collapsed Month view Date picker Jump to today …" at bounding box center [180, 16] width 360 height 11
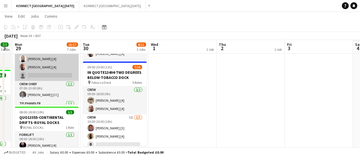
scroll to position [0, 261]
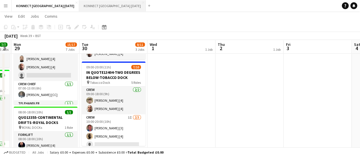
click at [110, 4] on button "KONNECT LONDON OCTOBER 2025 Close" at bounding box center [112, 5] width 67 height 11
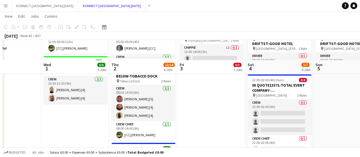
scroll to position [170, 0]
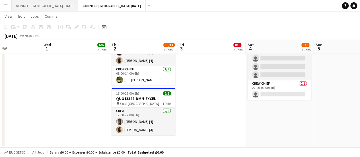
click at [57, 7] on button "KONNECT LONDON SEPTEMBER 2025 Close" at bounding box center [45, 5] width 67 height 11
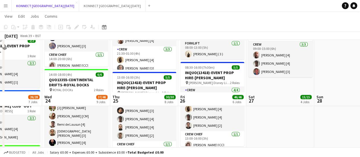
scroll to position [300, 0]
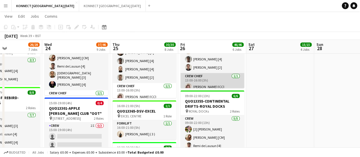
click at [208, 82] on app-card-role "Crew Chief 1/1 13:00-16:00 (3h) Lucas Medeiros [CC]" at bounding box center [213, 82] width 64 height 19
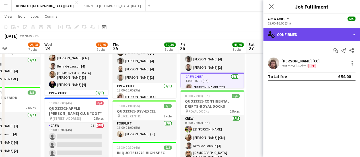
click at [306, 37] on div "single-neutral-actions-check-2 Confirmed" at bounding box center [311, 35] width 97 height 14
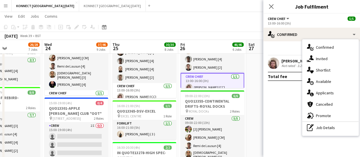
click at [284, 93] on mat-expansion-panel "check Confirmed Start chat Send notification Share Lucas Medeiros [CC] Not rate…" at bounding box center [311, 99] width 97 height 116
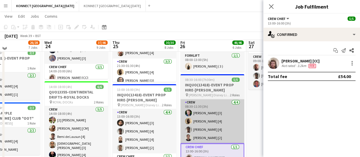
scroll to position [227, 0]
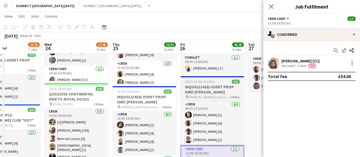
click at [200, 87] on h3 "INQUO(13418)-EVENT PROP HIRE-WALT DISNEY" at bounding box center [213, 89] width 64 height 10
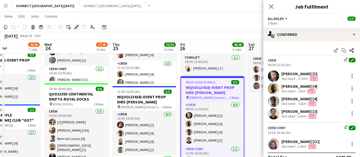
click at [76, 26] on icon "Edit" at bounding box center [76, 27] width 5 height 5
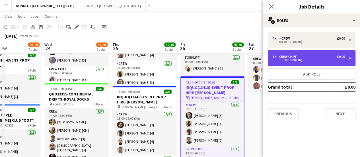
click at [301, 59] on div "13:00-16:00 (3h)" at bounding box center [308, 60] width 73 height 3
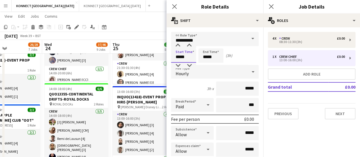
click at [185, 56] on input "*****" at bounding box center [183, 55] width 25 height 14
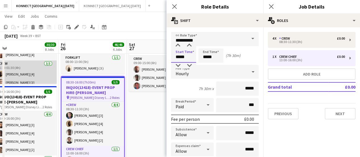
scroll to position [0, 159]
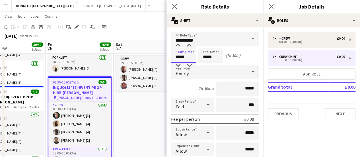
type input "*****"
click at [219, 50] on input "*****" at bounding box center [210, 55] width 25 height 14
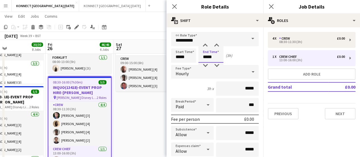
type input "*****"
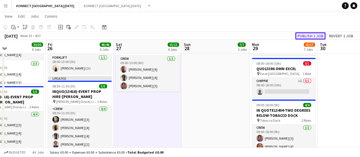
click at [301, 36] on button "Publish 1 job" at bounding box center [310, 35] width 30 height 7
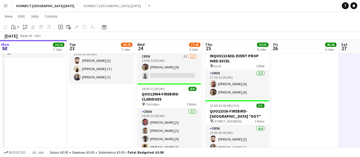
scroll to position [453, 0]
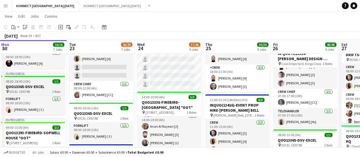
scroll to position [94, 0]
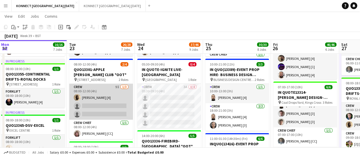
click at [110, 108] on app-card-role "Crew 9I 1/3 08:00-12:00 (4h) Sean Abbey [4] single-neutral-actions single-neutr…" at bounding box center [101, 102] width 64 height 36
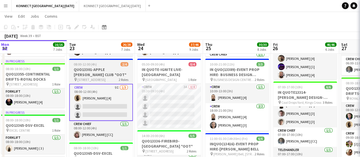
click at [169, 38] on div "September 2025 Week 39 • BST" at bounding box center [180, 36] width 360 height 8
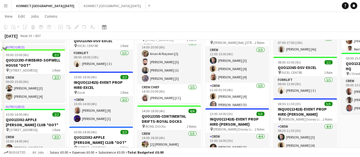
scroll to position [182, 0]
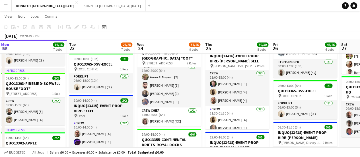
click at [83, 114] on span "Excel" at bounding box center [80, 116] width 7 height 4
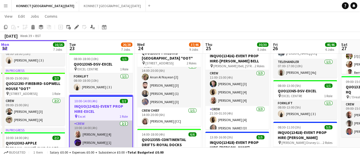
click at [112, 140] on app-card-role "Crew 2/2 10:00-14:00 (4h) Patrick Berryman [4] Peter Osuhon [1]" at bounding box center [101, 134] width 63 height 28
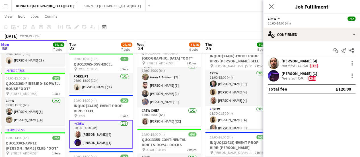
click at [305, 63] on div "[PERSON_NAME] [4]" at bounding box center [300, 60] width 37 height 5
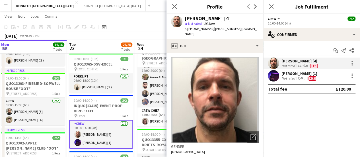
click at [188, 32] on div "Patrick Berryman [4] star Not rated 15.3km t. +447717222903 | patberryman@yahoo…" at bounding box center [215, 26] width 97 height 25
drag, startPoint x: 188, startPoint y: 28, endPoint x: 210, endPoint y: 27, distance: 22.2
click at [210, 27] on div "t. +447717222903 | patberryman@yahoo.com" at bounding box center [222, 31] width 74 height 10
copy span "+447717222903"
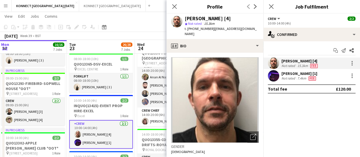
click at [139, 21] on app-page-menu "View Day view expanded Day view collapsed Month view Date picker Jump to today …" at bounding box center [180, 16] width 360 height 11
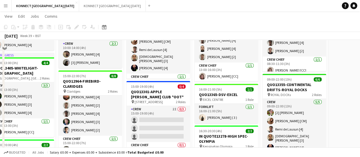
scroll to position [246, 0]
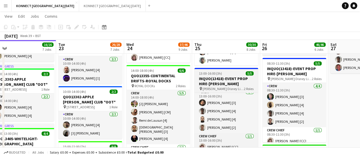
click at [212, 82] on h3 "INQUO(13418)-EVENT PROP HIRE-WALT DISNEY" at bounding box center [226, 81] width 64 height 10
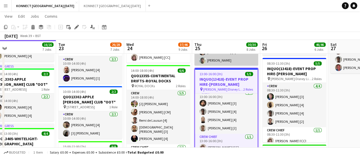
click at [76, 29] on icon "Edit" at bounding box center [76, 27] width 5 height 5
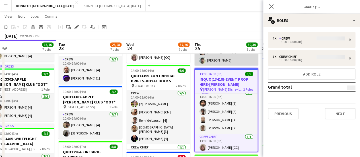
type input "*******"
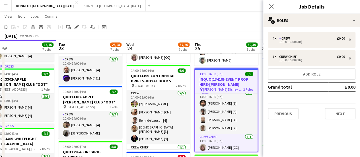
click at [285, 107] on div "Previous Next" at bounding box center [312, 111] width 88 height 16
click at [290, 120] on div "4 x Crew £0.00 13:00-16:00 (3h) 1 x Crew Chief £0.00 13:00-16:00 (3h) Add role …" at bounding box center [311, 75] width 97 height 97
click at [288, 114] on button "Previous" at bounding box center [283, 113] width 31 height 11
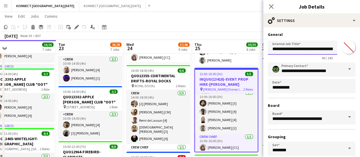
click at [275, 49] on input "**********" at bounding box center [302, 47] width 69 height 14
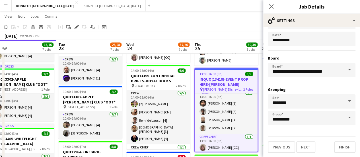
type input "**********"
click at [278, 153] on div "**********" at bounding box center [311, 68] width 97 height 177
click at [280, 149] on button "Previous" at bounding box center [281, 146] width 27 height 11
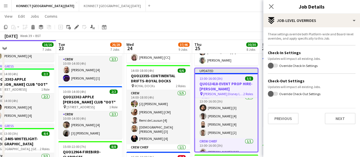
scroll to position [0, 0]
click at [290, 120] on button "Previous" at bounding box center [283, 118] width 31 height 11
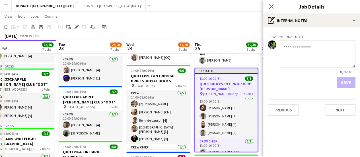
click at [290, 118] on div "Leave internal note 0 / 4000 Save Previous Next" at bounding box center [311, 73] width 97 height 93
click at [290, 111] on button "Previous" at bounding box center [283, 109] width 31 height 11
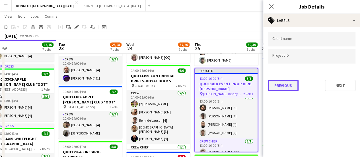
click at [286, 88] on button "Previous" at bounding box center [283, 85] width 31 height 11
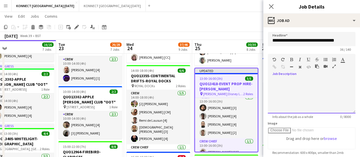
click at [295, 94] on div at bounding box center [312, 96] width 88 height 34
paste div
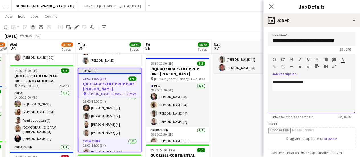
scroll to position [0, 265]
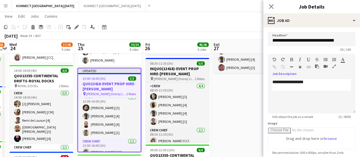
click at [163, 67] on h3 "INQUO(13418)-EVENT PROP HIRE-WALT DISNEY" at bounding box center [177, 71] width 64 height 10
type input "**********"
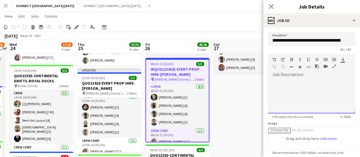
click at [311, 84] on div at bounding box center [312, 96] width 88 height 34
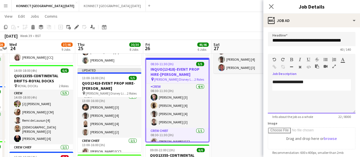
scroll to position [124, 0]
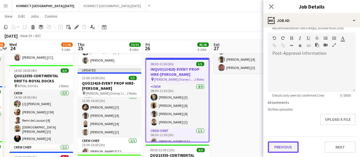
click at [287, 144] on button "Previous" at bounding box center [283, 146] width 31 height 11
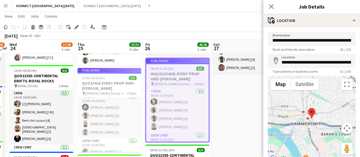
scroll to position [44, 0]
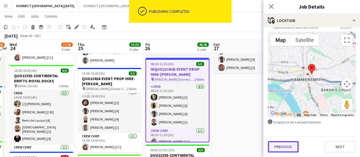
click at [285, 147] on button "Previous" at bounding box center [283, 146] width 31 height 11
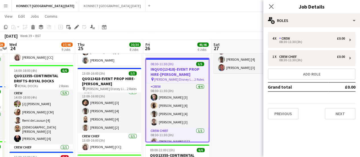
scroll to position [0, 0]
click at [289, 113] on button "Previous" at bounding box center [283, 113] width 31 height 11
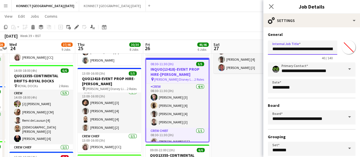
click at [277, 50] on input "**********" at bounding box center [302, 47] width 69 height 14
type input "**********"
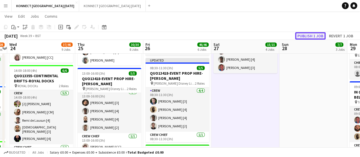
click at [304, 34] on button "Publish 1 job" at bounding box center [310, 35] width 30 height 7
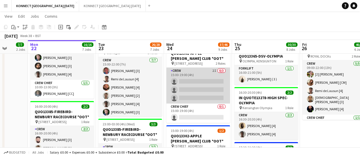
scroll to position [0, 175]
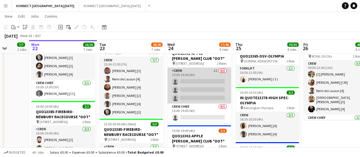
click at [197, 81] on app-card-role "Crew 2I 0/3 15:00-19:00 (4h) single-neutral-actions single-neutral-actions sing…" at bounding box center [199, 85] width 64 height 36
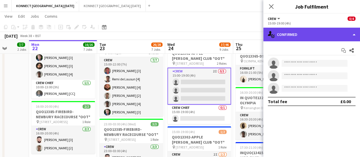
click at [282, 34] on div "single-neutral-actions-check-2 Confirmed" at bounding box center [311, 35] width 97 height 14
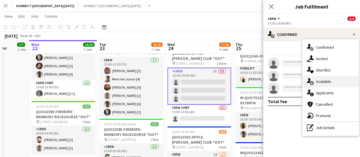
click at [334, 80] on div "single-neutral-actions-upload Available" at bounding box center [330, 81] width 56 height 11
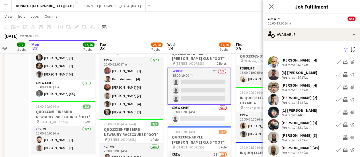
scroll to position [45, 0]
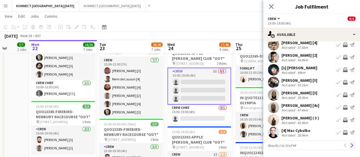
click at [350, 147] on app-icon "Next" at bounding box center [352, 145] width 4 height 4
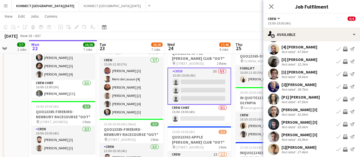
scroll to position [42, 0]
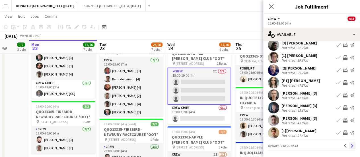
click at [349, 148] on button "Next" at bounding box center [352, 145] width 7 height 7
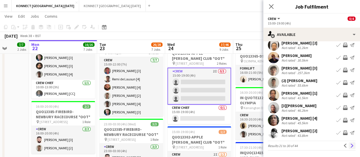
click at [350, 146] on app-icon "Next" at bounding box center [352, 145] width 4 height 4
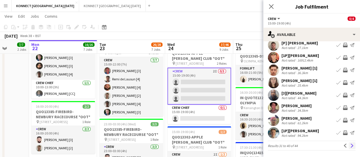
click at [350, 144] on app-icon "Next" at bounding box center [352, 145] width 4 height 4
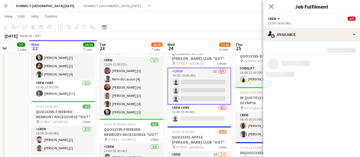
scroll to position [0, 0]
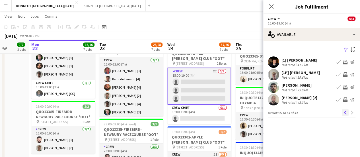
click at [346, 113] on app-icon "Previous" at bounding box center [345, 112] width 4 height 4
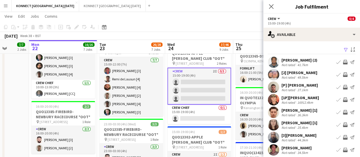
scroll to position [42, 0]
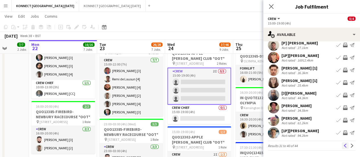
click at [343, 145] on app-icon "Previous" at bounding box center [345, 145] width 4 height 4
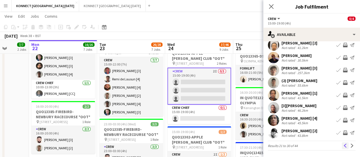
click at [343, 147] on app-icon "Previous" at bounding box center [345, 145] width 4 height 4
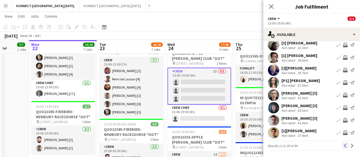
click at [343, 145] on app-icon "Previous" at bounding box center [345, 145] width 4 height 4
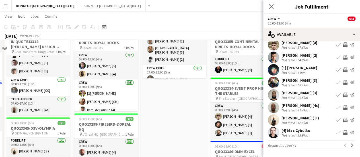
scroll to position [0, 0]
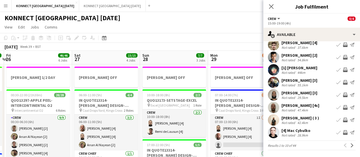
click at [207, 31] on app-page-menu "View Day view expanded Day view collapsed Month view Date picker Jump to today …" at bounding box center [180, 27] width 360 height 11
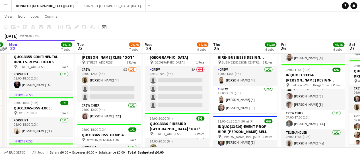
scroll to position [118, 0]
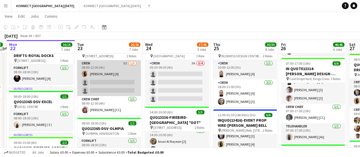
click at [121, 71] on app-card-role "Crew 9I 1/3 08:00-12:00 (4h) Sean Abbey [4] single-neutral-actions single-neutr…" at bounding box center [109, 78] width 64 height 36
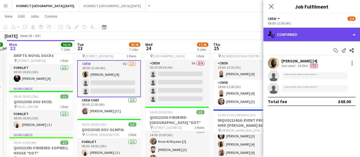
click at [290, 40] on div "single-neutral-actions-check-2 Confirmed" at bounding box center [311, 35] width 97 height 14
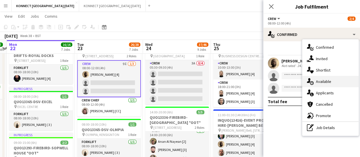
click at [328, 79] on span "Available" at bounding box center [323, 81] width 15 height 5
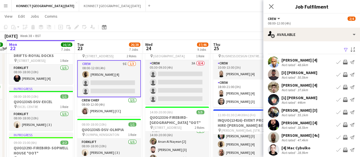
click at [287, 41] on div "Filter Sort asc Nish kugan [4] Not rated 48.6km Book crew Invite crew Send noti…" at bounding box center [311, 120] width 97 height 158
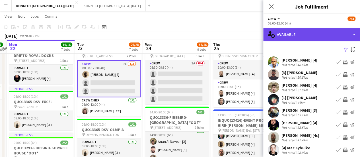
click at [302, 35] on div "single-neutral-actions-upload Available" at bounding box center [311, 35] width 97 height 14
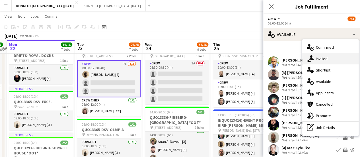
click at [321, 60] on span "Invited" at bounding box center [322, 58] width 12 height 5
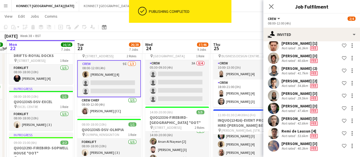
scroll to position [0, 0]
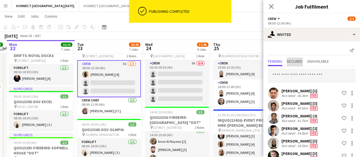
click at [291, 60] on span "Declined" at bounding box center [295, 61] width 16 height 4
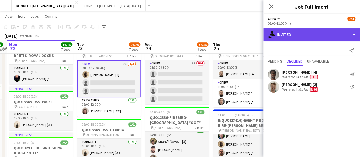
click at [306, 35] on div "single-neutral-actions-share-1 Invited" at bounding box center [311, 35] width 97 height 14
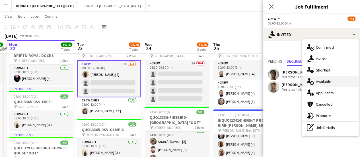
click at [333, 81] on div "single-neutral-actions-upload Available" at bounding box center [330, 81] width 56 height 11
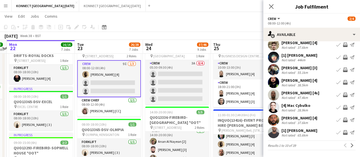
scroll to position [45, 0]
click at [343, 107] on app-icon "Invite crew" at bounding box center [345, 107] width 5 height 5
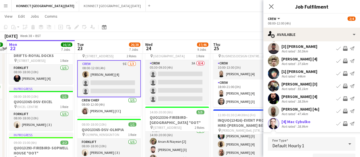
scroll to position [26, 0]
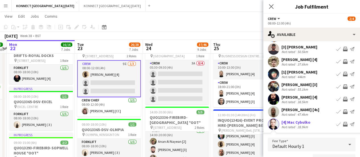
click at [343, 89] on app-icon "Invite crew" at bounding box center [345, 86] width 5 height 5
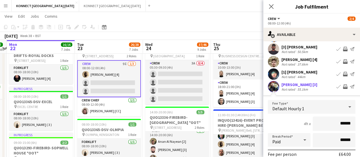
click at [343, 64] on app-icon "Invite crew" at bounding box center [345, 61] width 5 height 5
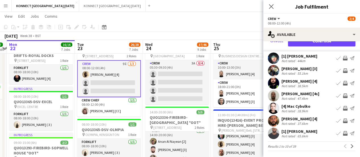
scroll to position [174, 0]
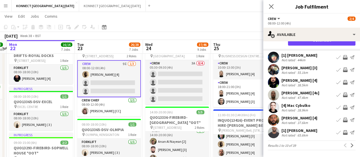
click at [346, 140] on app-pager "Results 1 to 10 of 39 Previous Next" at bounding box center [312, 145] width 88 height 10
click at [350, 143] on app-icon "Next" at bounding box center [352, 145] width 4 height 4
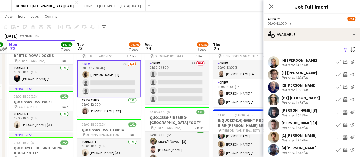
scroll to position [42, 0]
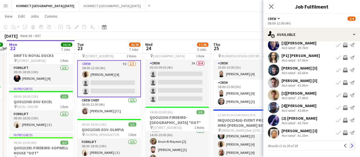
click at [350, 144] on button "Next" at bounding box center [352, 145] width 7 height 7
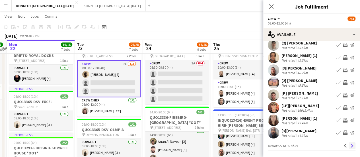
click at [350, 144] on app-icon "Next" at bounding box center [352, 145] width 4 height 4
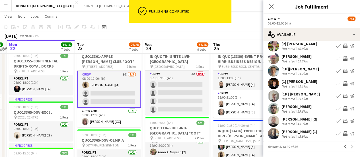
scroll to position [30, 0]
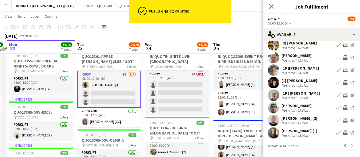
click at [238, 35] on div "September 2025 Week 38 • BST" at bounding box center [180, 36] width 360 height 8
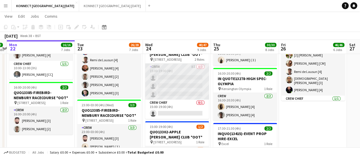
scroll to position [374, 0]
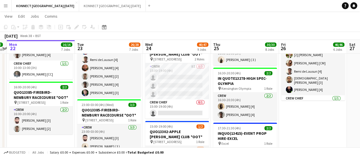
click at [177, 68] on app-card-role "Crew 8I 0/3 15:00-19:00 (4h) single-neutral-actions single-neutral-actions sing…" at bounding box center [177, 81] width 64 height 36
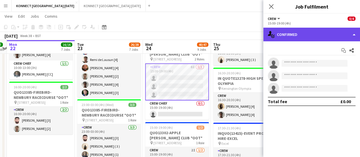
click at [288, 32] on div "single-neutral-actions-check-2 Confirmed" at bounding box center [311, 35] width 97 height 14
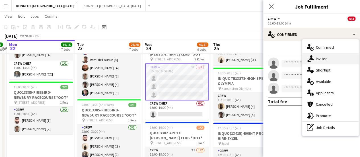
click at [320, 61] on div "single-neutral-actions-share-1 Invited" at bounding box center [330, 58] width 56 height 11
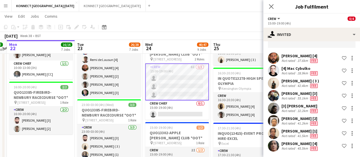
scroll to position [0, 0]
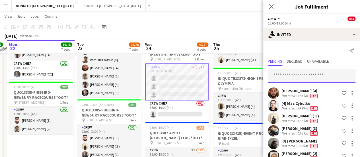
click at [278, 77] on input "text" at bounding box center [312, 76] width 88 height 14
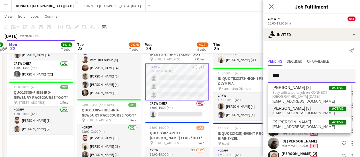
type input "****"
click at [298, 112] on span "jackpayne920@gmail.com" at bounding box center [309, 113] width 74 height 5
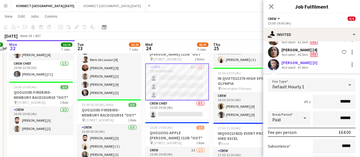
scroll to position [177, 0]
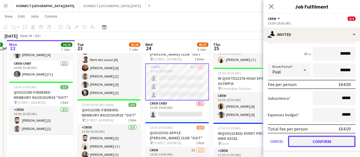
click at [294, 138] on button "Confirm" at bounding box center [321, 141] width 67 height 11
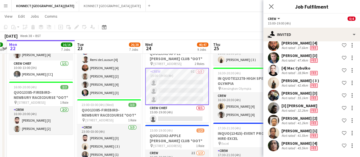
scroll to position [48, 0]
click at [236, 23] on app-toolbar "Copy Paste Paste Ctrl+V Paste with crew Ctrl+Shift+V Paste linked Job [GEOGRAPH…" at bounding box center [180, 27] width 360 height 10
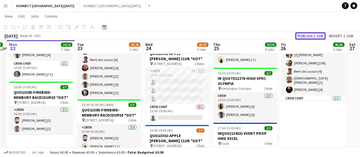
click at [311, 32] on button "Publish 1 job" at bounding box center [310, 35] width 30 height 7
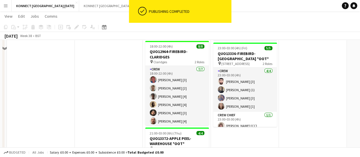
scroll to position [410, 0]
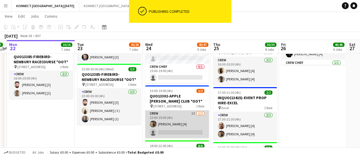
click at [179, 130] on app-card-role "Crew 2I 1/2 15:00-19:00 (4h) Thayalan Ravendran [4] single-neutral-actions" at bounding box center [177, 124] width 64 height 28
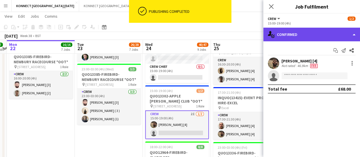
click at [330, 34] on div "single-neutral-actions-check-2 Confirmed" at bounding box center [311, 35] width 97 height 14
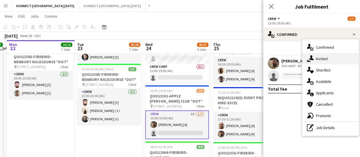
click at [321, 55] on div "single-neutral-actions-share-1 Invited" at bounding box center [330, 58] width 56 height 11
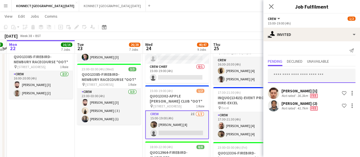
click at [298, 75] on input "text" at bounding box center [312, 76] width 88 height 14
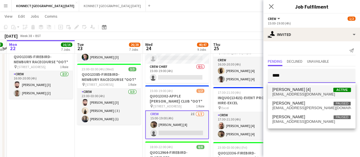
type input "****"
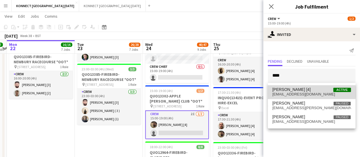
click at [309, 92] on span "dhuie1982@yahoo.co.uk" at bounding box center [311, 94] width 79 height 5
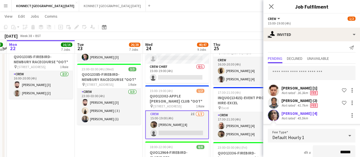
scroll to position [101, 0]
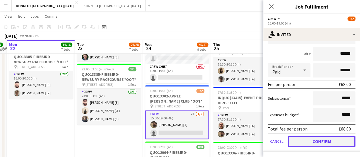
click at [307, 141] on button "Confirm" at bounding box center [321, 141] width 67 height 11
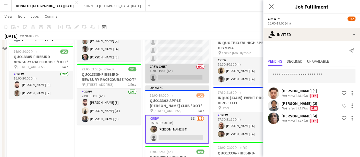
scroll to position [365, 0]
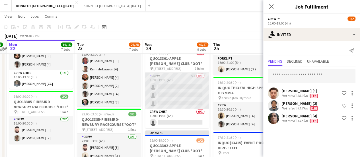
click at [188, 85] on app-card-role "Crew 9I 0/3 15:00-19:00 (4h) single-neutral-actions single-neutral-actions sing…" at bounding box center [177, 91] width 64 height 36
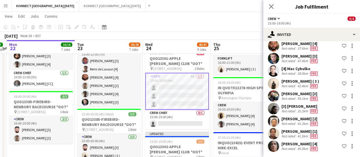
scroll to position [48, 0]
click at [349, 146] on div at bounding box center [352, 145] width 7 height 7
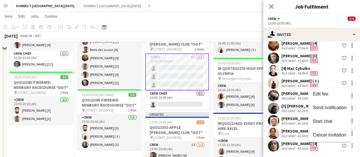
scroll to position [386, 0]
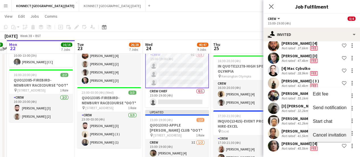
click at [329, 136] on span "Cancel invitation" at bounding box center [329, 134] width 33 height 5
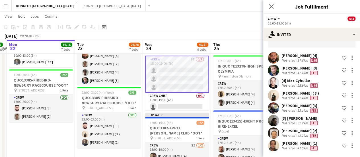
scroll to position [35, 0]
click at [232, 18] on app-page-menu "View Day view expanded Day view collapsed Month view Date picker Jump to today …" at bounding box center [180, 16] width 360 height 11
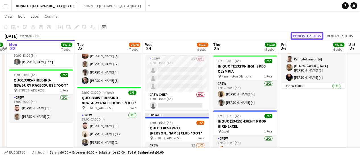
click at [305, 38] on button "Publish 2 jobs" at bounding box center [307, 35] width 33 height 7
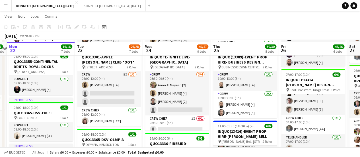
scroll to position [105, 0]
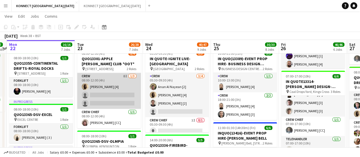
click at [118, 89] on app-card-role "Crew 8I 1/3 08:00-12:00 (4h) Sean Abbey [4] single-neutral-actions single-neutr…" at bounding box center [109, 91] width 64 height 36
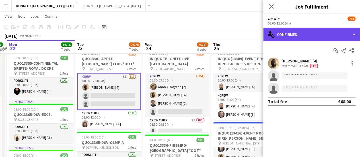
click at [310, 33] on div "single-neutral-actions-check-2 Confirmed" at bounding box center [311, 35] width 97 height 14
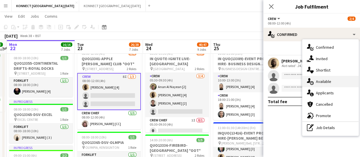
click at [324, 85] on div "single-neutral-actions-upload Available" at bounding box center [330, 81] width 56 height 11
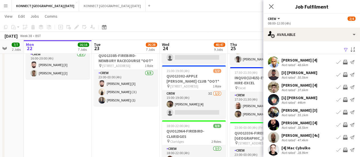
scroll to position [429, 0]
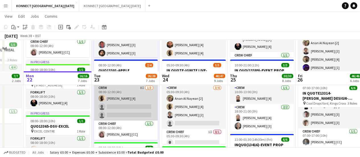
scroll to position [126, 0]
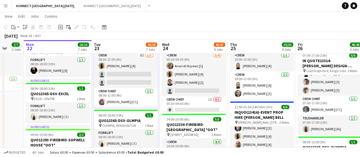
click at [123, 77] on app-card-role "Crew 8I 1/3 08:00-12:00 (4h) Sean Abbey [4] single-neutral-actions single-neutr…" at bounding box center [126, 70] width 64 height 36
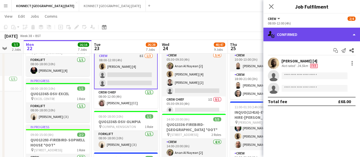
click at [312, 36] on div "single-neutral-actions-check-2 Confirmed" at bounding box center [311, 35] width 97 height 14
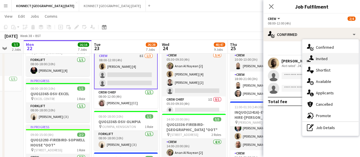
click at [331, 55] on div "single-neutral-actions-share-1 Invited" at bounding box center [330, 58] width 56 height 11
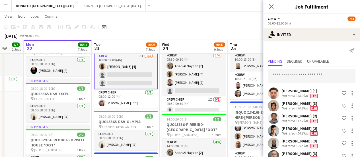
scroll to position [35, 0]
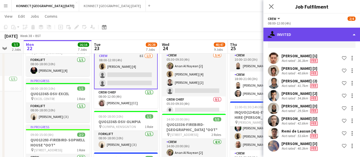
click at [298, 37] on div "single-neutral-actions-share-1 Invited" at bounding box center [311, 35] width 97 height 14
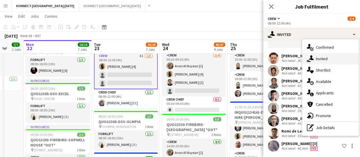
click at [315, 56] on div "single-neutral-actions-share-1 Invited" at bounding box center [330, 58] width 56 height 11
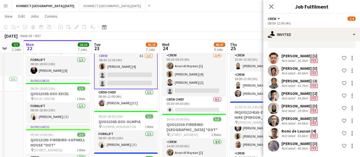
scroll to position [0, 0]
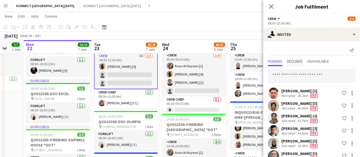
click at [294, 61] on span "Declined" at bounding box center [295, 61] width 16 height 4
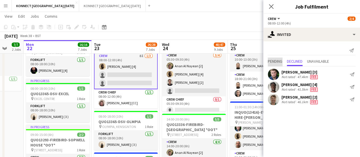
click at [274, 61] on span "Pending" at bounding box center [275, 61] width 15 height 4
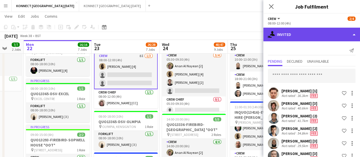
click at [302, 33] on div "single-neutral-actions-share-1 Invited" at bounding box center [311, 35] width 97 height 14
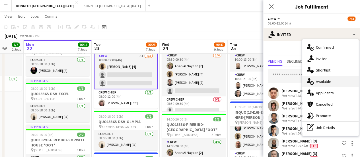
click at [317, 83] on span "Available" at bounding box center [323, 81] width 15 height 5
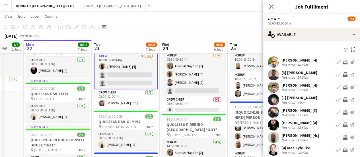
scroll to position [45, 0]
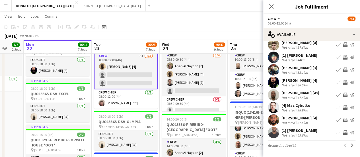
click at [343, 70] on app-icon "Invite crew" at bounding box center [345, 69] width 5 height 5
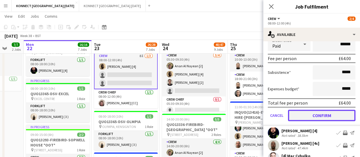
click at [309, 119] on button "Confirm" at bounding box center [321, 115] width 67 height 11
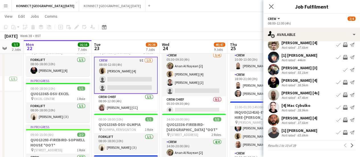
scroll to position [45, 0]
click at [349, 142] on button "Next" at bounding box center [352, 145] width 7 height 7
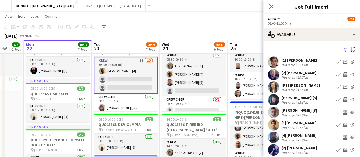
scroll to position [42, 0]
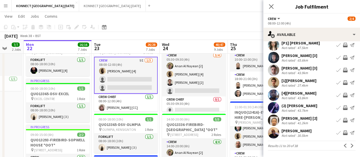
click at [343, 118] on app-icon "Invite crew" at bounding box center [345, 120] width 5 height 5
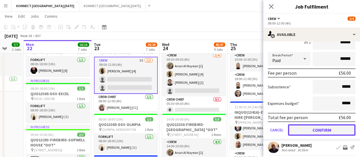
click at [326, 128] on button "Confirm" at bounding box center [321, 129] width 67 height 11
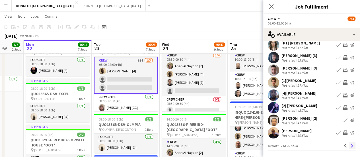
click at [350, 145] on app-icon "Next" at bounding box center [352, 145] width 4 height 4
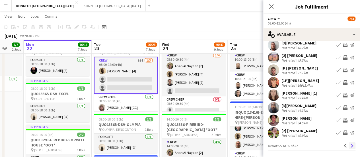
click at [350, 145] on app-icon "Next" at bounding box center [352, 145] width 4 height 4
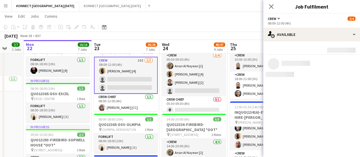
scroll to position [0, 0]
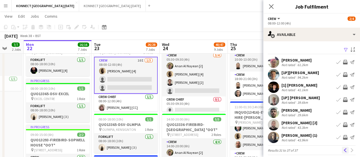
click at [343, 149] on app-icon "Previous" at bounding box center [345, 150] width 4 height 4
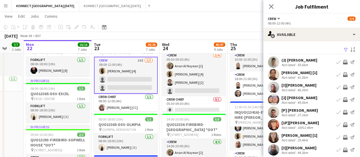
scroll to position [42, 0]
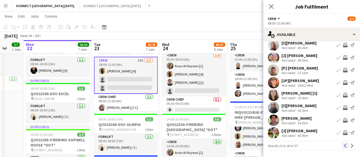
click at [342, 147] on button "Previous" at bounding box center [345, 145] width 7 height 7
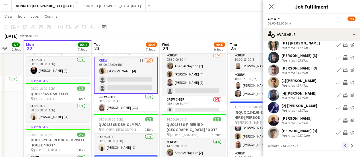
click at [343, 146] on app-icon "Previous" at bounding box center [345, 145] width 4 height 4
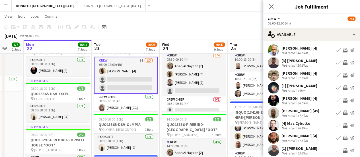
scroll to position [12, 0]
click at [239, 33] on div "September 2025 Week 38 • BST Publish 1 job Revert 1 job" at bounding box center [180, 36] width 360 height 8
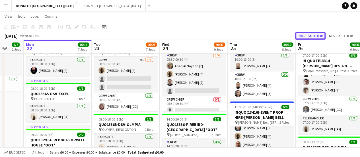
click at [309, 35] on button "Publish 1 job" at bounding box center [310, 35] width 30 height 7
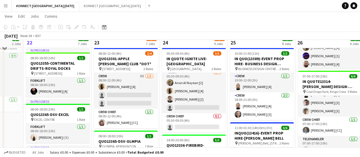
scroll to position [99, 0]
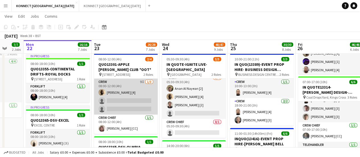
click at [142, 96] on app-card-role "Crew 9I 1/3 08:00-12:00 (4h) Sean Abbey [4] single-neutral-actions single-neutr…" at bounding box center [126, 97] width 64 height 36
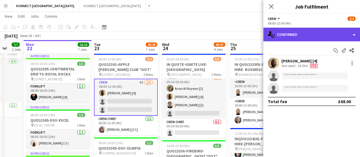
click at [286, 34] on div "single-neutral-actions-check-2 Confirmed" at bounding box center [311, 35] width 97 height 14
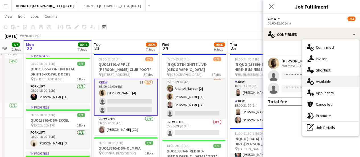
click at [331, 77] on div "single-neutral-actions-upload Available" at bounding box center [330, 81] width 56 height 11
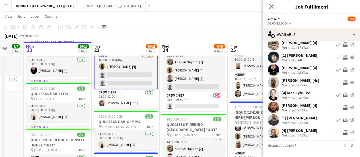
scroll to position [99, 0]
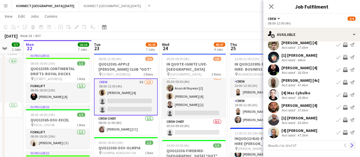
click at [350, 147] on app-icon "Next" at bounding box center [352, 145] width 4 height 4
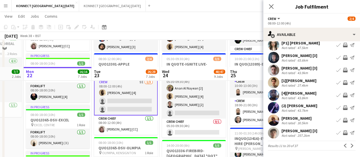
scroll to position [127, 0]
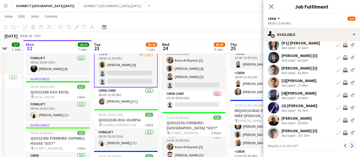
click at [350, 147] on button "Next" at bounding box center [352, 145] width 7 height 7
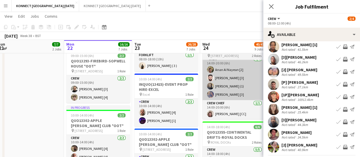
scroll to position [204, 0]
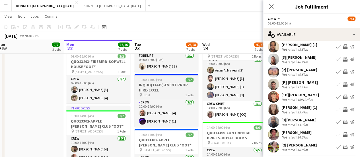
click at [151, 82] on h3 "INQUO(13415)-EVENT PROP HIRE-EXCEL" at bounding box center [166, 87] width 64 height 10
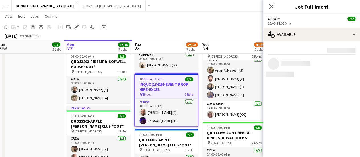
scroll to position [0, 0]
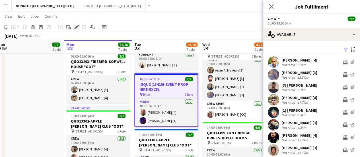
click at [78, 26] on icon at bounding box center [77, 25] width 1 height 1
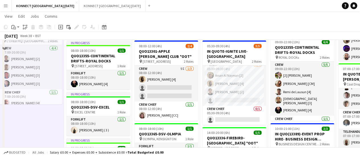
scroll to position [89, 0]
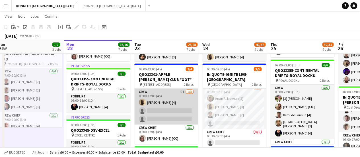
click at [173, 107] on app-card-role "Crew 9I 1/3 08:00-12:00 (4h) Sean Abbey [4] single-neutral-actions single-neutr…" at bounding box center [166, 107] width 64 height 36
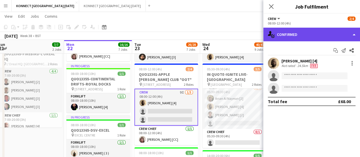
click at [319, 35] on div "single-neutral-actions-check-2 Confirmed" at bounding box center [311, 35] width 97 height 14
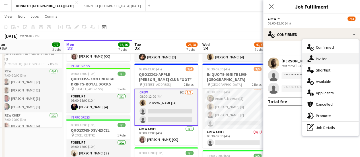
click at [326, 59] on span "Invited" at bounding box center [322, 58] width 12 height 5
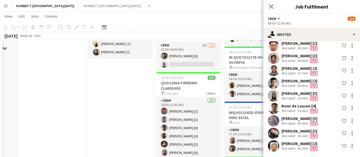
scroll to position [435, 0]
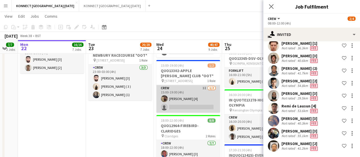
click at [189, 103] on app-card-role "Crew 3I 1/2 15:00-19:00 (4h) Thayalan Ravendran [4] single-neutral-actions" at bounding box center [188, 99] width 64 height 28
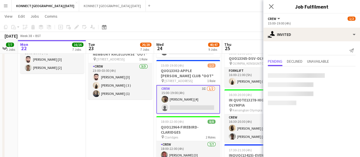
scroll to position [0, 0]
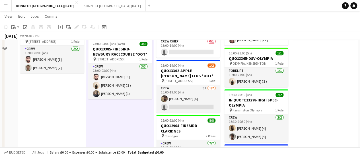
scroll to position [363, 0]
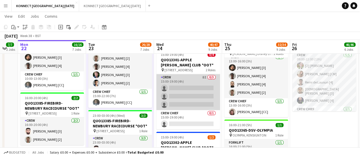
click at [186, 105] on app-card-role "Crew 8I 0/3 15:00-19:00 (4h) single-neutral-actions single-neutral-actions sing…" at bounding box center [188, 92] width 64 height 36
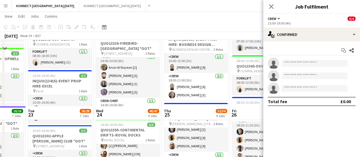
scroll to position [316, 0]
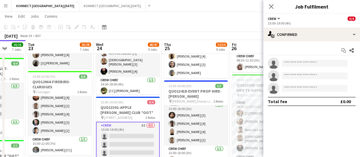
click at [134, 145] on app-card-role "Crew 8I 0/3 15:00-19:00 (4h) single-neutral-actions single-neutral-actions sing…" at bounding box center [128, 140] width 64 height 37
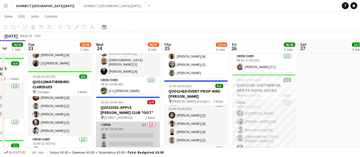
click at [134, 145] on app-card-role "Crew 8I 0/3 15:00-19:00 (4h) single-neutral-actions single-neutral-actions sing…" at bounding box center [128, 140] width 64 height 36
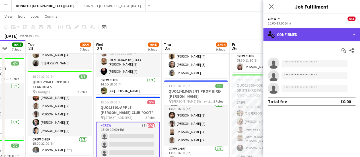
click at [303, 37] on div "single-neutral-actions-check-2 Confirmed" at bounding box center [311, 35] width 97 height 14
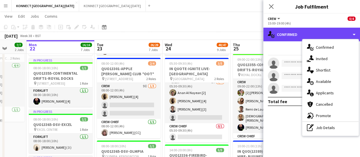
scroll to position [95, 0]
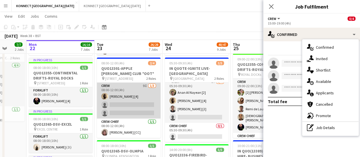
click at [135, 115] on app-card-role "Crew 9I 1/3 08:00-12:00 (4h) Sean Abbey [4] single-neutral-actions single-neutr…" at bounding box center [129, 101] width 64 height 36
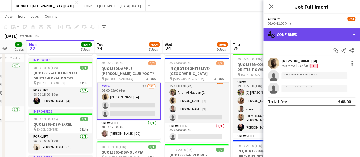
click at [290, 38] on div "single-neutral-actions-check-2 Confirmed" at bounding box center [311, 35] width 97 height 14
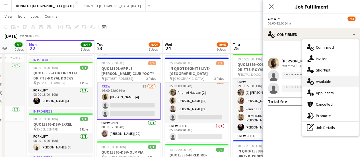
click at [323, 80] on span "Available" at bounding box center [323, 81] width 15 height 5
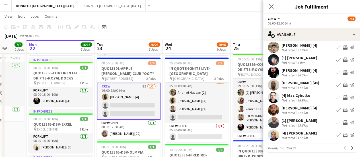
scroll to position [45, 0]
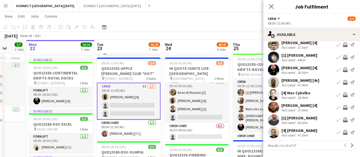
click at [343, 108] on app-icon "Invite crew" at bounding box center [345, 107] width 5 height 5
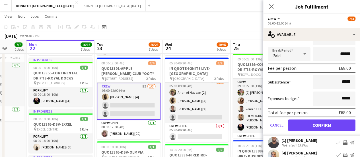
scroll to position [151, 0]
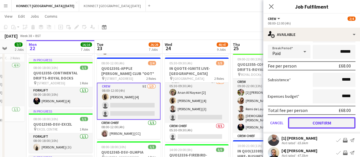
click at [316, 124] on button "Confirm" at bounding box center [321, 122] width 67 height 11
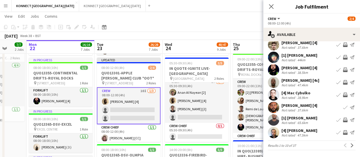
scroll to position [45, 0]
click at [343, 141] on app-pager "Results 1 to 10 of 37 Previous Next" at bounding box center [312, 145] width 88 height 10
click at [350, 144] on app-icon "Next" at bounding box center [352, 145] width 4 height 4
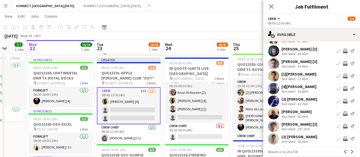
scroll to position [36, 0]
click at [343, 62] on app-icon "Invite crew" at bounding box center [345, 63] width 5 height 5
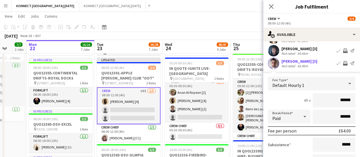
scroll to position [136, 0]
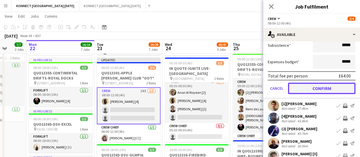
click at [306, 87] on button "Confirm" at bounding box center [321, 88] width 67 height 11
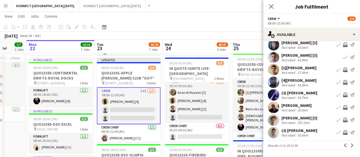
scroll to position [42, 0]
click at [350, 145] on app-icon "Next" at bounding box center [352, 145] width 4 height 4
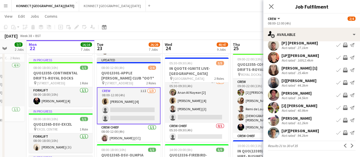
click at [203, 19] on app-page-menu "View Day view expanded Day view collapsed Month view Date picker Jump to today …" at bounding box center [180, 16] width 360 height 11
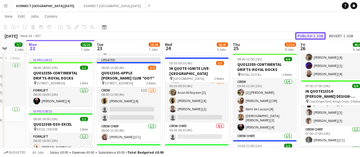
click at [309, 36] on button "Publish 1 job" at bounding box center [310, 35] width 30 height 7
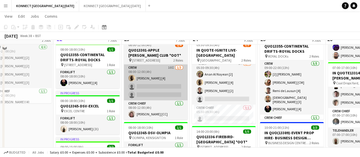
scroll to position [104, 0]
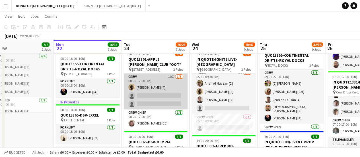
click at [164, 95] on app-card-role "Crew 10I 1/3 08:00-12:00 (4h) Sean Abbey [4] single-neutral-actions single-neut…" at bounding box center [156, 91] width 64 height 36
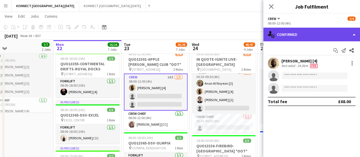
click at [315, 30] on div "single-neutral-actions-check-2 Confirmed" at bounding box center [311, 35] width 97 height 14
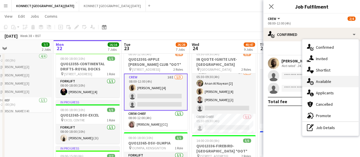
click at [326, 86] on div "single-neutral-actions-upload Available" at bounding box center [330, 81] width 56 height 11
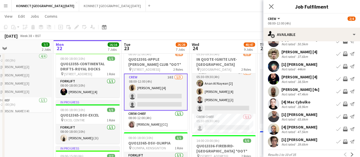
scroll to position [45, 0]
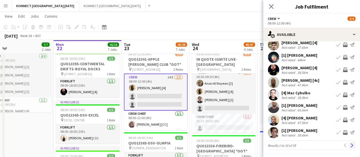
click at [350, 145] on app-icon "Next" at bounding box center [352, 145] width 4 height 4
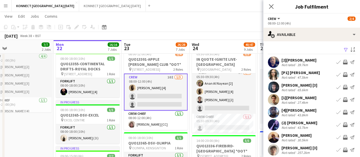
scroll to position [42, 0]
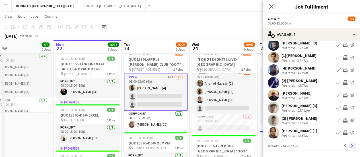
click at [350, 145] on app-icon "Next" at bounding box center [352, 145] width 4 height 4
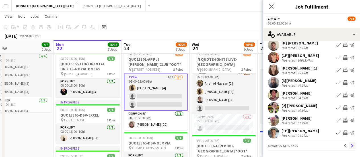
click at [349, 148] on button "Next" at bounding box center [352, 145] width 7 height 7
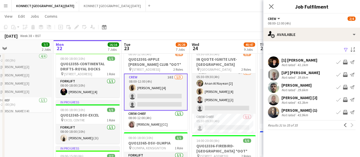
click at [207, 26] on app-toolbar "Copy Paste Paste Ctrl+V Paste with crew Ctrl+Shift+V Paste linked Job [GEOGRAPH…" at bounding box center [180, 27] width 360 height 10
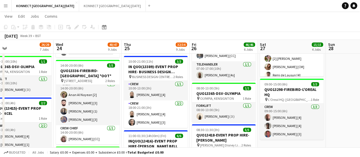
scroll to position [0, 161]
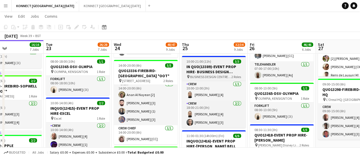
click at [203, 72] on h3 "IN QUO(13389)-EVENT PROP HIRE- BUSINESS DESIGN CENTRE" at bounding box center [214, 69] width 64 height 10
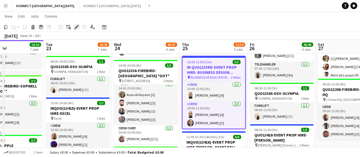
click at [77, 29] on div "Edit" at bounding box center [76, 27] width 7 height 7
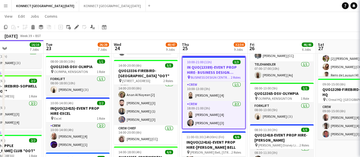
type input "*******"
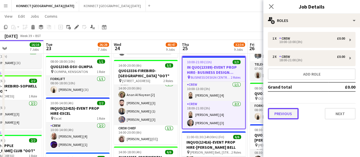
click at [281, 115] on button "Previous" at bounding box center [283, 113] width 31 height 11
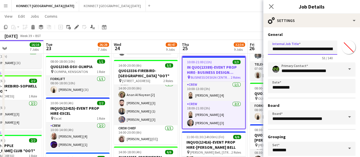
click at [286, 50] on input "**********" at bounding box center [302, 47] width 69 height 14
drag, startPoint x: 287, startPoint y: 50, endPoint x: 264, endPoint y: 54, distance: 23.4
click at [264, 54] on form "**********" at bounding box center [311, 116] width 97 height 168
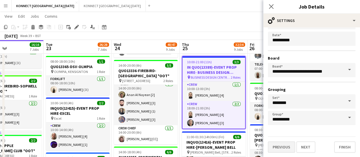
type input "**********"
click at [284, 149] on button "Previous" at bounding box center [281, 146] width 27 height 11
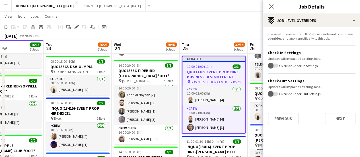
scroll to position [0, 0]
click at [286, 117] on button "Previous" at bounding box center [283, 118] width 31 height 11
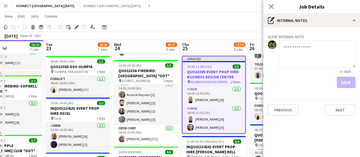
click at [283, 97] on div "Leave internal note 0 / 4000 Save Previous Next" at bounding box center [311, 73] width 97 height 93
click at [290, 111] on button "Previous" at bounding box center [283, 109] width 31 height 11
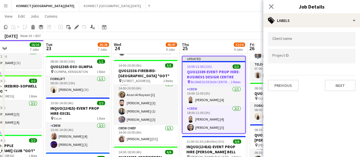
click at [290, 93] on div "Client name Project ID Previous Next" at bounding box center [311, 61] width 97 height 68
click at [290, 88] on button "Previous" at bounding box center [283, 85] width 31 height 11
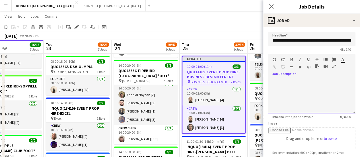
click at [301, 97] on div at bounding box center [312, 96] width 88 height 34
paste div
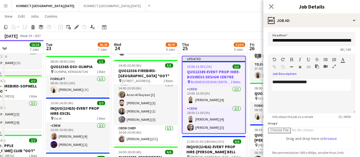
click at [208, 25] on app-toolbar "Copy Paste Paste Ctrl+V Paste with crew Ctrl+Shift+V Paste linked Job [GEOGRAPH…" at bounding box center [180, 27] width 360 height 10
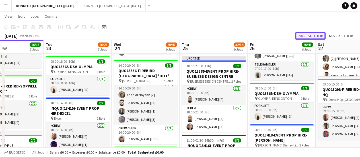
click at [323, 34] on button "Publish 1 job" at bounding box center [310, 35] width 30 height 7
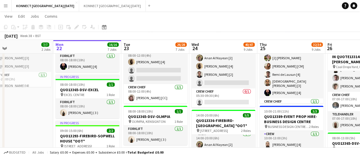
scroll to position [131, 0]
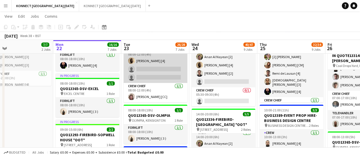
click at [150, 79] on app-card-role "Crew 10I 1/3 08:00-12:00 (4h) Sean Abbey [4] single-neutral-actions single-neut…" at bounding box center [156, 65] width 64 height 36
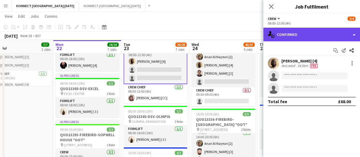
click at [303, 36] on div "single-neutral-actions-check-2 Confirmed" at bounding box center [311, 35] width 97 height 14
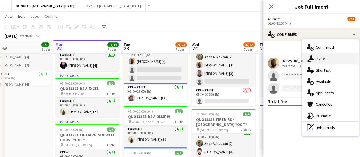
click at [319, 60] on span "Invited" at bounding box center [322, 58] width 12 height 5
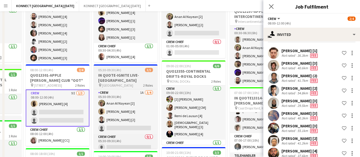
scroll to position [0, 0]
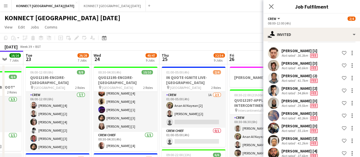
click at [207, 100] on app-card-role "Crew 1A 2/3 01:00-05:00 (4h) Anan Al Nayean [2] Nikolas Saylor [2] single-neutr…" at bounding box center [194, 110] width 64 height 36
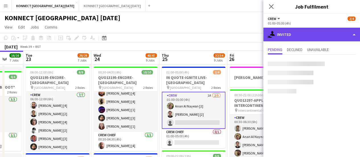
click at [297, 33] on div "single-neutral-actions-share-1 Invited" at bounding box center [311, 35] width 97 height 14
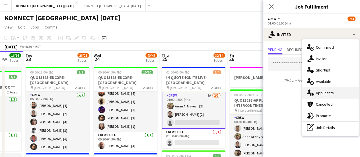
click at [329, 90] on span "Applicants" at bounding box center [325, 92] width 18 height 5
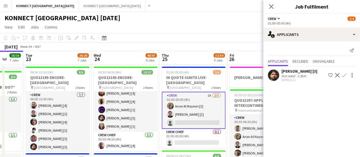
click at [227, 32] on app-page-menu "View Day view expanded Day view collapsed Month view Date picker Jump to today …" at bounding box center [180, 27] width 360 height 11
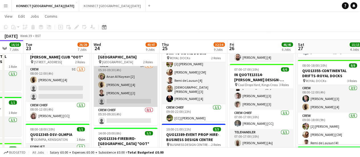
scroll to position [4, 0]
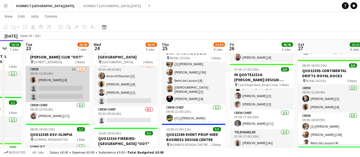
click at [66, 97] on app-card-role "Crew 9I 1/3 08:00-12:00 (4h) Sean Abbey [4] single-neutral-actions single-neutr…" at bounding box center [58, 84] width 64 height 36
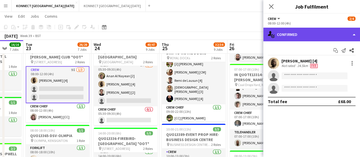
click at [278, 40] on div "single-neutral-actions-check-2 Confirmed" at bounding box center [311, 35] width 97 height 14
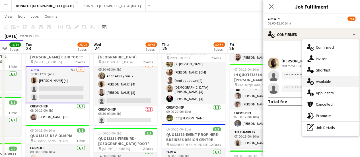
click at [339, 78] on div "single-neutral-actions-upload Available" at bounding box center [330, 81] width 56 height 11
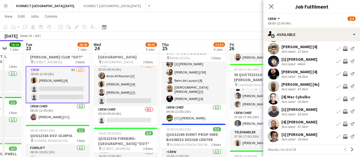
scroll to position [38, 0]
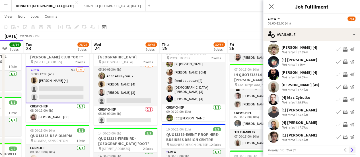
click at [350, 152] on app-icon "Next" at bounding box center [352, 150] width 4 height 4
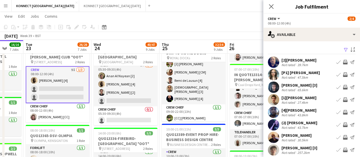
scroll to position [42, 0]
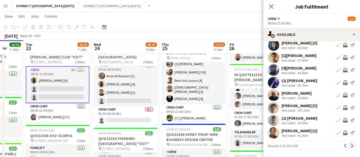
click at [349, 147] on button "Next" at bounding box center [352, 145] width 7 height 7
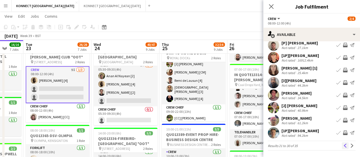
click at [343, 146] on app-icon "Previous" at bounding box center [345, 145] width 4 height 4
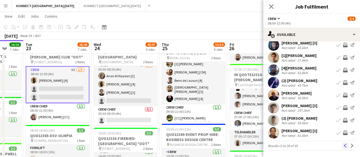
click at [342, 142] on button "Previous" at bounding box center [345, 145] width 7 height 7
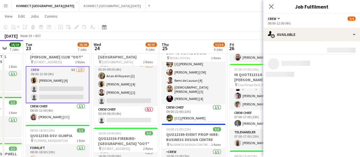
scroll to position [0, 0]
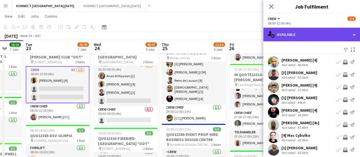
click at [290, 34] on div "single-neutral-actions-upload Available" at bounding box center [311, 35] width 97 height 14
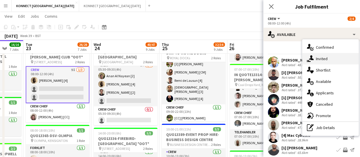
click at [321, 61] on span "Invited" at bounding box center [322, 58] width 12 height 5
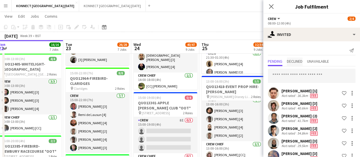
click at [296, 60] on span "Declined" at bounding box center [295, 61] width 16 height 4
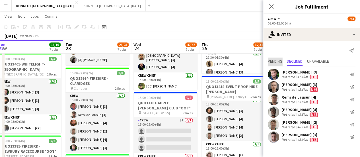
click at [274, 59] on span "Pending" at bounding box center [275, 61] width 15 height 4
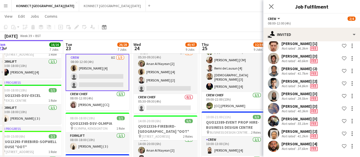
scroll to position [96, 0]
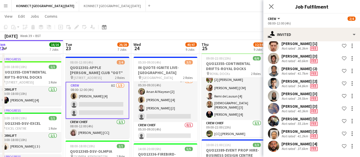
click at [84, 74] on h3 "QUO13301-APPLE [PERSON_NAME] CLUB *OOT*" at bounding box center [97, 70] width 64 height 10
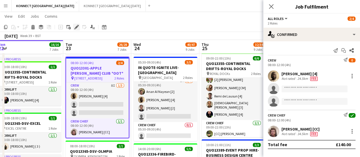
click at [77, 28] on icon "Edit" at bounding box center [76, 27] width 5 height 5
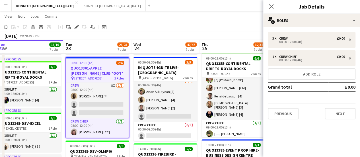
click at [281, 120] on div "3 x Crew £0.00 08:00-12:00 (4h) 1 x Crew Chief £0.00 08:00-12:00 (4h) Add role …" at bounding box center [311, 75] width 97 height 97
click at [289, 109] on button "Previous" at bounding box center [283, 113] width 31 height 11
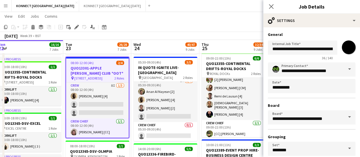
scroll to position [47, 0]
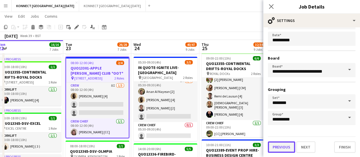
click at [285, 147] on button "Previous" at bounding box center [281, 146] width 27 height 11
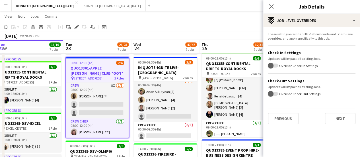
scroll to position [0, 0]
click at [284, 120] on button "Previous" at bounding box center [283, 118] width 31 height 11
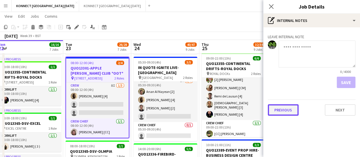
click at [285, 111] on button "Previous" at bounding box center [283, 109] width 31 height 11
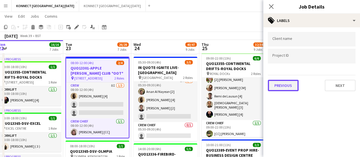
click at [285, 82] on button "Previous" at bounding box center [283, 85] width 31 height 11
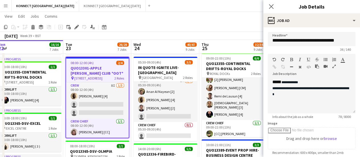
click at [219, 24] on app-toolbar "Copy Paste Paste Ctrl+V Paste with crew Ctrl+Shift+V Paste linked Job [GEOGRAPH…" at bounding box center [180, 27] width 360 height 10
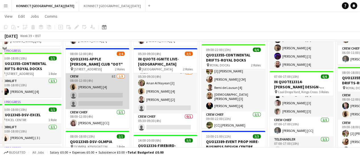
scroll to position [92, 0]
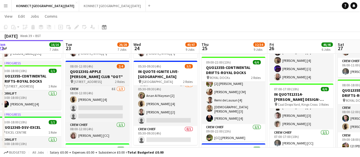
click at [79, 73] on h3 "QUO13301-APPLE [PERSON_NAME] CLUB *OOT*" at bounding box center [97, 74] width 64 height 10
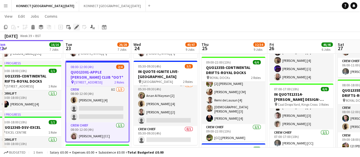
click at [76, 25] on icon "Edit" at bounding box center [76, 27] width 5 height 5
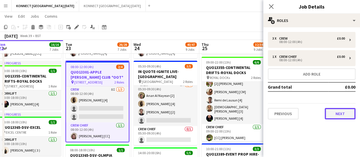
click at [334, 117] on button "Next" at bounding box center [340, 113] width 31 height 11
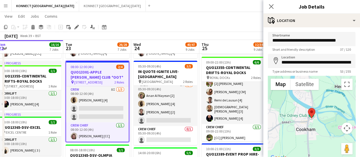
scroll to position [42, 0]
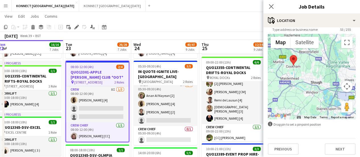
drag, startPoint x: 330, startPoint y: 80, endPoint x: 290, endPoint y: 66, distance: 42.3
click at [290, 66] on div at bounding box center [312, 76] width 88 height 85
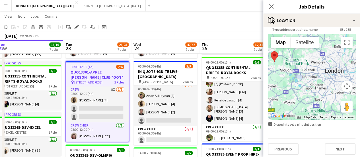
drag, startPoint x: 321, startPoint y: 78, endPoint x: 303, endPoint y: 73, distance: 18.4
click at [303, 73] on div at bounding box center [312, 76] width 88 height 85
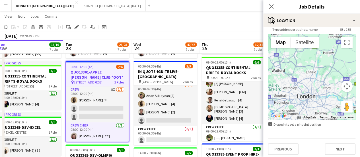
drag, startPoint x: 337, startPoint y: 67, endPoint x: 308, endPoint y: 92, distance: 38.3
click at [308, 92] on div at bounding box center [312, 76] width 88 height 85
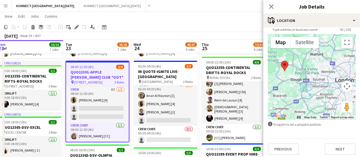
drag, startPoint x: 290, startPoint y: 86, endPoint x: 329, endPoint y: 69, distance: 42.2
click at [329, 69] on div at bounding box center [312, 76] width 88 height 85
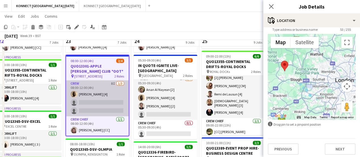
scroll to position [91, 0]
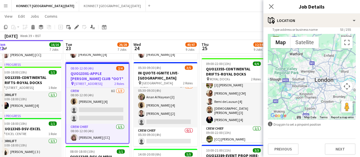
drag, startPoint x: 310, startPoint y: 88, endPoint x: 292, endPoint y: 86, distance: 17.8
click at [292, 86] on div at bounding box center [312, 76] width 88 height 85
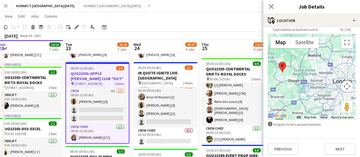
drag, startPoint x: 293, startPoint y: 74, endPoint x: 314, endPoint y: 75, distance: 20.5
click at [314, 75] on div at bounding box center [312, 76] width 88 height 85
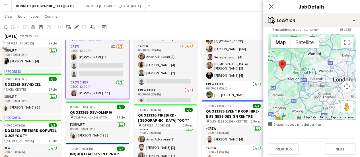
scroll to position [72, 0]
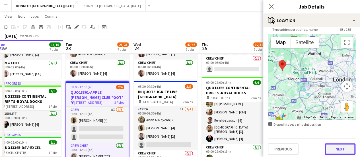
click at [327, 145] on button "Next" at bounding box center [340, 148] width 31 height 11
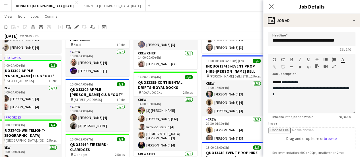
scroll to position [148, 0]
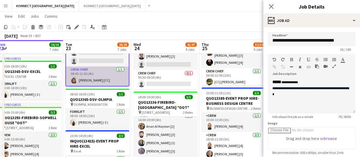
click at [87, 69] on app-card-role "Crew Chief [DATE] 08:00-12:00 (4h) [PERSON_NAME] [CC]" at bounding box center [97, 75] width 63 height 19
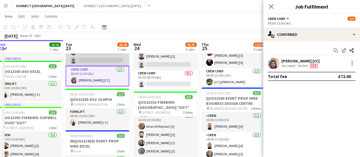
click at [98, 57] on app-card-role "Crew 7I 1/3 08:00-12:00 (4h) Sean Abbey [4] single-neutral-actions single-neutr…" at bounding box center [97, 48] width 64 height 36
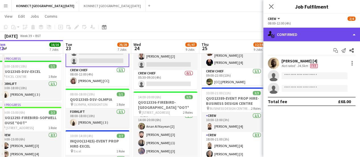
click at [289, 36] on div "single-neutral-actions-check-2 Confirmed" at bounding box center [311, 35] width 97 height 14
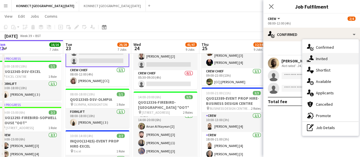
click at [326, 60] on span "Invited" at bounding box center [322, 58] width 12 height 5
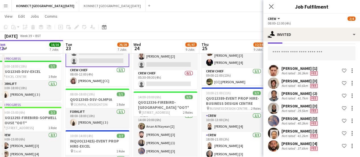
scroll to position [0, 0]
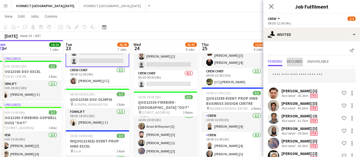
click at [298, 61] on span "Declined" at bounding box center [295, 61] width 16 height 4
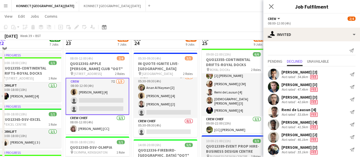
scroll to position [95, 0]
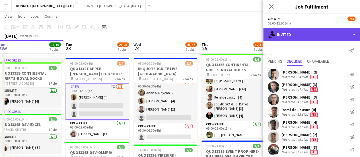
click at [303, 36] on div "single-neutral-actions-share-1 Invited" at bounding box center [311, 35] width 97 height 14
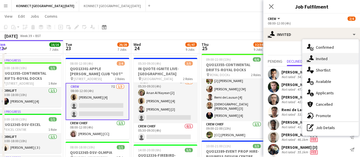
click at [331, 60] on div "single-neutral-actions-share-1 Invited" at bounding box center [330, 58] width 56 height 11
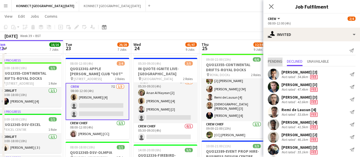
click at [274, 61] on span "Pending" at bounding box center [275, 61] width 15 height 4
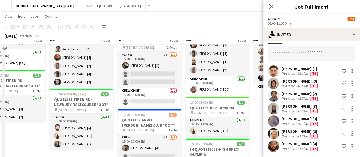
scroll to position [375, 0]
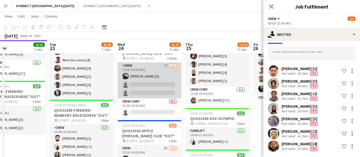
click at [140, 74] on app-card-role "Crew 7I 1/3 15:00-19:00 (4h) Michael Brinkley [3] single-neutral-actions single…" at bounding box center [150, 80] width 64 height 36
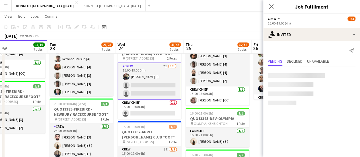
scroll to position [0, 0]
click at [140, 74] on app-card-role "Crew 7I 1/3 15:00-19:00 (4h) Michael Brinkley [3] single-neutral-actions single…" at bounding box center [150, 80] width 64 height 37
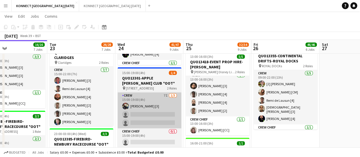
scroll to position [345, 0]
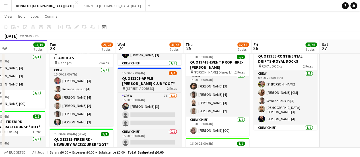
click at [130, 82] on h3 "QUO13301-APPLE [PERSON_NAME] CLUB *OOT*" at bounding box center [150, 81] width 64 height 10
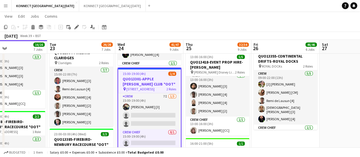
click at [76, 34] on div "September 2025 Week 39 • BST" at bounding box center [180, 36] width 360 height 8
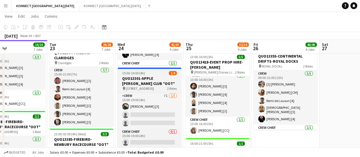
click at [123, 80] on h3 "QUO13301-APPLE [PERSON_NAME] CLUB *OOT*" at bounding box center [150, 81] width 64 height 10
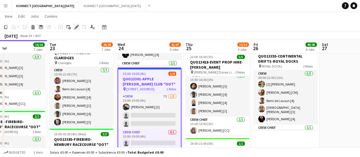
click at [78, 28] on icon "Edit" at bounding box center [76, 27] width 5 height 5
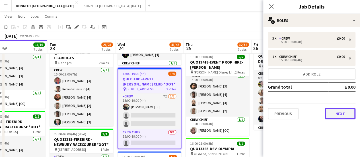
click at [333, 116] on button "Next" at bounding box center [340, 113] width 31 height 11
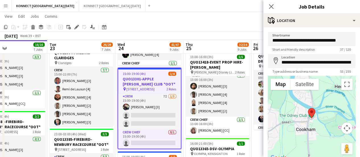
scroll to position [44, 0]
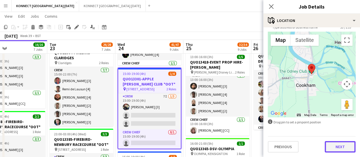
click at [338, 142] on button "Next" at bounding box center [340, 146] width 31 height 11
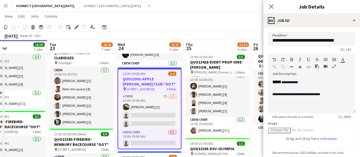
scroll to position [0, 0]
click at [290, 95] on span "**********" at bounding box center [296, 94] width 48 height 3
click at [294, 94] on span "**********" at bounding box center [294, 94] width 45 height 3
click at [289, 94] on span "**********" at bounding box center [294, 94] width 45 height 3
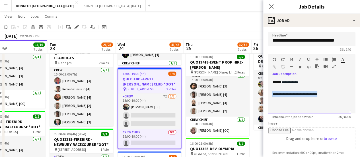
click at [289, 94] on span "**********" at bounding box center [294, 94] width 45 height 3
click at [220, 23] on app-toolbar "Copy Paste Paste Ctrl+V Paste with crew Ctrl+Shift+V Paste linked Job [GEOGRAPH…" at bounding box center [180, 27] width 360 height 10
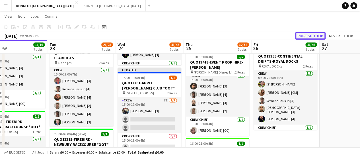
click at [312, 36] on button "Publish 1 job" at bounding box center [310, 35] width 30 height 7
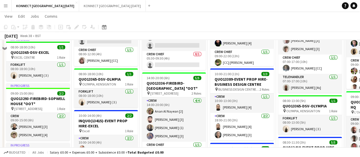
scroll to position [94, 0]
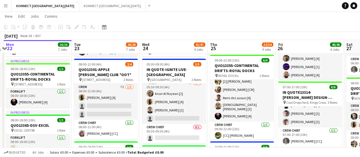
click at [110, 86] on app-card-role "Crew 7I 1/3 08:00-12:00 (4h) Sean Abbey [4] single-neutral-actions single-neutr…" at bounding box center [106, 102] width 64 height 36
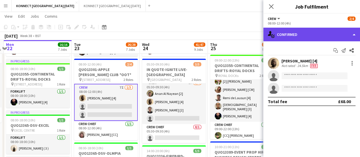
click at [301, 37] on div "single-neutral-actions-check-2 Confirmed" at bounding box center [311, 35] width 97 height 14
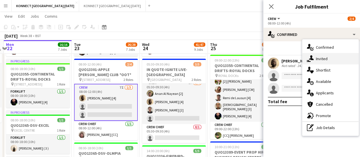
click at [325, 60] on span "Invited" at bounding box center [322, 58] width 12 height 5
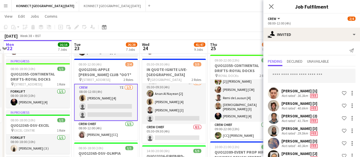
scroll to position [22, 0]
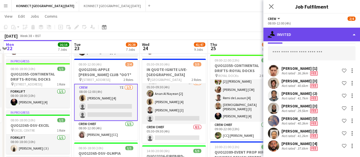
click at [303, 33] on div "single-neutral-actions-share-1 Invited" at bounding box center [311, 35] width 97 height 14
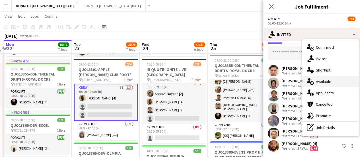
click at [335, 81] on div "single-neutral-actions-upload Available" at bounding box center [330, 81] width 56 height 11
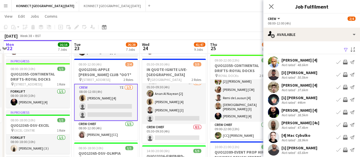
scroll to position [45, 0]
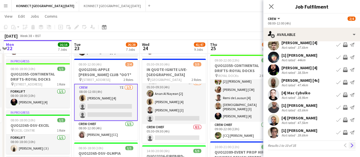
click at [349, 148] on button "Next" at bounding box center [352, 145] width 7 height 7
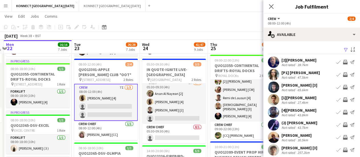
scroll to position [42, 0]
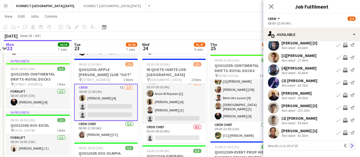
click at [350, 144] on app-icon "Next" at bounding box center [352, 145] width 4 height 4
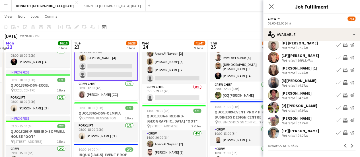
scroll to position [86, 0]
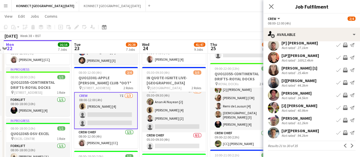
click at [186, 29] on app-toolbar "Copy Paste Paste Ctrl+V Paste with crew Ctrl+Shift+V Paste linked Job [GEOGRAPH…" at bounding box center [180, 27] width 360 height 10
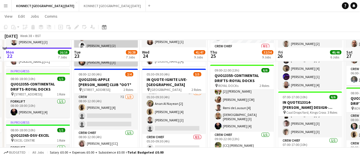
scroll to position [92, 0]
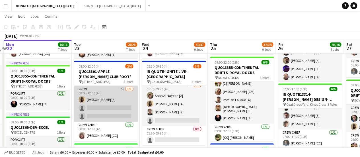
click at [105, 99] on app-card-role "Crew 7I 1/3 08:00-12:00 (4h) Sean Abbey [4] single-neutral-actions single-neutr…" at bounding box center [106, 104] width 64 height 36
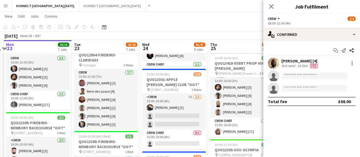
scroll to position [343, 0]
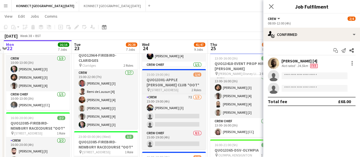
click at [159, 80] on h3 "QUO13301-APPLE [PERSON_NAME] CLUB *OOT*" at bounding box center [174, 82] width 64 height 10
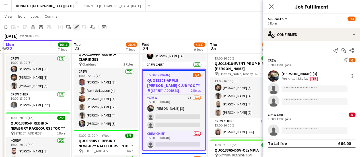
click at [78, 26] on icon at bounding box center [76, 27] width 3 height 3
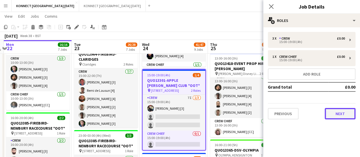
click at [340, 110] on button "Next" at bounding box center [340, 113] width 31 height 11
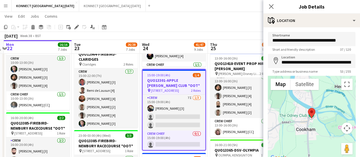
scroll to position [44, 0]
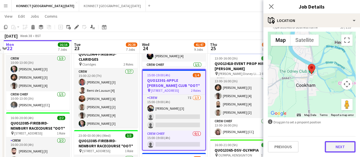
click at [338, 144] on button "Next" at bounding box center [340, 146] width 31 height 11
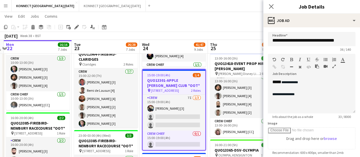
scroll to position [0, 0]
click at [298, 104] on div "**********" at bounding box center [309, 96] width 83 height 34
click at [298, 98] on div at bounding box center [309, 100] width 74 height 6
click at [299, 98] on div at bounding box center [309, 100] width 74 height 6
click at [298, 97] on div "**********" at bounding box center [309, 94] width 74 height 6
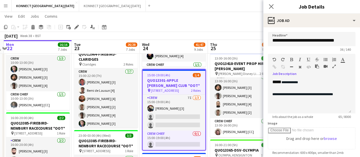
click at [240, 35] on div "September 2025 Week 38 • BST Publish 1 job Revert 1 job" at bounding box center [180, 36] width 360 height 8
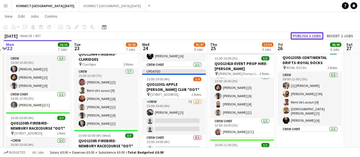
click at [299, 34] on button "Publish 2 jobs" at bounding box center [307, 35] width 33 height 7
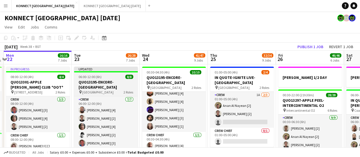
click at [99, 83] on h3 "QUO13195-ENCORE-[GEOGRAPHIC_DATA]" at bounding box center [106, 84] width 64 height 10
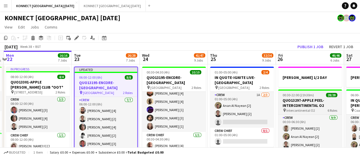
click at [76, 40] on icon "Edit" at bounding box center [76, 38] width 5 height 5
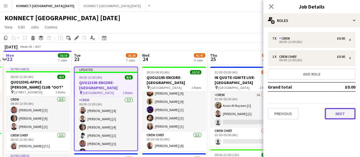
click at [343, 113] on button "Next" at bounding box center [340, 113] width 31 height 11
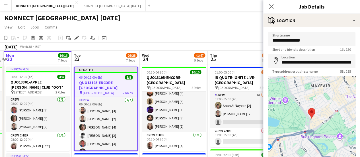
scroll to position [44, 0]
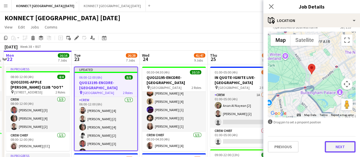
click at [343, 142] on button "Next" at bounding box center [340, 146] width 31 height 11
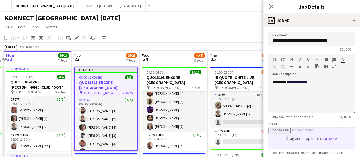
scroll to position [0, 0]
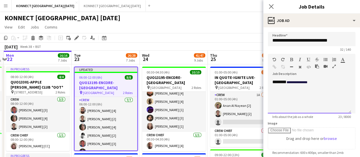
click at [307, 82] on span "**********" at bounding box center [297, 82] width 21 height 3
paste div
click at [215, 43] on div "September 2025 Week 38 • BST Publish 1 job Revert 1 job" at bounding box center [180, 47] width 360 height 8
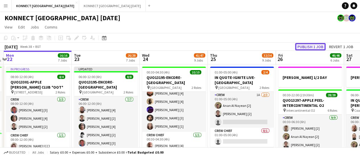
click at [318, 45] on button "Publish 1 job" at bounding box center [310, 46] width 30 height 7
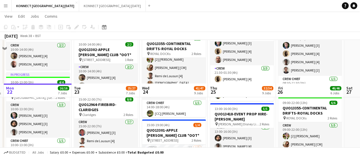
scroll to position [339, 0]
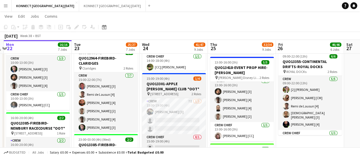
click at [188, 90] on h3 "QUO13301-APPLE [PERSON_NAME] CLUB *OOT*" at bounding box center [174, 86] width 64 height 10
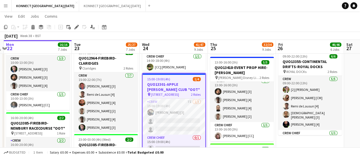
click at [170, 112] on app-card-role "Crew 7I 1/3 15:00-19:00 (4h) Michael Brinkley [3] single-neutral-actions single…" at bounding box center [174, 117] width 63 height 36
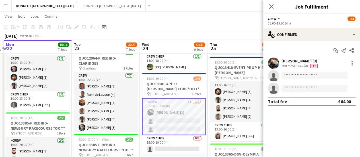
click at [300, 42] on div "Start chat Send notification Share Michael Brinkley [3] Not rated 55.1km Fee si…" at bounding box center [311, 75] width 97 height 69
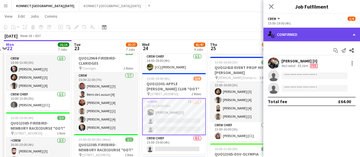
click at [311, 32] on div "single-neutral-actions-check-2 Confirmed" at bounding box center [311, 35] width 97 height 14
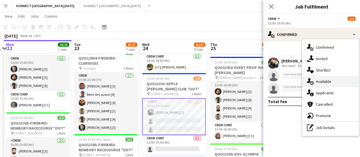
click at [339, 78] on div "single-neutral-actions-upload Available" at bounding box center [330, 81] width 56 height 11
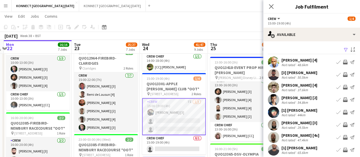
scroll to position [45, 0]
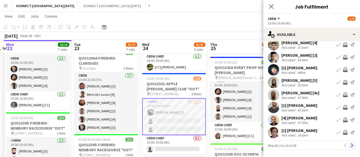
click at [350, 146] on app-icon "Next" at bounding box center [352, 145] width 4 height 4
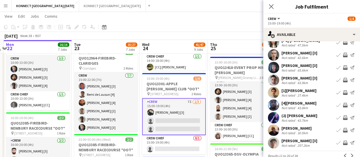
scroll to position [32, 0]
click at [343, 55] on app-icon "Invite crew" at bounding box center [345, 55] width 5 height 5
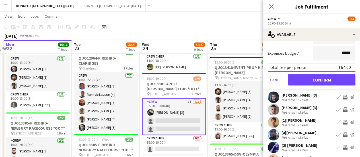
scroll to position [134, 0]
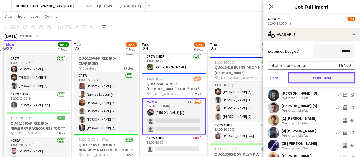
click at [304, 77] on button "Confirm" at bounding box center [321, 77] width 67 height 11
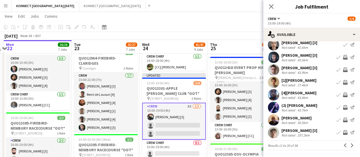
scroll to position [42, 0]
click at [227, 22] on app-toolbar "Copy Paste Paste Ctrl+V Paste with crew Ctrl+Shift+V Paste linked Job [GEOGRAPH…" at bounding box center [180, 27] width 360 height 10
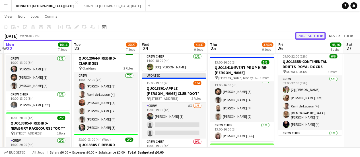
click at [305, 34] on button "Publish 1 job" at bounding box center [310, 35] width 30 height 7
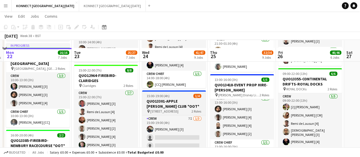
scroll to position [381, 0]
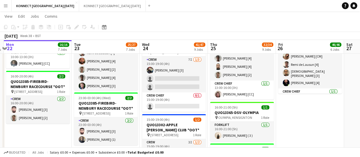
click at [183, 101] on app-card-role "Crew Chief 0/1 15:00-19:00 (4h) single-neutral-actions" at bounding box center [174, 101] width 64 height 19
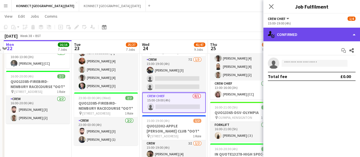
click at [315, 37] on div "single-neutral-actions-check-2 Confirmed" at bounding box center [311, 35] width 97 height 14
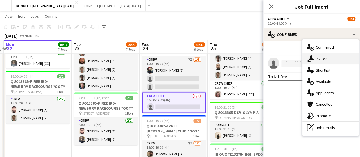
click at [325, 59] on span "Invited" at bounding box center [322, 58] width 12 height 5
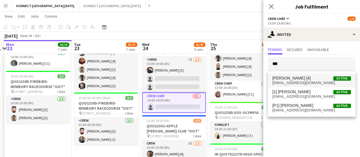
type input "***"
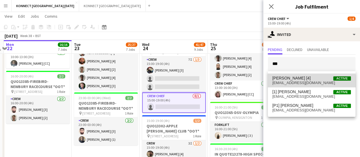
click at [282, 83] on span "elliottdsane@hotmail.com" at bounding box center [311, 83] width 79 height 5
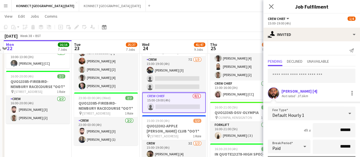
scroll to position [76, 0]
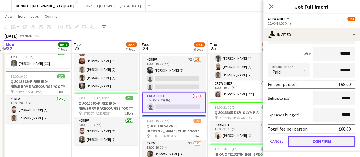
click at [307, 139] on button "Confirm" at bounding box center [321, 141] width 67 height 11
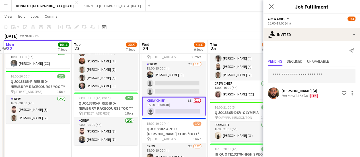
scroll to position [0, 0]
click at [224, 22] on app-toolbar "Copy Paste Paste Ctrl+V Paste with crew Ctrl+Shift+V Paste linked Job [GEOGRAPH…" at bounding box center [180, 27] width 360 height 10
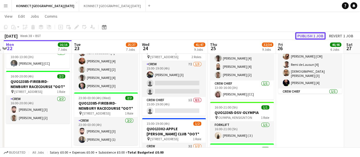
click at [306, 34] on button "Publish 1 job" at bounding box center [310, 35] width 30 height 7
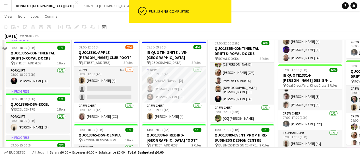
scroll to position [78, 0]
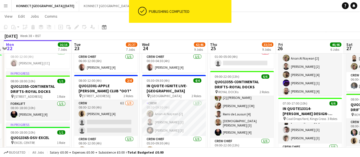
click at [92, 83] on h3 "QUO13301-APPLE [PERSON_NAME] CLUB *OOT*" at bounding box center [106, 88] width 64 height 10
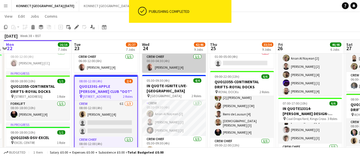
click at [79, 29] on div "Edit" at bounding box center [76, 27] width 7 height 7
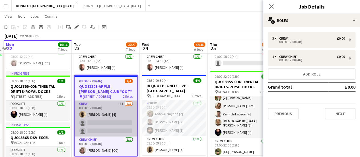
click at [112, 114] on app-card-role "Crew 6I [DATE] 08:00-12:00 (4h) [PERSON_NAME] [4] single-neutral-actions single…" at bounding box center [106, 119] width 63 height 36
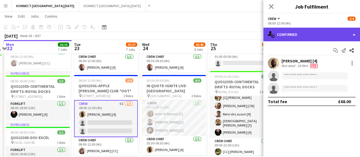
click at [329, 37] on div "single-neutral-actions-check-2 Confirmed" at bounding box center [311, 35] width 97 height 14
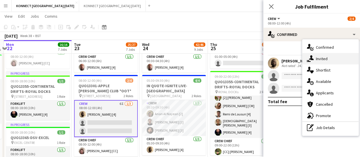
click at [343, 59] on div "single-neutral-actions-share-1 Invited" at bounding box center [330, 58] width 56 height 11
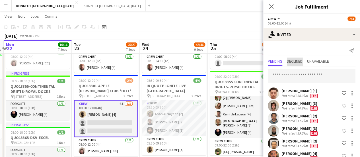
click at [293, 64] on span "Declined" at bounding box center [295, 62] width 16 height 9
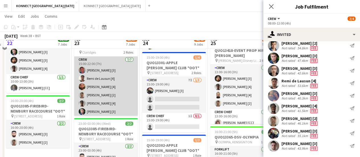
scroll to position [262, 0]
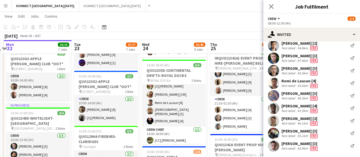
click at [165, 25] on app-toolbar "Copy Paste Paste Ctrl+V Paste with crew Ctrl+Shift+V Paste linked Job [GEOGRAPH…" at bounding box center [180, 27] width 360 height 10
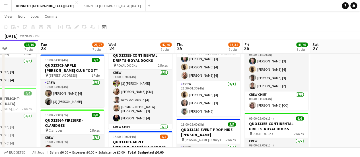
scroll to position [265, 0]
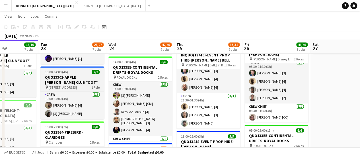
click at [59, 73] on span "10:00-14:00 (4h)" at bounding box center [56, 72] width 23 height 4
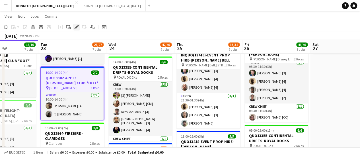
click at [78, 28] on icon "Edit" at bounding box center [76, 27] width 5 height 5
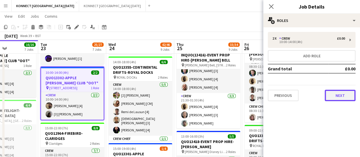
click at [332, 94] on button "Next" at bounding box center [340, 95] width 31 height 11
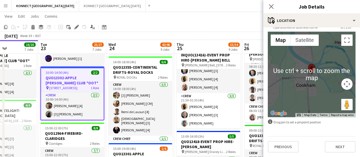
scroll to position [0, 0]
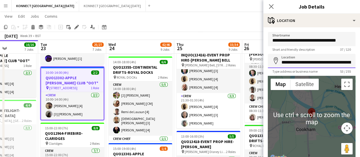
click at [305, 65] on input "**********" at bounding box center [312, 61] width 88 height 14
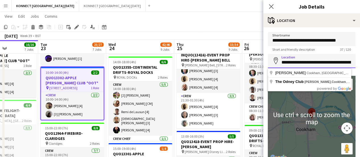
click at [305, 65] on input "**********" at bounding box center [312, 61] width 88 height 14
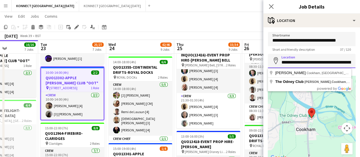
scroll to position [44, 0]
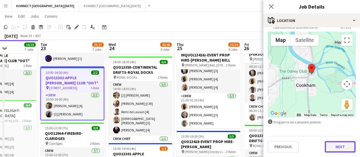
click at [333, 149] on button "Next" at bounding box center [340, 146] width 31 height 11
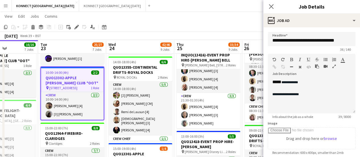
scroll to position [0, 0]
drag, startPoint x: 313, startPoint y: 98, endPoint x: 281, endPoint y: 100, distance: 31.9
click at [281, 100] on div "**********" at bounding box center [312, 96] width 88 height 34
click at [229, 28] on app-toolbar "Copy Paste Paste Ctrl+V Paste with crew Ctrl+Shift+V Paste linked Job [GEOGRAPH…" at bounding box center [180, 27] width 360 height 10
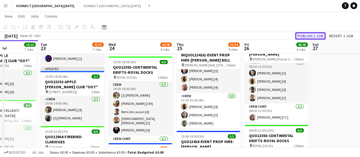
click at [305, 38] on button "Publish 1 job" at bounding box center [310, 35] width 30 height 7
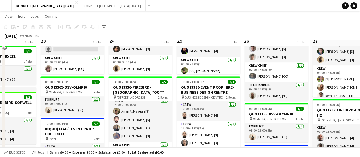
scroll to position [88, 0]
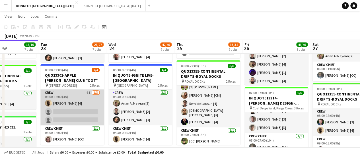
click at [77, 100] on app-card-role "Crew 6I [DATE] 08:00-12:00 (4h) [PERSON_NAME] [4] single-neutral-actions single…" at bounding box center [72, 107] width 64 height 36
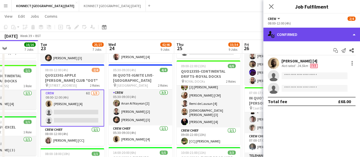
click at [315, 35] on div "single-neutral-actions-check-2 Confirmed" at bounding box center [311, 35] width 97 height 14
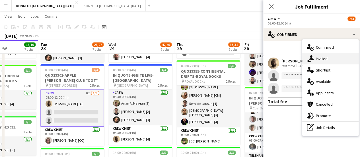
click at [325, 63] on div "single-neutral-actions-share-1 Invited" at bounding box center [330, 58] width 56 height 11
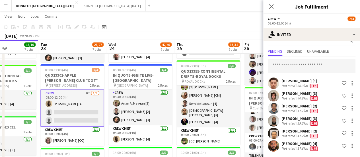
scroll to position [0, 0]
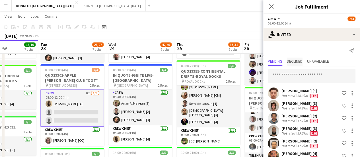
click at [292, 60] on span "Declined" at bounding box center [295, 61] width 16 height 4
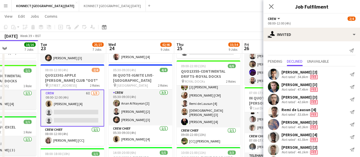
click at [219, 25] on app-toolbar "Copy Paste Paste Ctrl+V Paste with crew Ctrl+Shift+V Paste linked Job [GEOGRAPH…" at bounding box center [180, 27] width 360 height 10
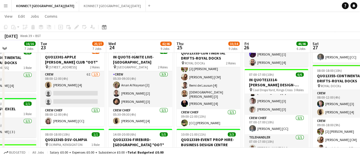
scroll to position [105, 0]
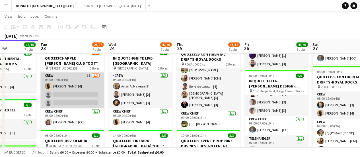
click at [90, 93] on app-card-role "Crew 6I [DATE] 08:00-12:00 (4h) [PERSON_NAME] [4] single-neutral-actions single…" at bounding box center [72, 90] width 64 height 36
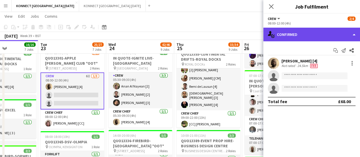
click at [288, 36] on div "single-neutral-actions-check-2 Confirmed" at bounding box center [311, 35] width 97 height 14
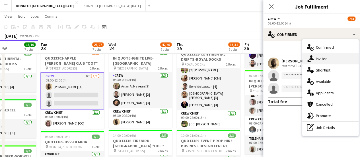
click at [333, 63] on div "single-neutral-actions-share-1 Invited" at bounding box center [330, 58] width 56 height 11
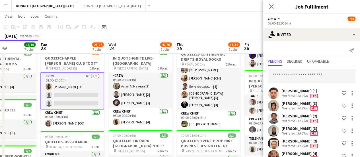
scroll to position [10, 0]
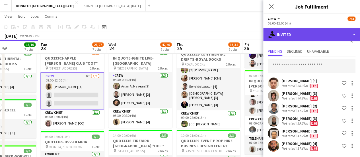
click at [321, 36] on div "single-neutral-actions-share-1 Invited" at bounding box center [311, 35] width 97 height 14
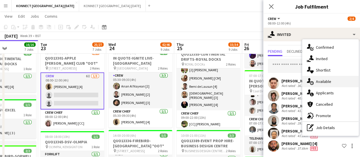
click at [341, 79] on div "single-neutral-actions-upload Available" at bounding box center [330, 81] width 56 height 11
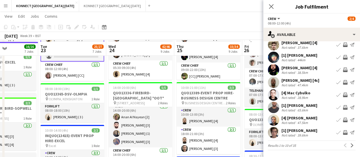
scroll to position [155, 0]
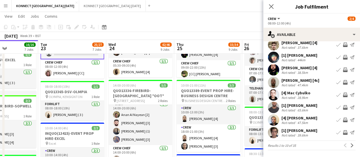
click at [348, 141] on app-pager "Results 1 to 10 of 35 Previous Next" at bounding box center [312, 145] width 88 height 10
click at [349, 142] on button "Next" at bounding box center [352, 145] width 7 height 7
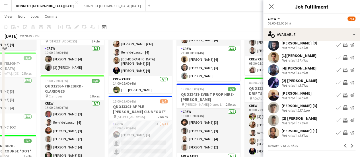
scroll to position [345, 0]
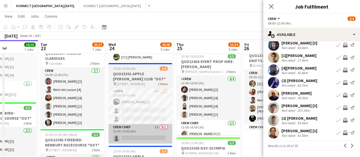
click at [163, 124] on app-card-role "Crew Chief 1I 0/1 15:00-19:00 (4h) single-neutral-actions" at bounding box center [140, 133] width 64 height 19
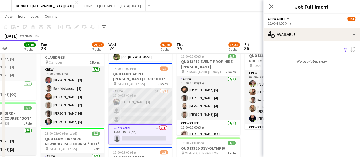
scroll to position [0, 0]
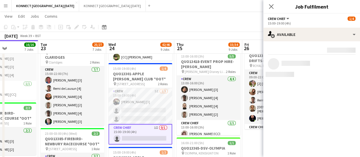
click at [161, 106] on app-card-role "Crew 5I [DATE] 15:00-19:00 (4h) [PERSON_NAME] [3] single-neutral-actions single…" at bounding box center [140, 106] width 64 height 36
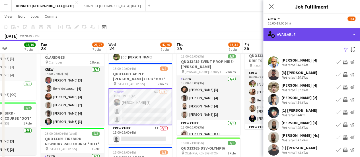
click at [301, 36] on div "single-neutral-actions-upload Available" at bounding box center [311, 35] width 97 height 14
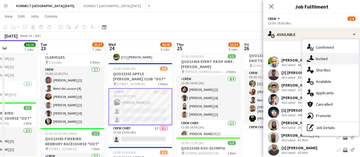
click at [330, 62] on div "single-neutral-actions-share-1 Invited" at bounding box center [330, 58] width 56 height 11
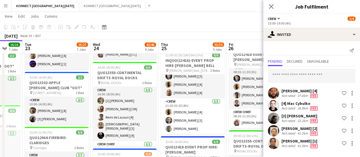
scroll to position [12, 0]
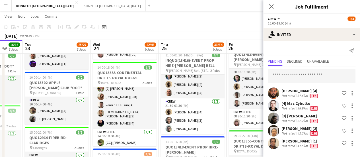
click at [207, 24] on app-toolbar "Copy Paste Paste Ctrl+V Paste with crew Ctrl+Shift+V Paste linked Job [GEOGRAPH…" at bounding box center [180, 27] width 360 height 10
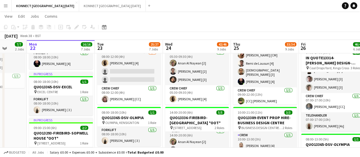
scroll to position [128, 0]
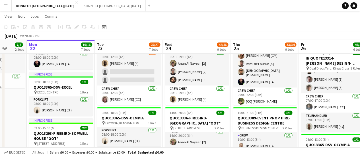
click at [111, 95] on app-card-role "Crew Chief [DATE] 08:00-12:00 (4h) [PERSON_NAME] [CC]" at bounding box center [129, 94] width 64 height 19
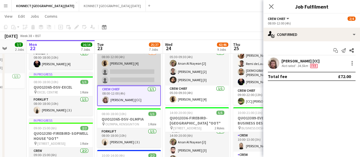
click at [145, 65] on app-card-role "Crew 6I [DATE] 08:00-12:00 (4h) [PERSON_NAME] [4] single-neutral-actions single…" at bounding box center [129, 68] width 64 height 36
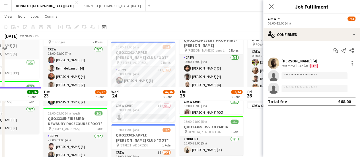
scroll to position [419, 0]
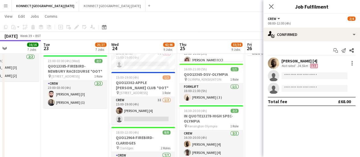
click at [99, 118] on app-date-cell "06:00-12:00 (6h) 8/8 QUO13195-ENCORE-[GEOGRAPHIC_DATA] pin Hilton Park Lane 2 R…" at bounding box center [75, 8] width 68 height 726
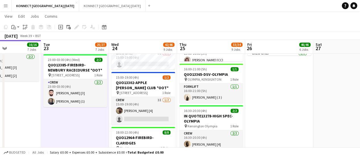
click at [99, 129] on app-date-cell "06:00-12:00 (6h) 8/8 QUO13195-ENCORE-[GEOGRAPHIC_DATA] pin Hilton Park Lane 2 R…" at bounding box center [75, 8] width 68 height 726
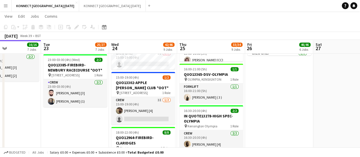
click at [99, 129] on app-date-cell "06:00-12:00 (6h) 8/8 QUO13195-ENCORE-[GEOGRAPHIC_DATA] pin Hilton Park Lane 2 R…" at bounding box center [75, 8] width 68 height 726
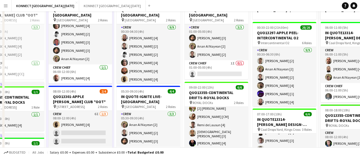
scroll to position [0, 0]
